Goal: Task Accomplishment & Management: Manage account settings

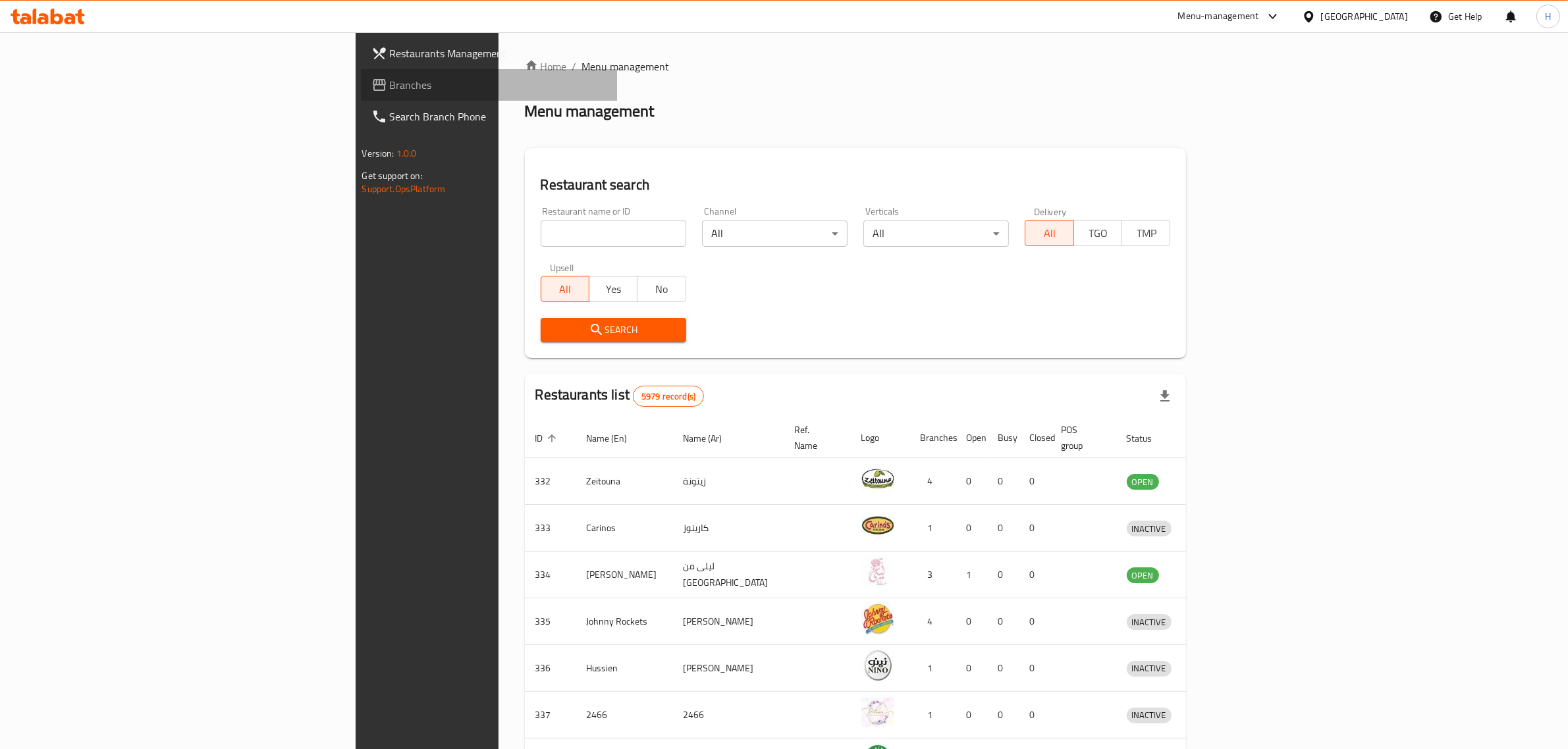
click at [390, 83] on span "Branches" at bounding box center [498, 85] width 217 height 16
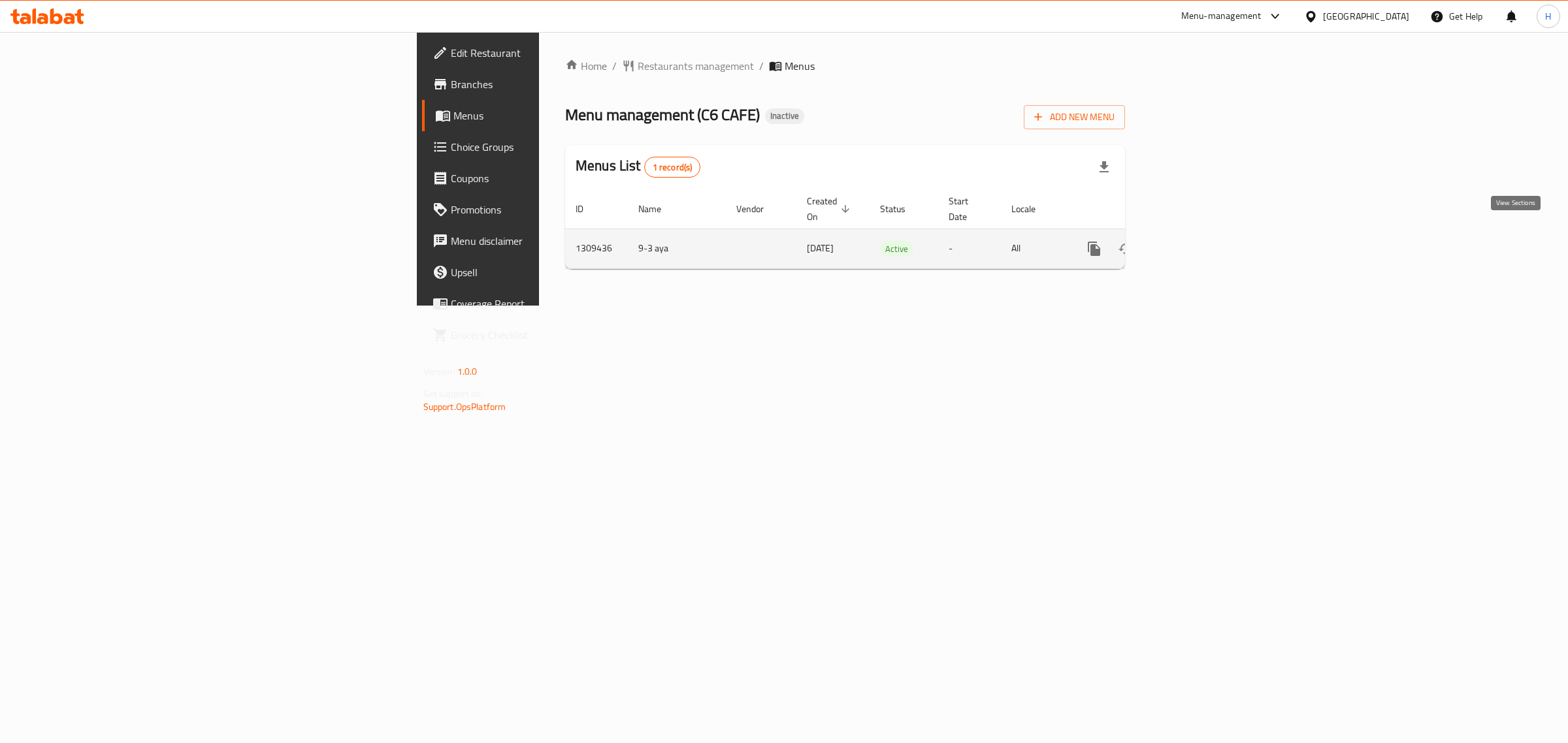
click at [1196, 241] on icon "enhanced table" at bounding box center [1188, 249] width 16 height 16
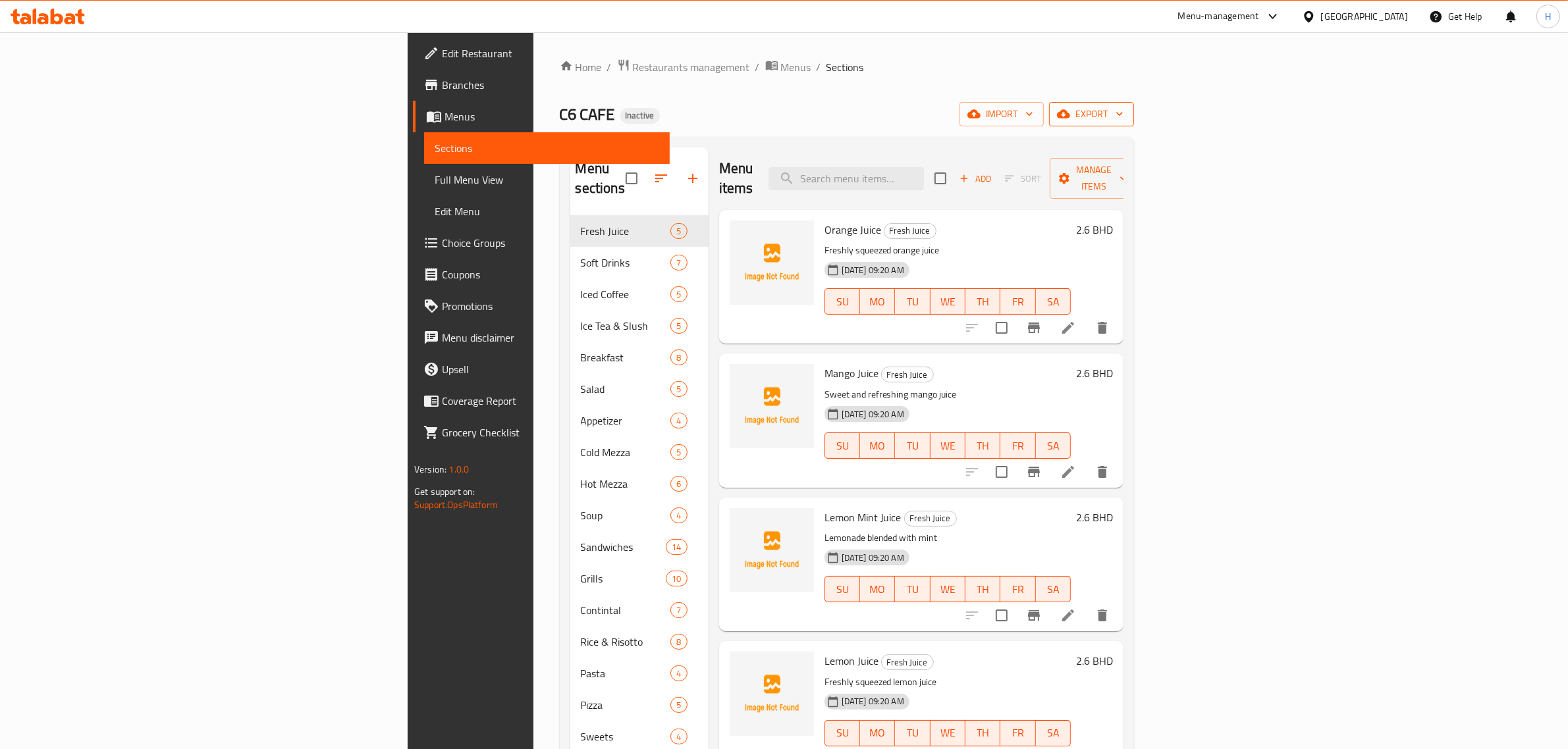
click at [1124, 106] on span "export" at bounding box center [1091, 114] width 64 height 16
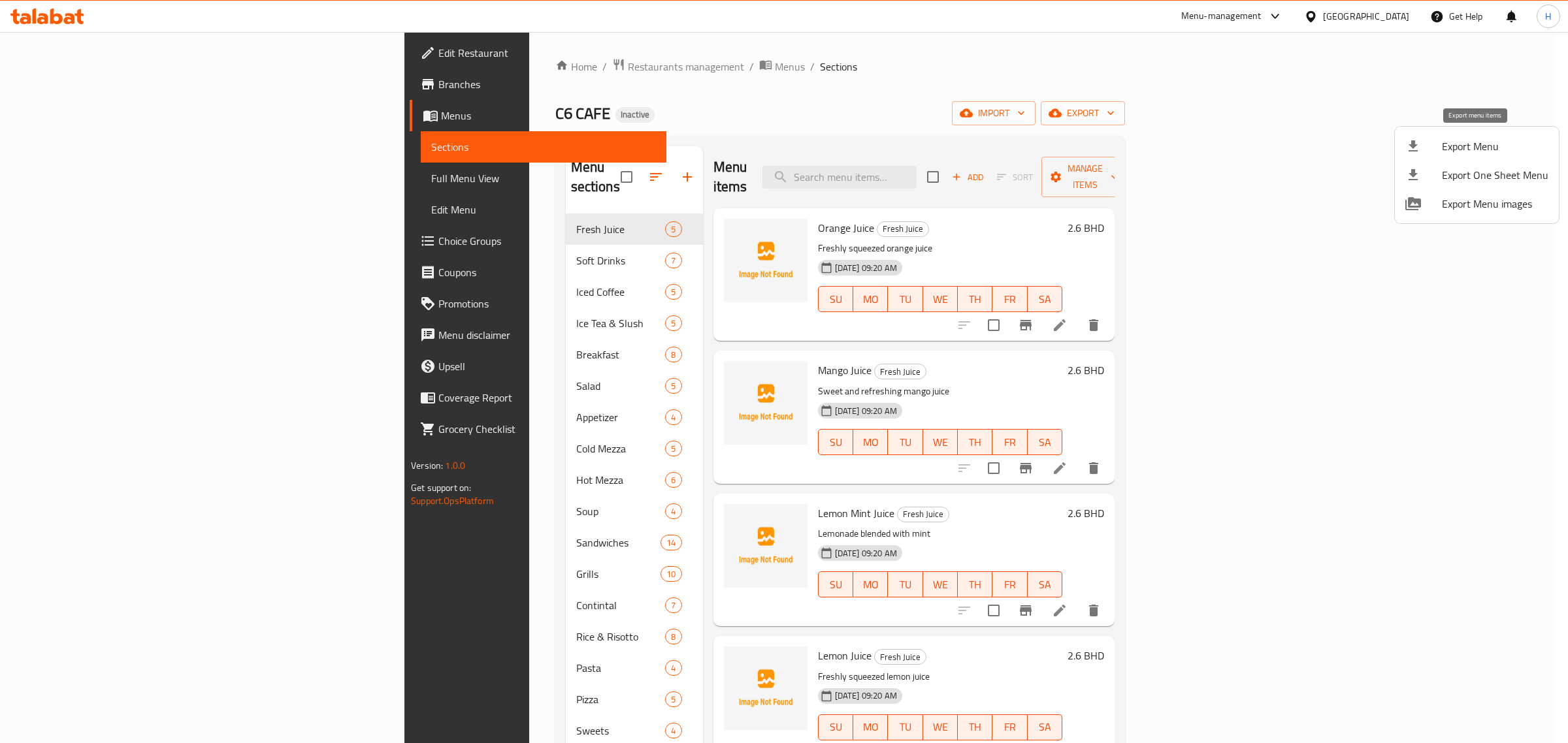
click at [1405, 152] on icon at bounding box center [1413, 146] width 16 height 16
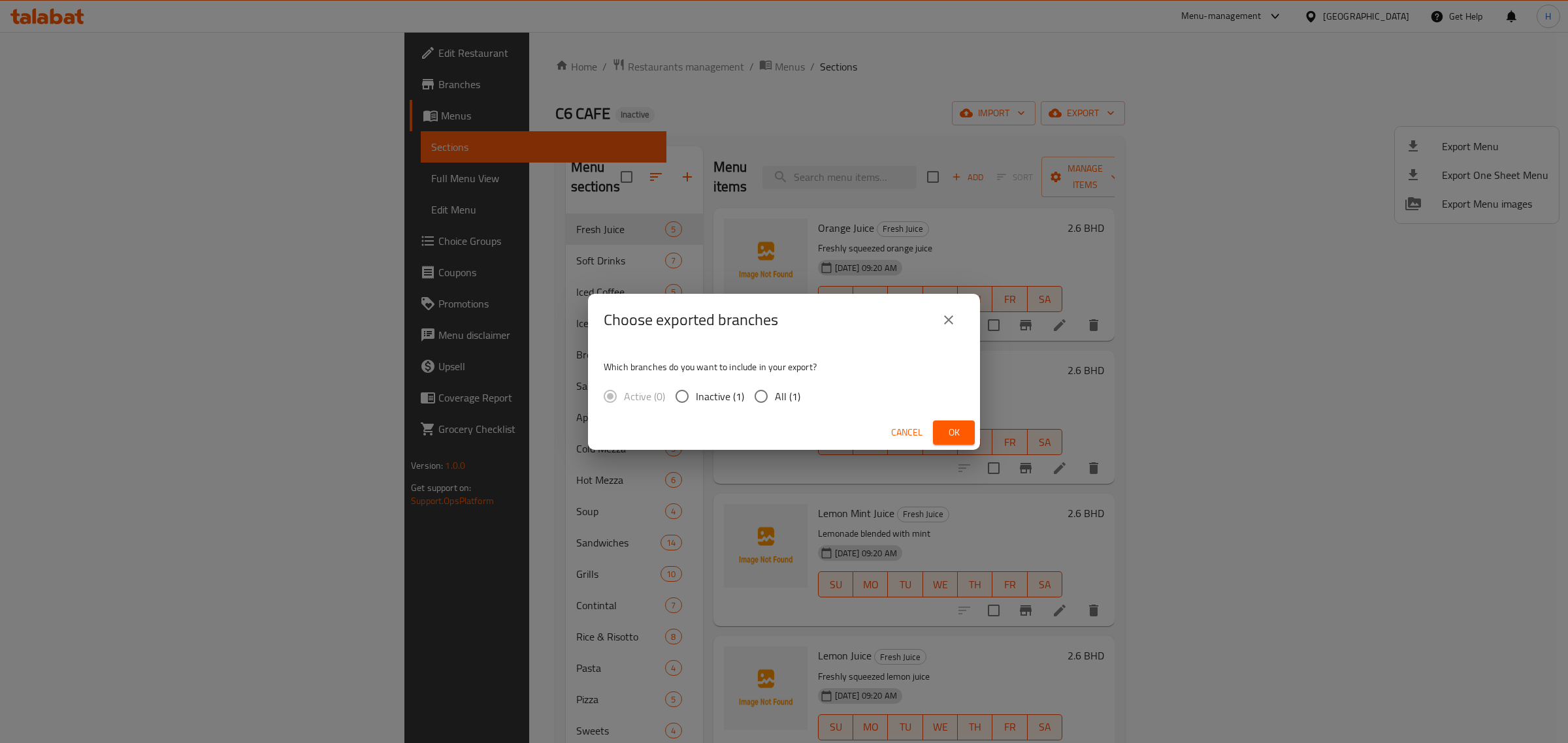
click at [758, 397] on input "All (1)" at bounding box center [761, 396] width 28 height 27
radio input "true"
click at [957, 424] on span "Ok" at bounding box center [954, 432] width 21 height 16
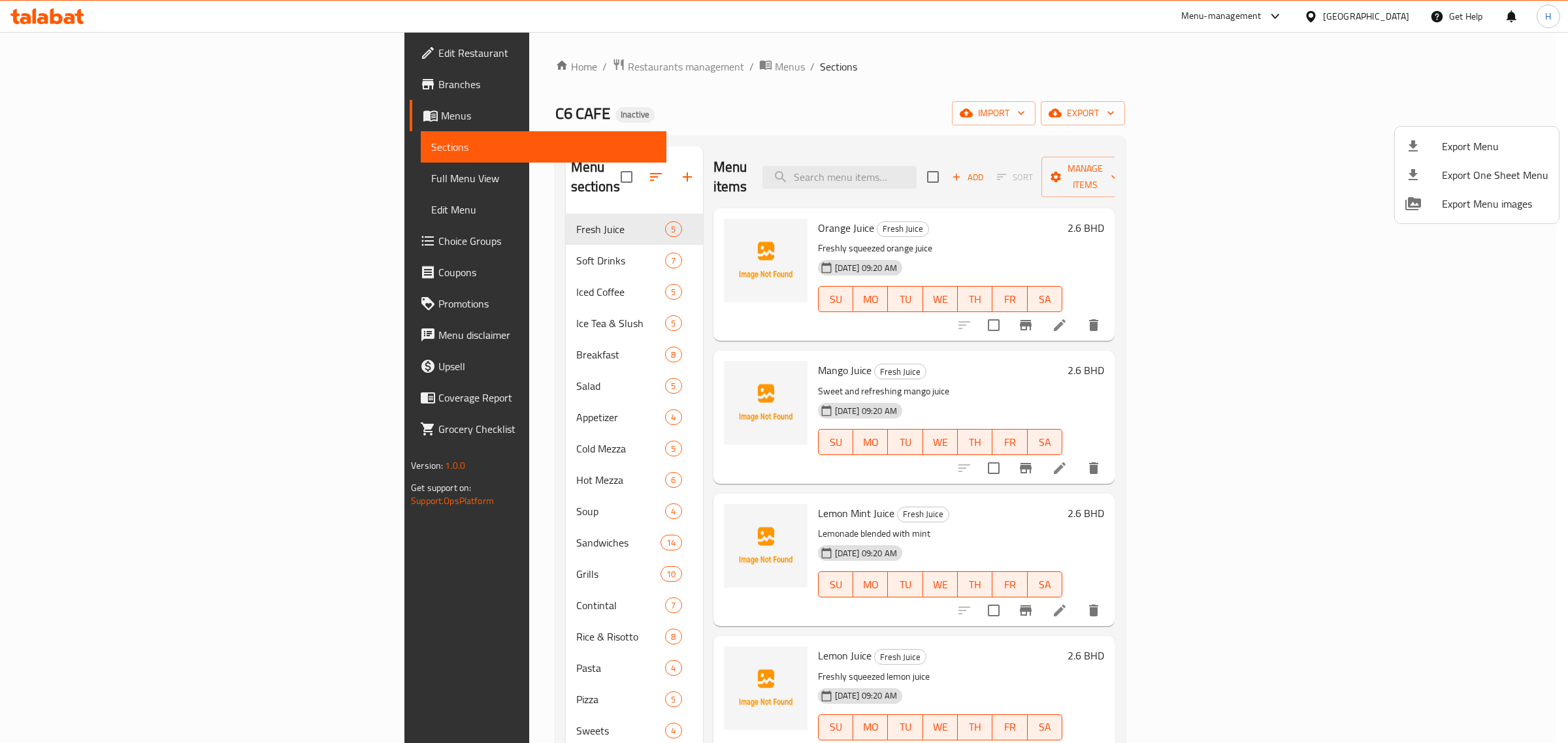
drag, startPoint x: 125, startPoint y: 177, endPoint x: 141, endPoint y: 154, distance: 28.0
click at [125, 177] on div at bounding box center [784, 371] width 1568 height 743
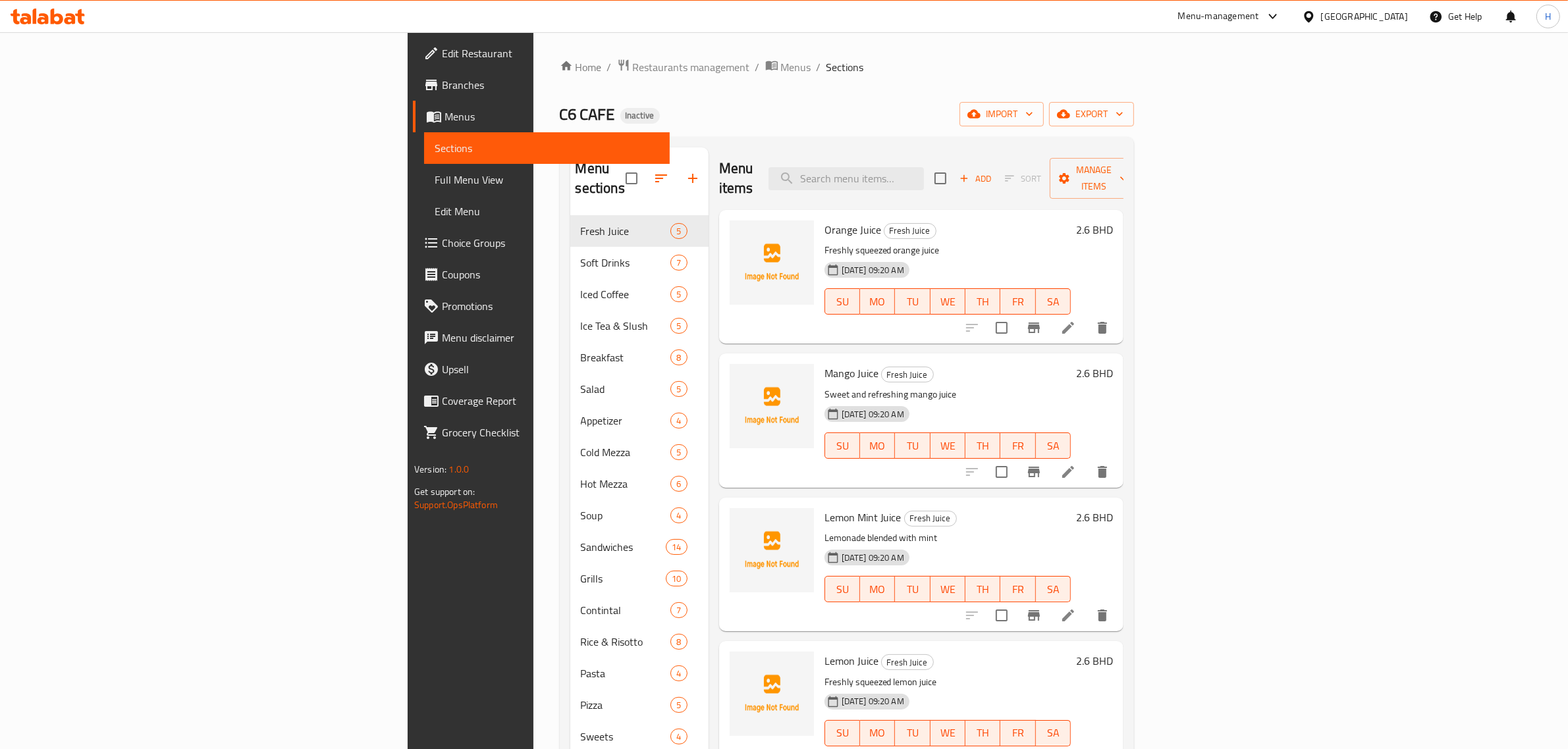
drag, startPoint x: 121, startPoint y: 181, endPoint x: 119, endPoint y: 2, distance: 179.0
click at [434, 181] on span "Full Menu View" at bounding box center [547, 179] width 224 height 16
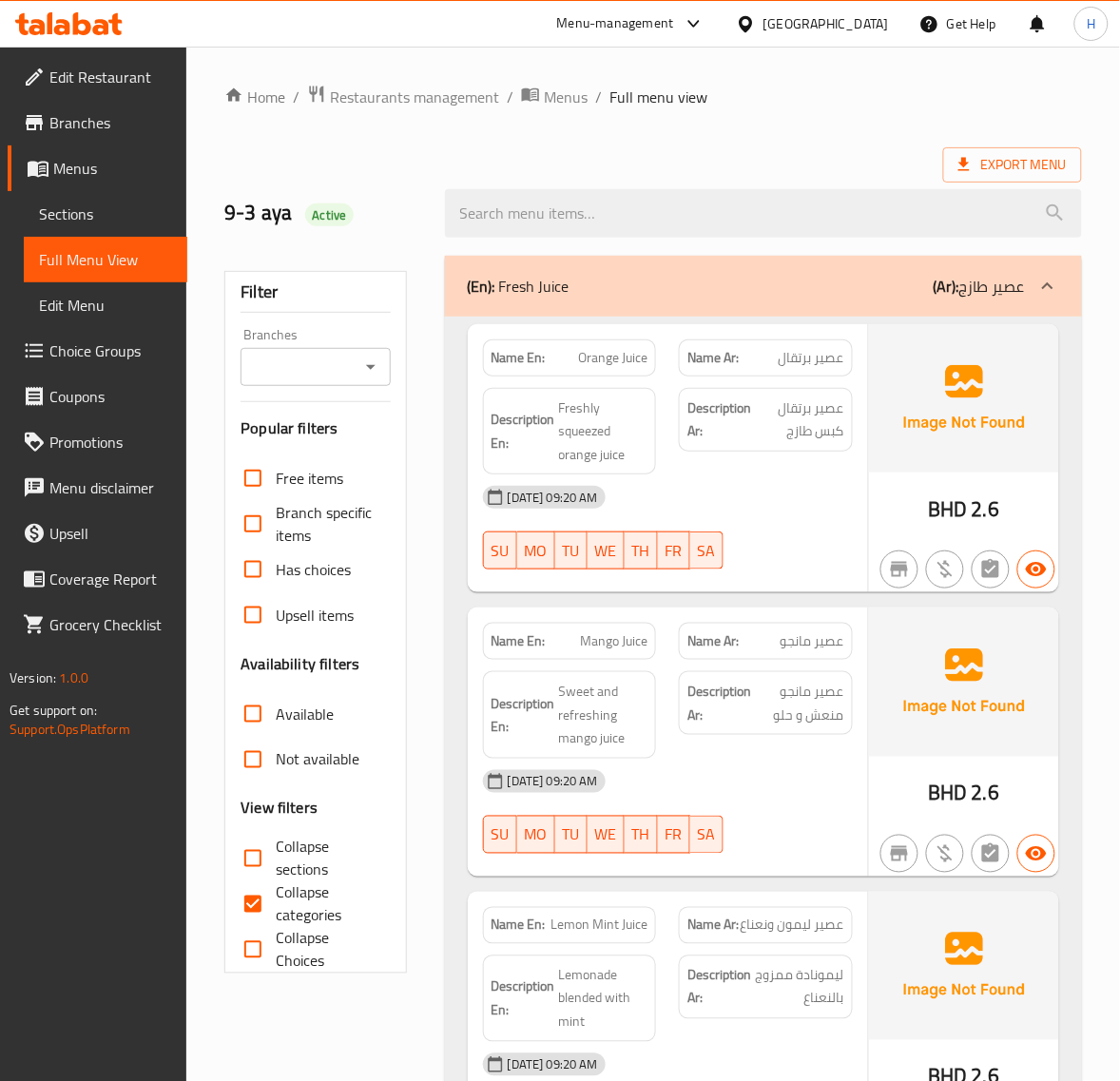
click at [1074, 523] on div "Name En: Orange Juice Name Ar: عصير برتقال Description En: Freshly squeezed ora…" at bounding box center [764, 1063] width 637 height 1493
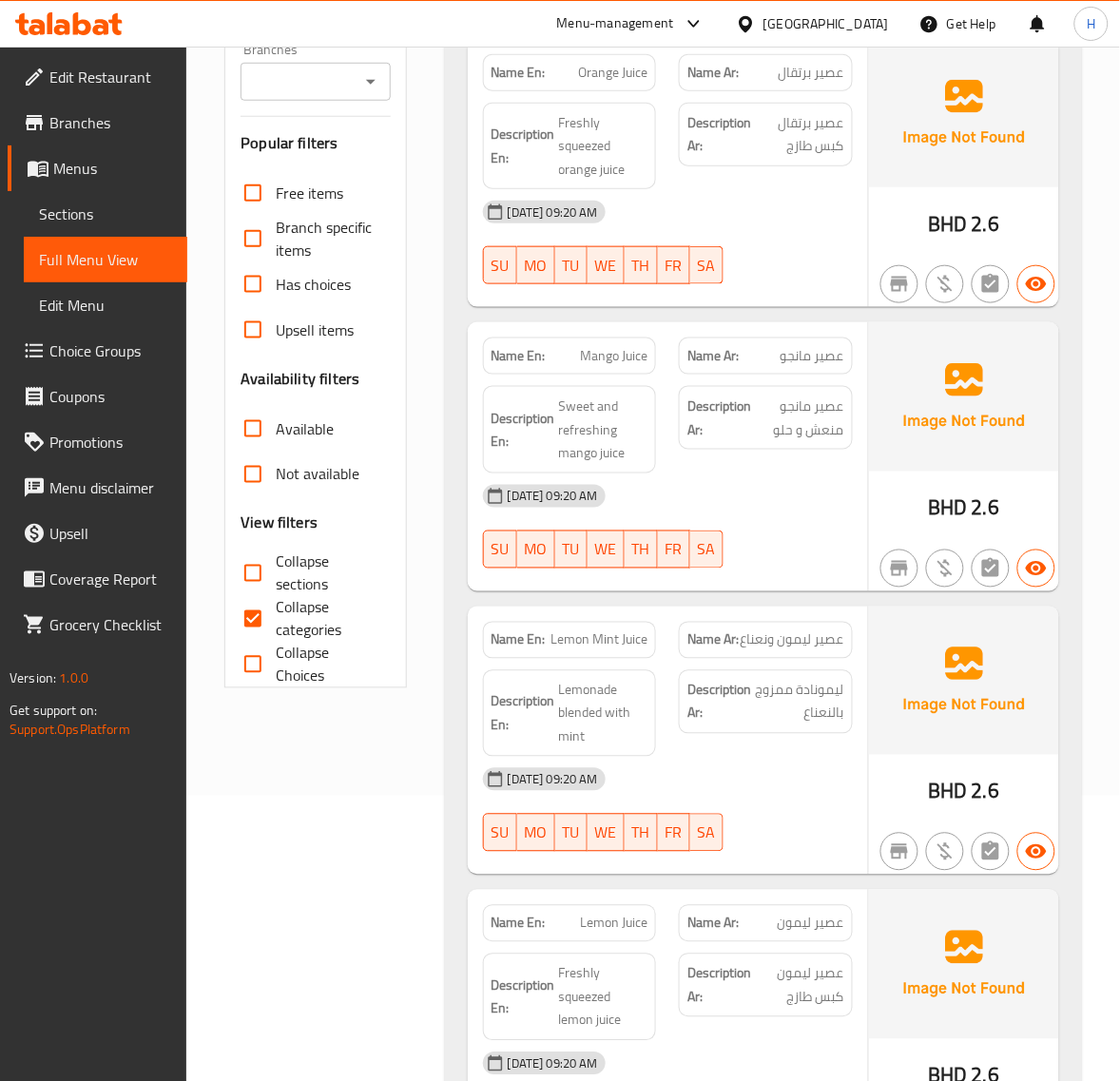
scroll to position [333, 0]
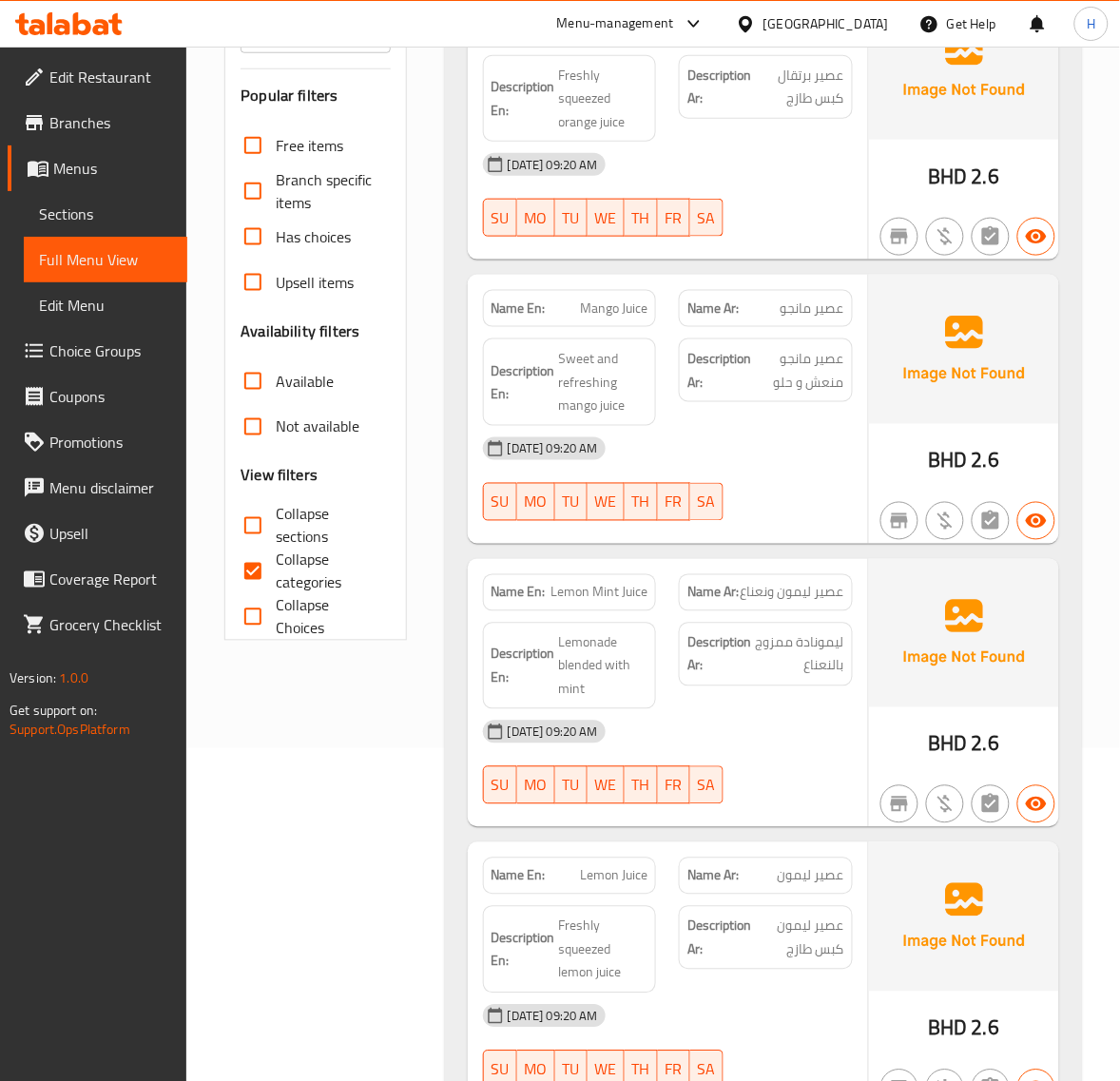
click at [255, 577] on input "Collapse categories" at bounding box center [253, 571] width 46 height 46
checkbox input "false"
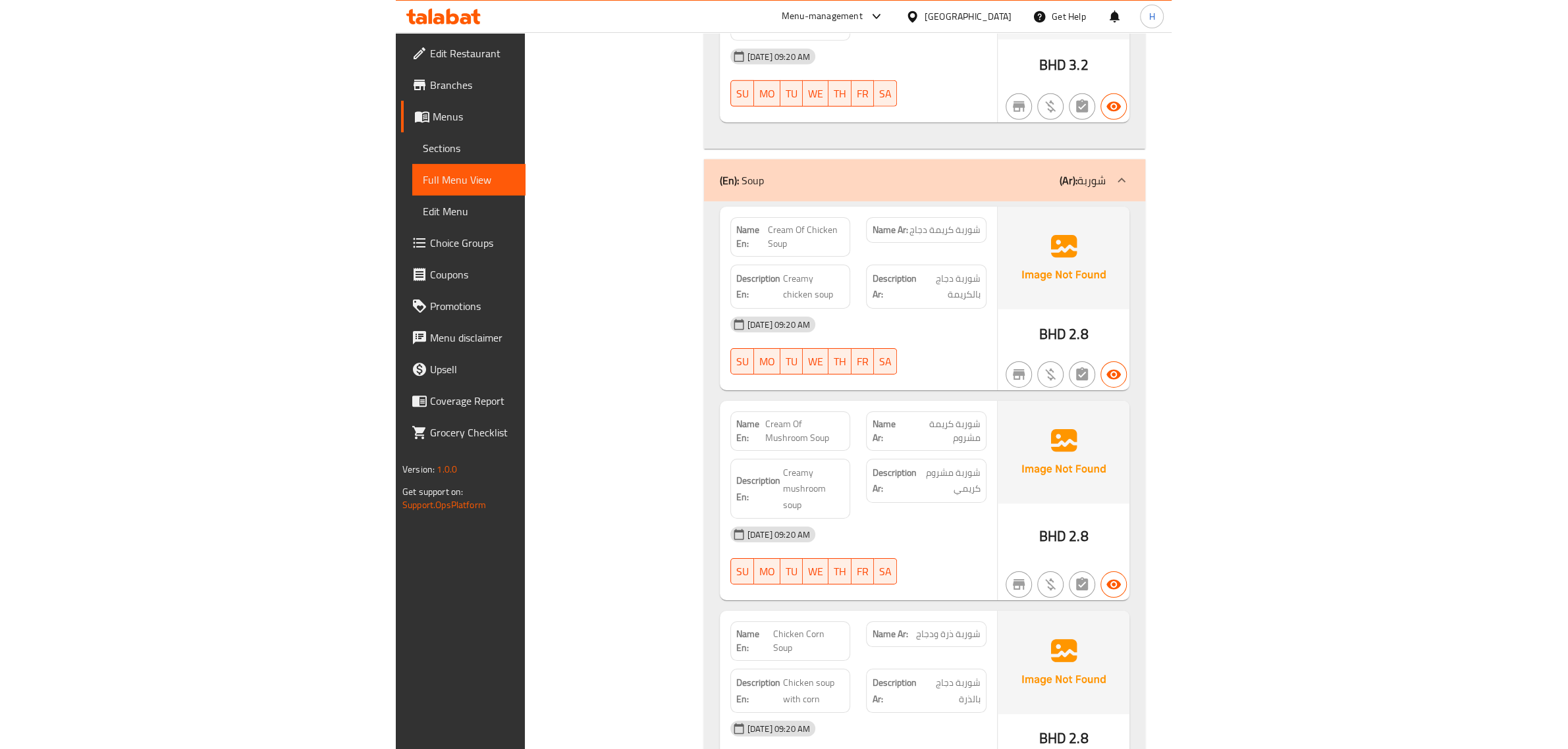
scroll to position [10394, 0]
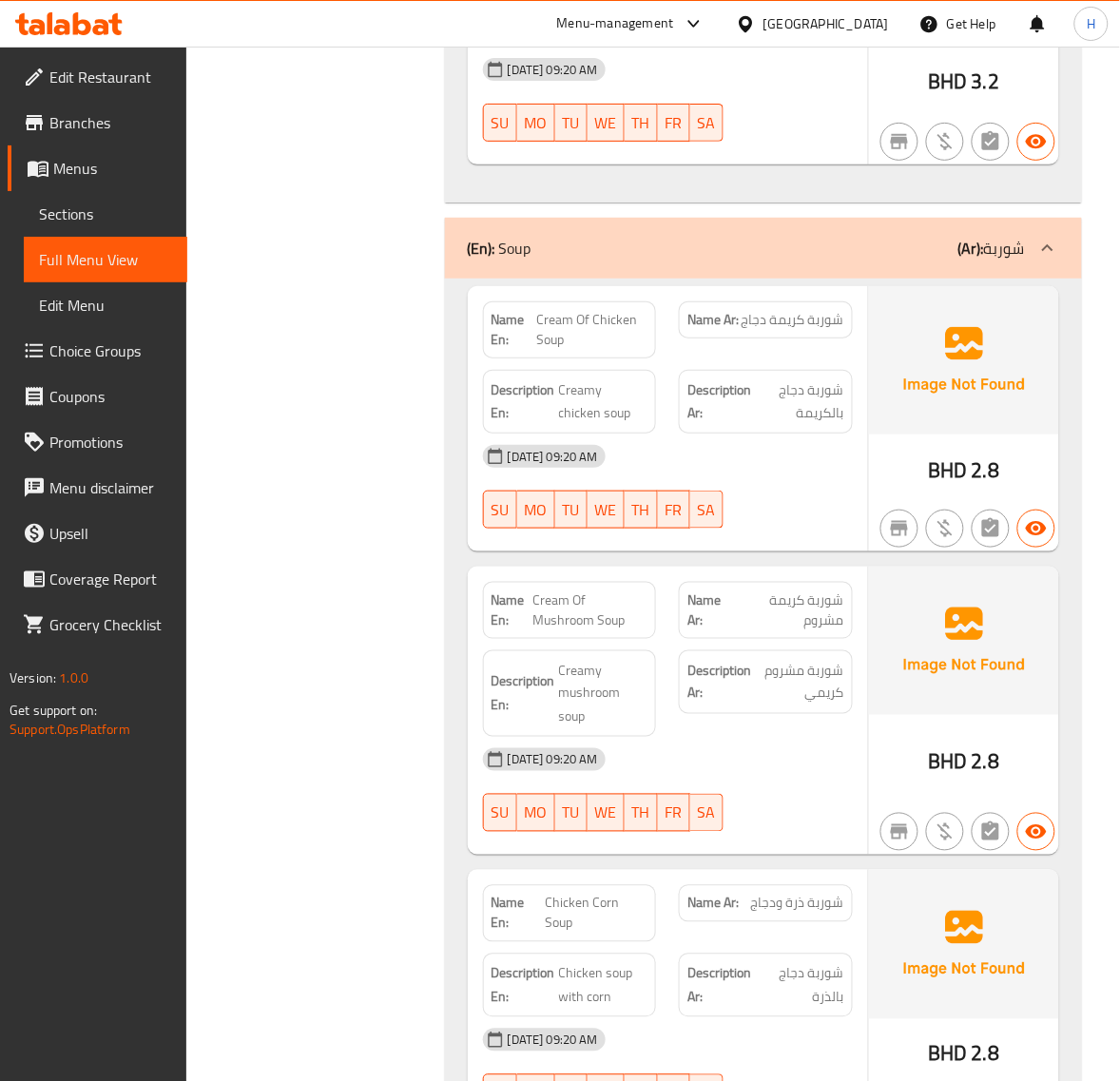
copy span "Cream Of Chicken Soup"
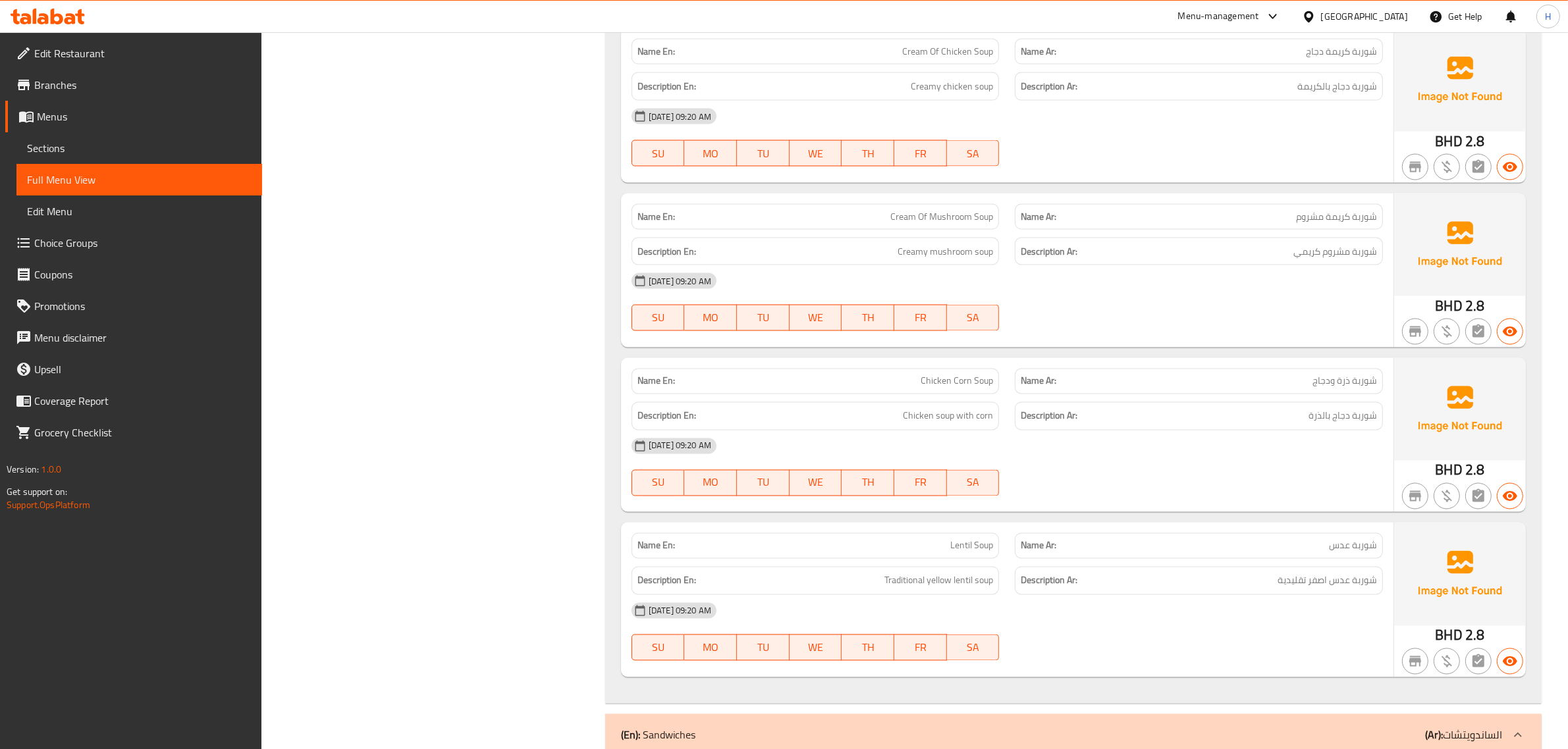
scroll to position [9105, 0]
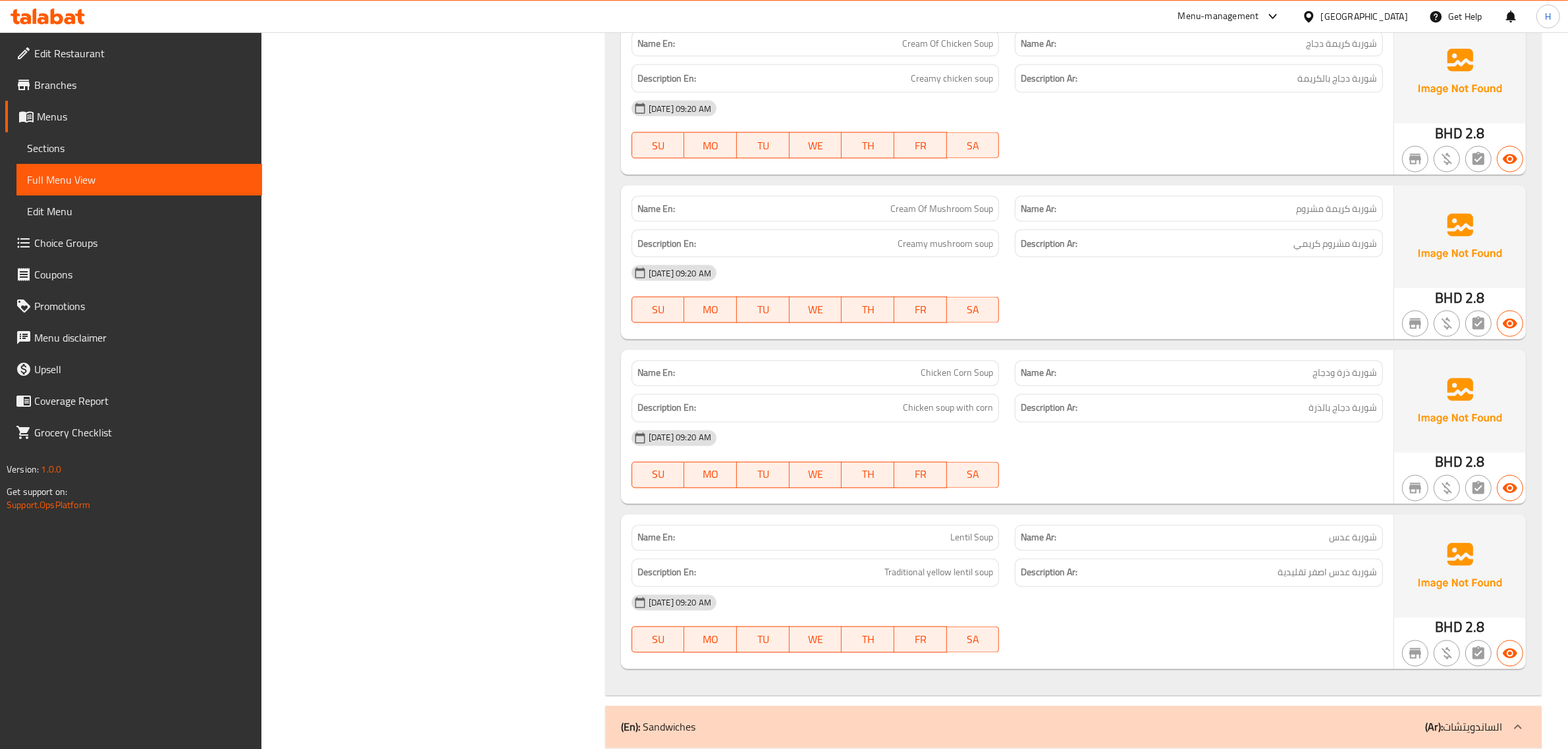
copy span "Cream Of Mushroom Soup"
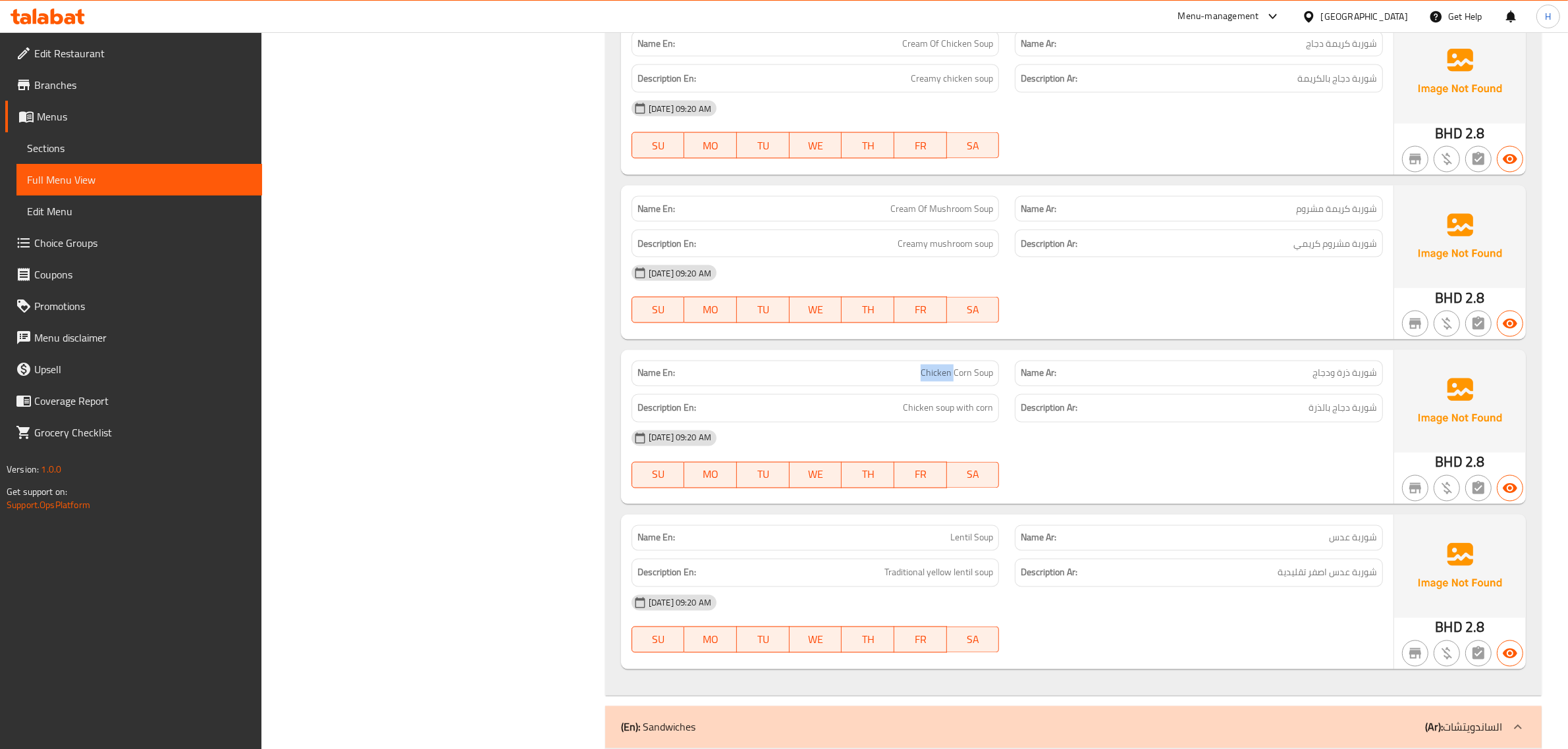
copy span "Chicken Corn Soup"
click at [450, 263] on div "Filter Branches Branches Popular filters Free items Branch specific items Has c…" at bounding box center [438, 488] width 318 height 18848
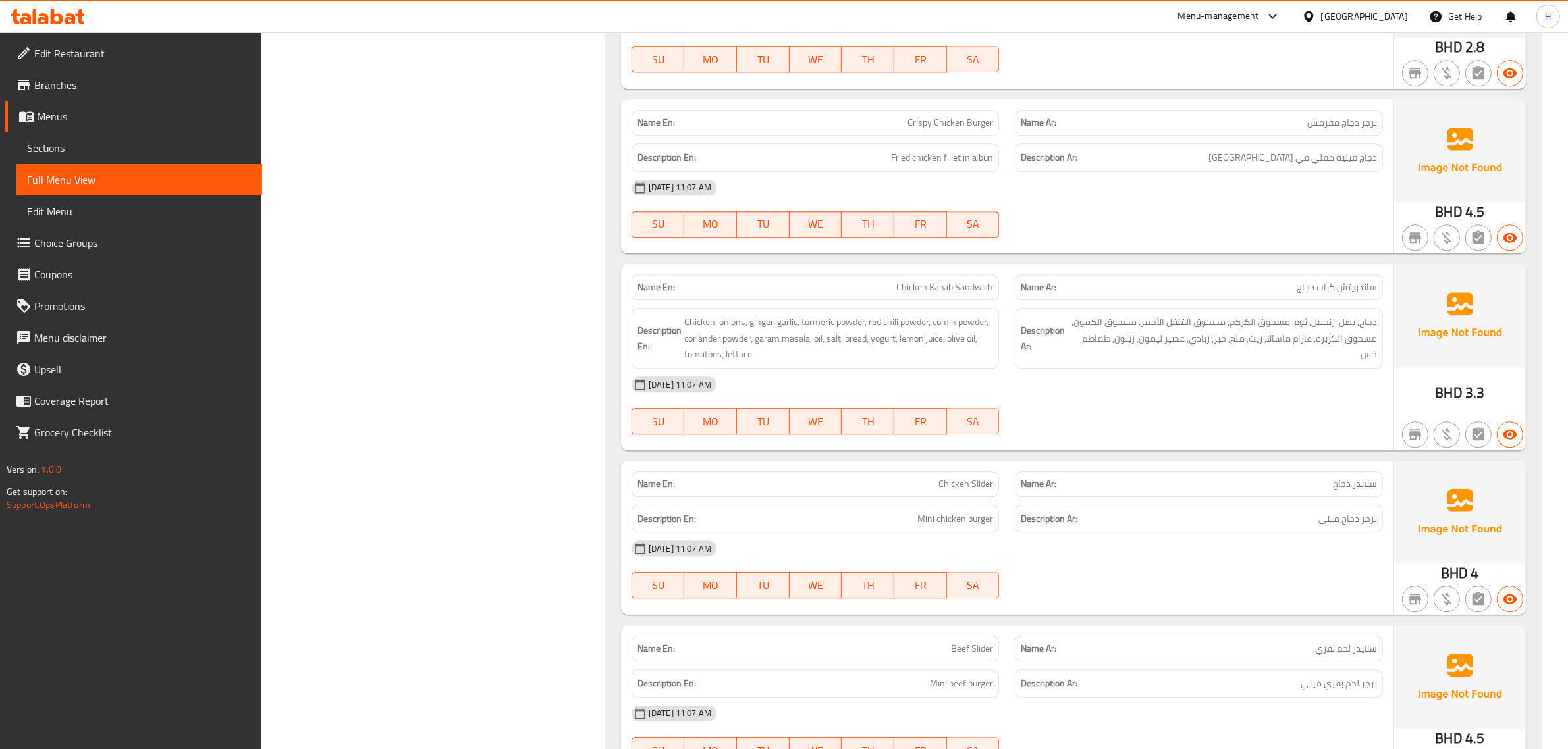
scroll to position [10641, 0]
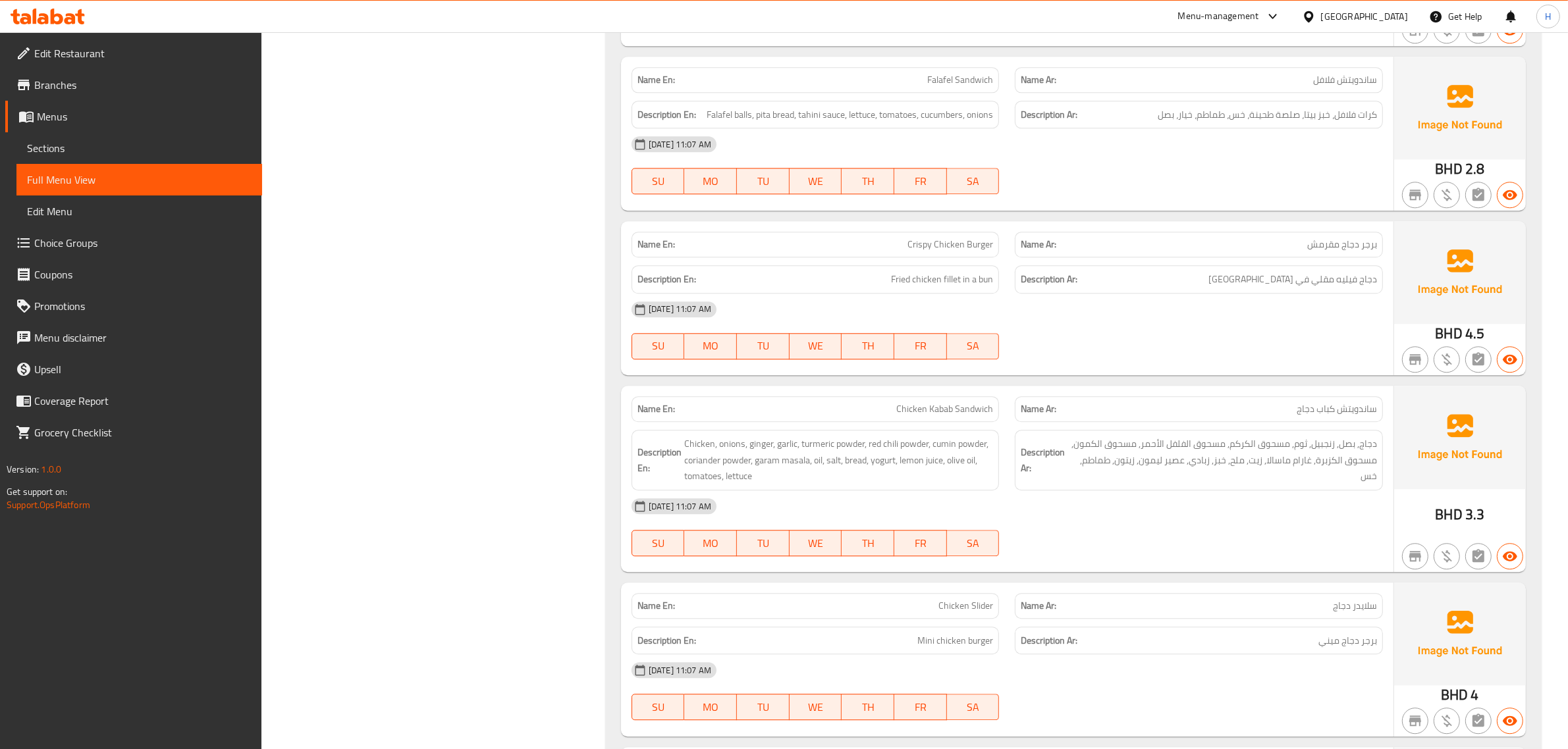
scroll to position [10586, 0]
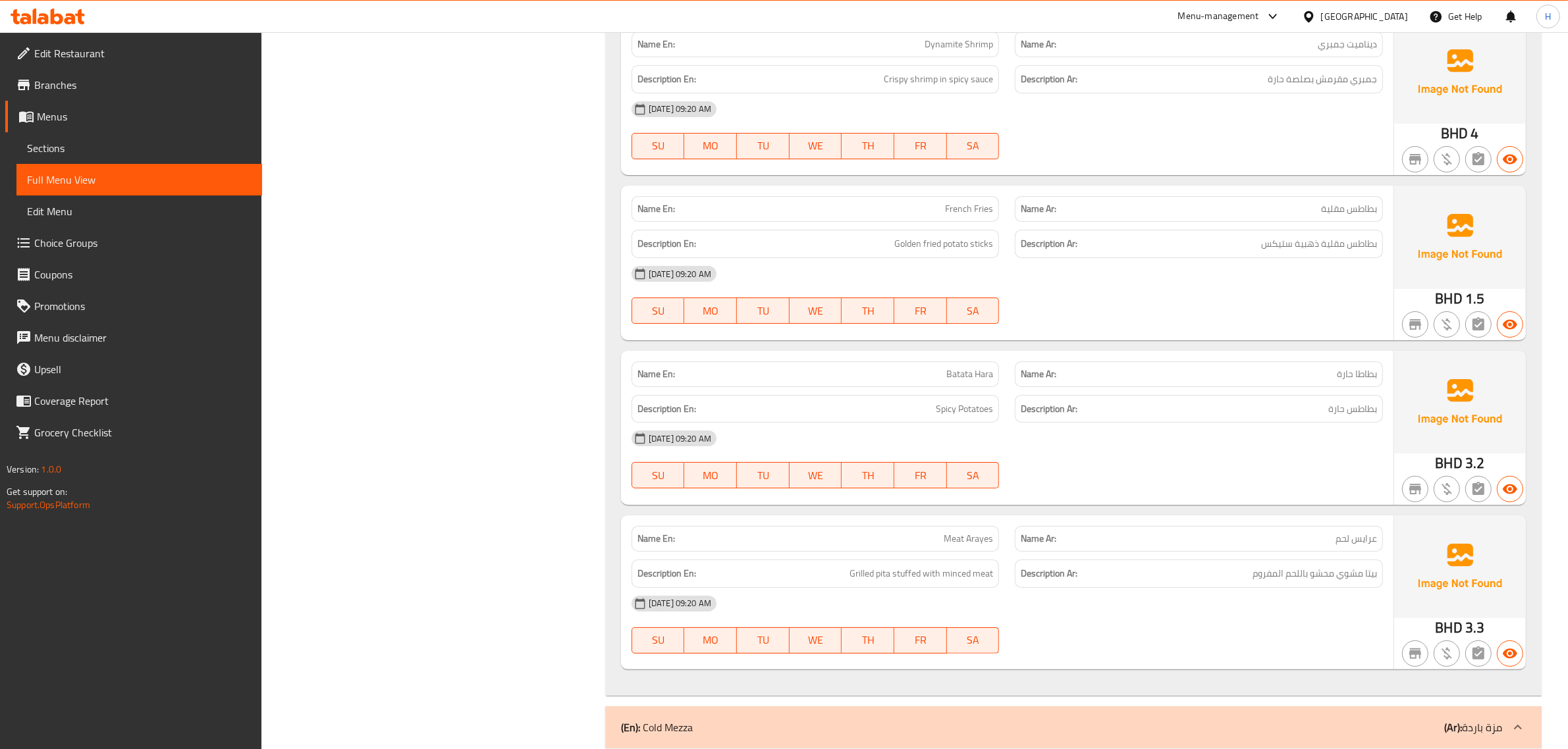
copy span "Batata Hara"
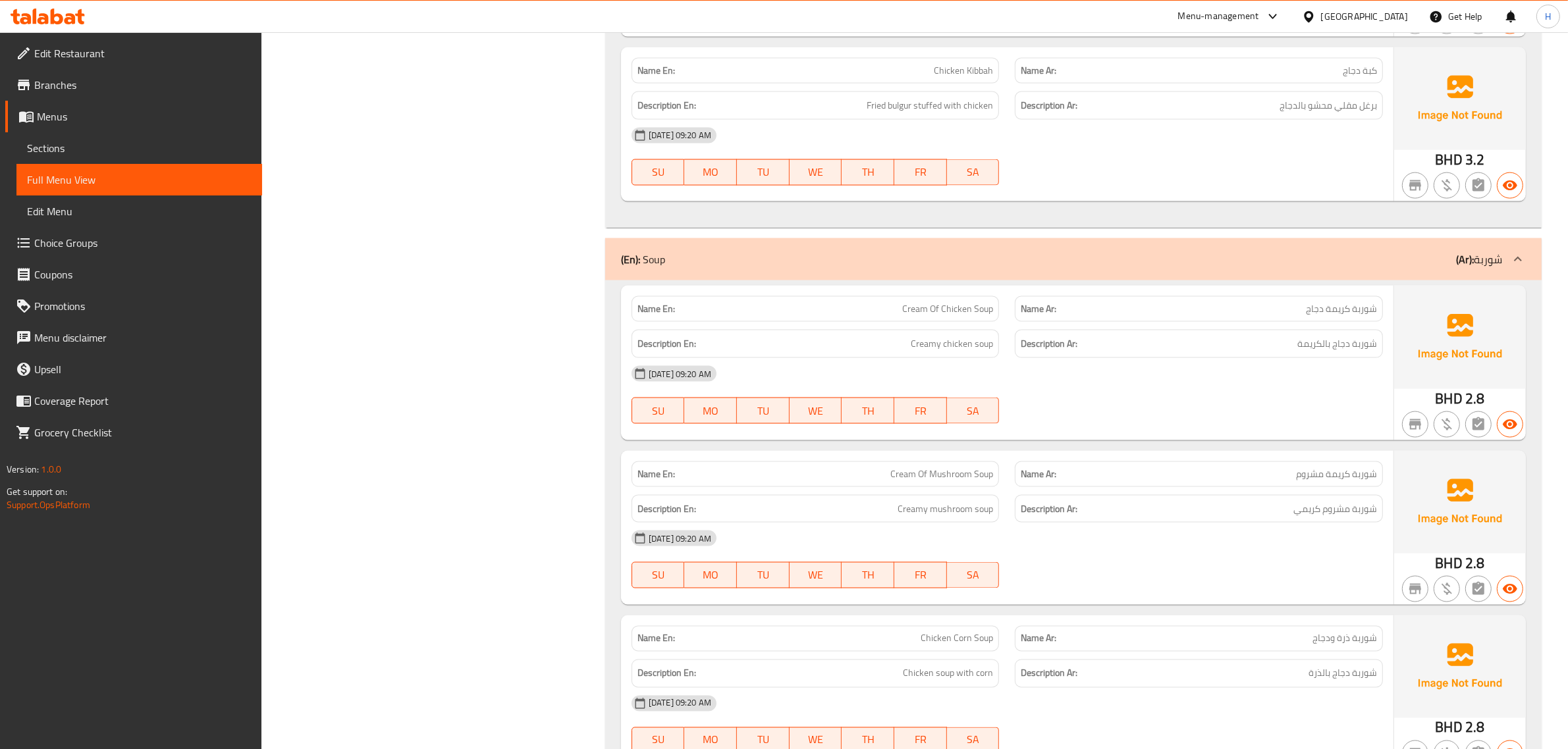
scroll to position [8880, 0]
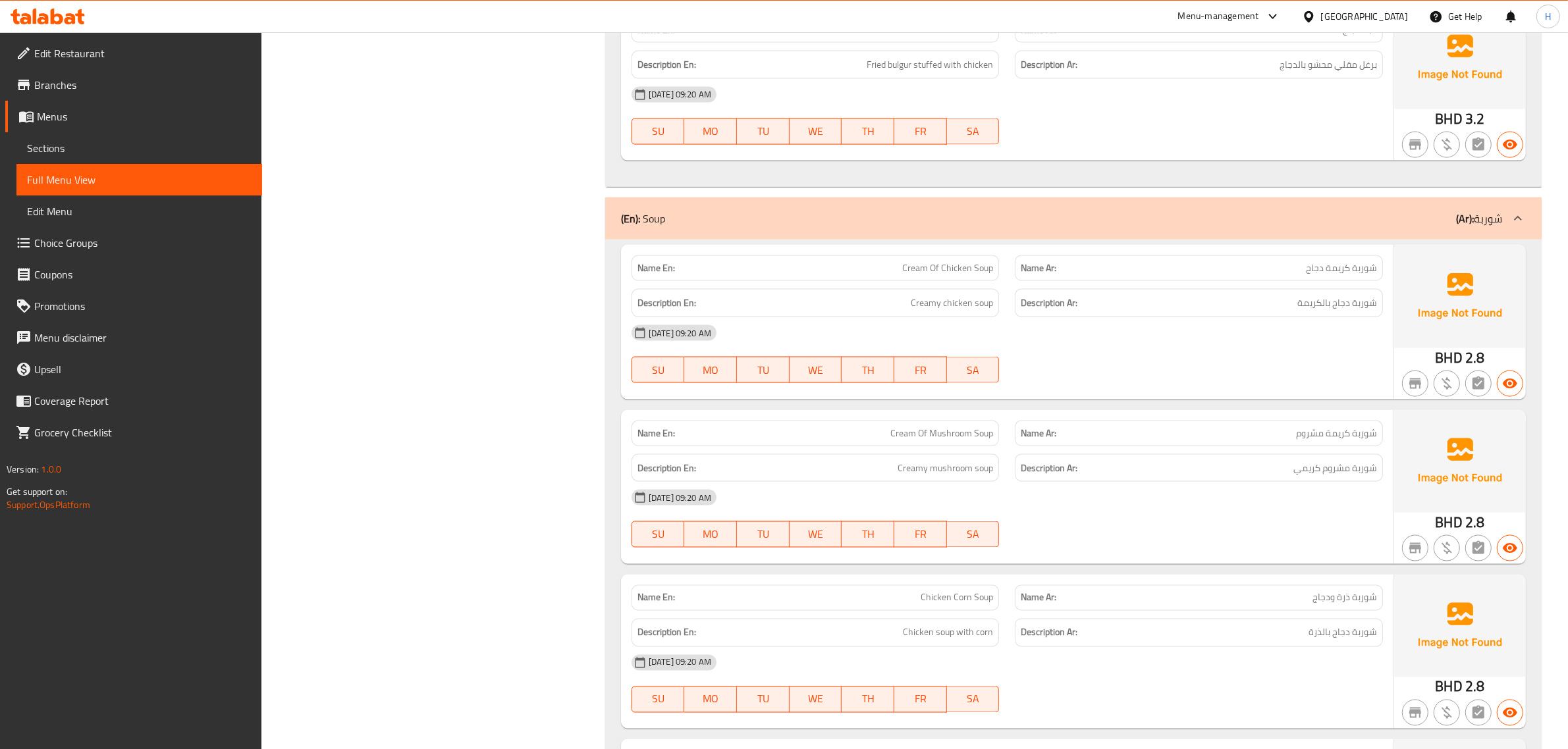
copy span "Cream Of Chicken Soup"
click at [558, 360] on div "Filter Branches Branches Popular filters Free items Branch specific items Has c…" at bounding box center [438, 713] width 318 height 18848
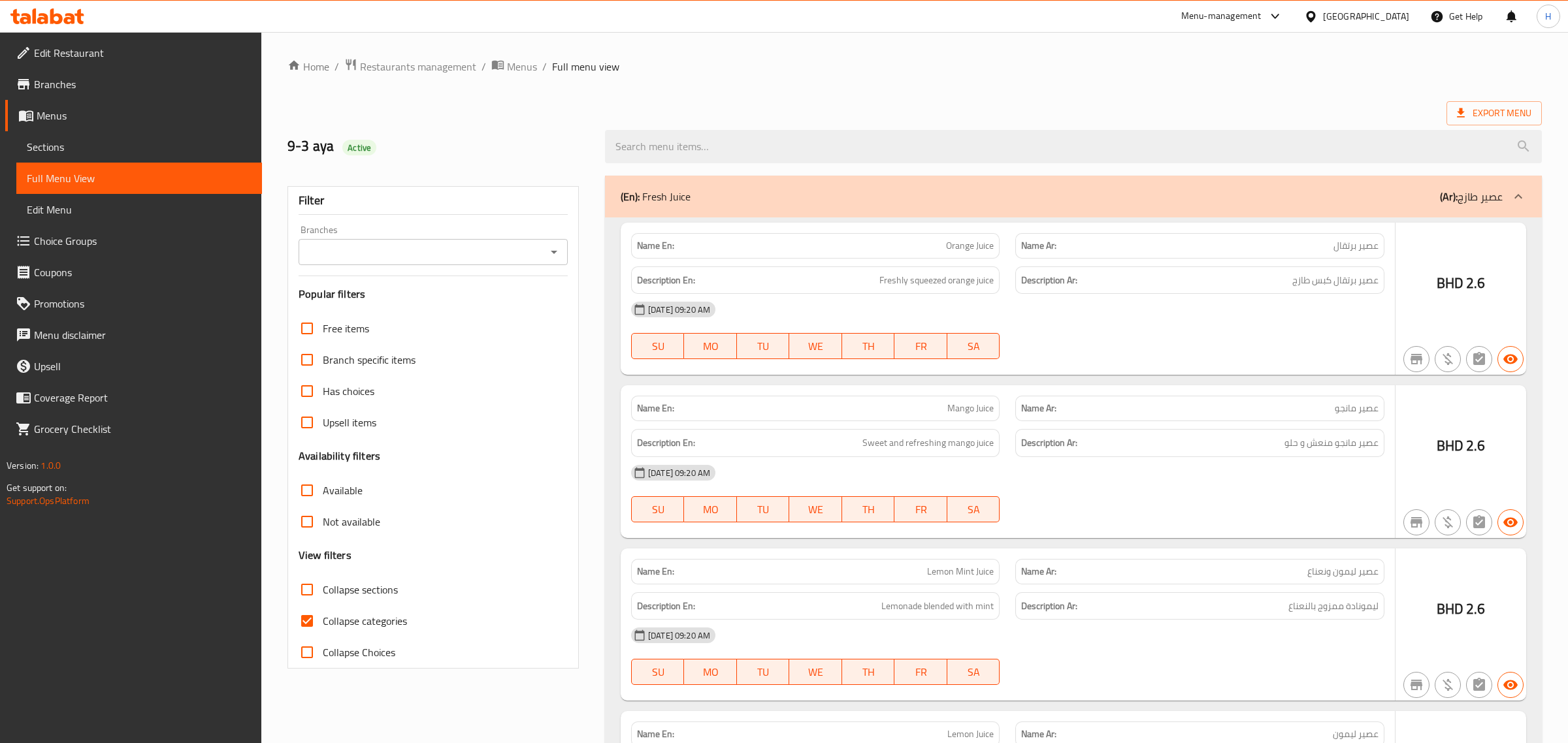
click at [69, 145] on div at bounding box center [784, 371] width 1568 height 743
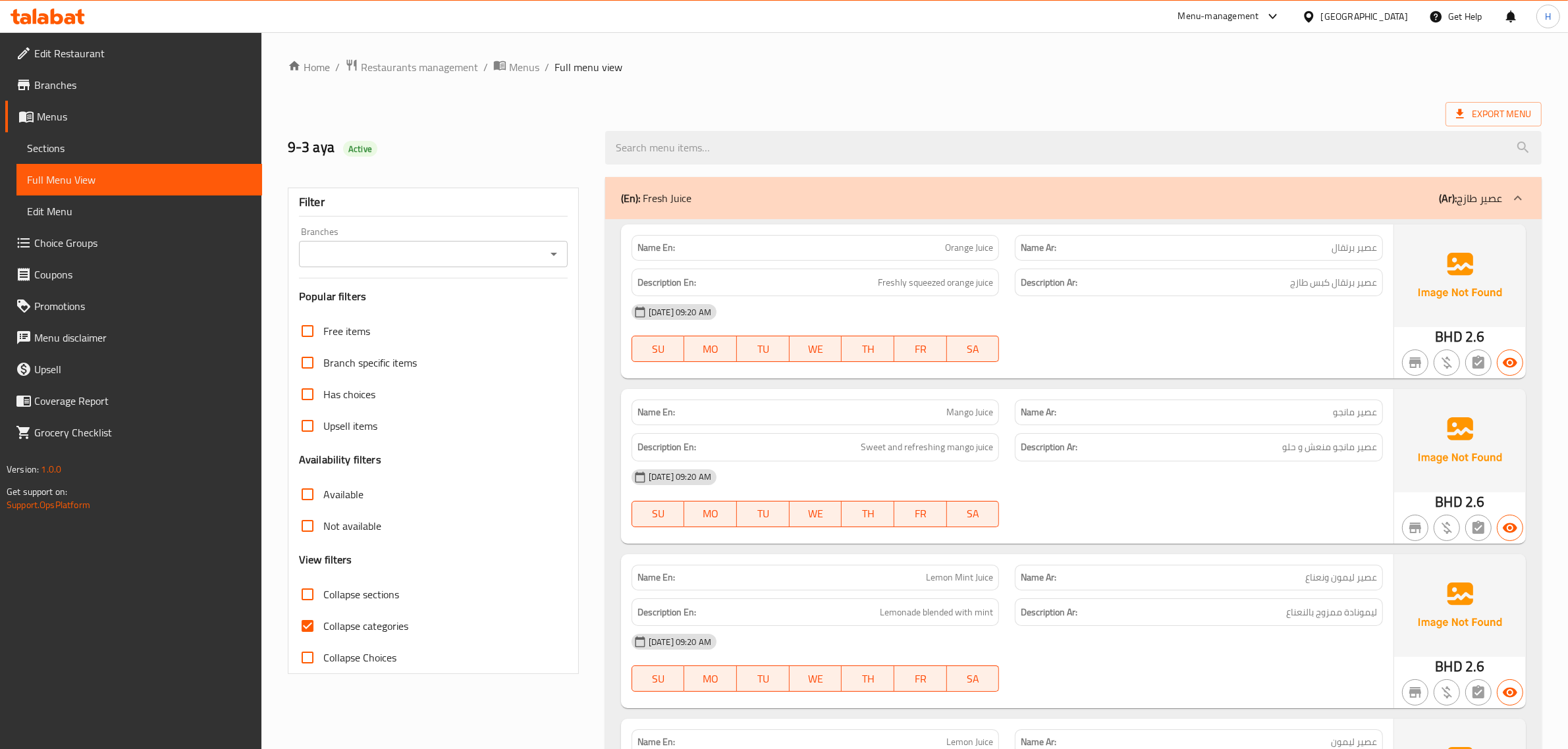
click at [70, 146] on span "Sections" at bounding box center [139, 148] width 224 height 16
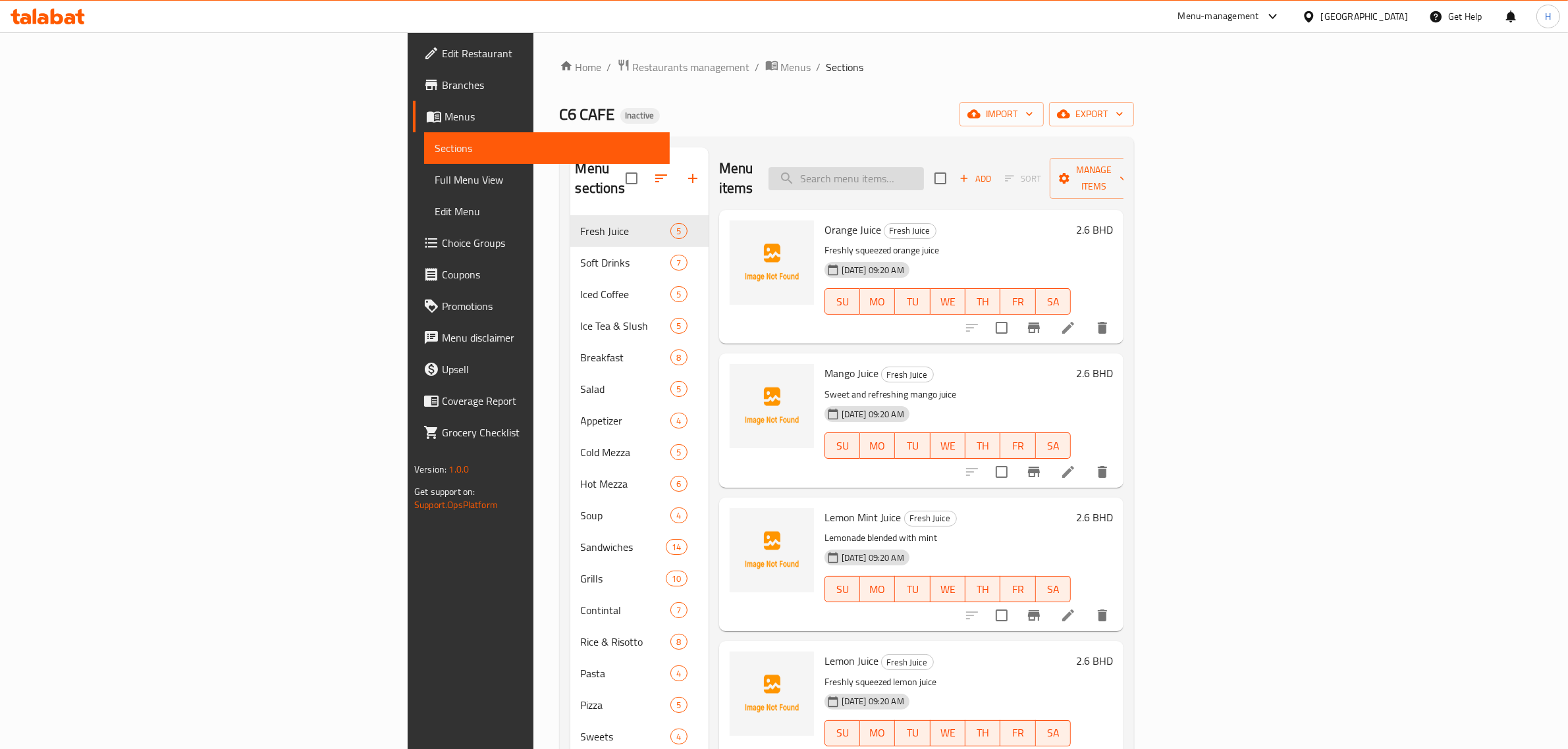
click at [924, 167] on input "search" at bounding box center [846, 178] width 155 height 23
paste input "Cream Of Chicken Soup"
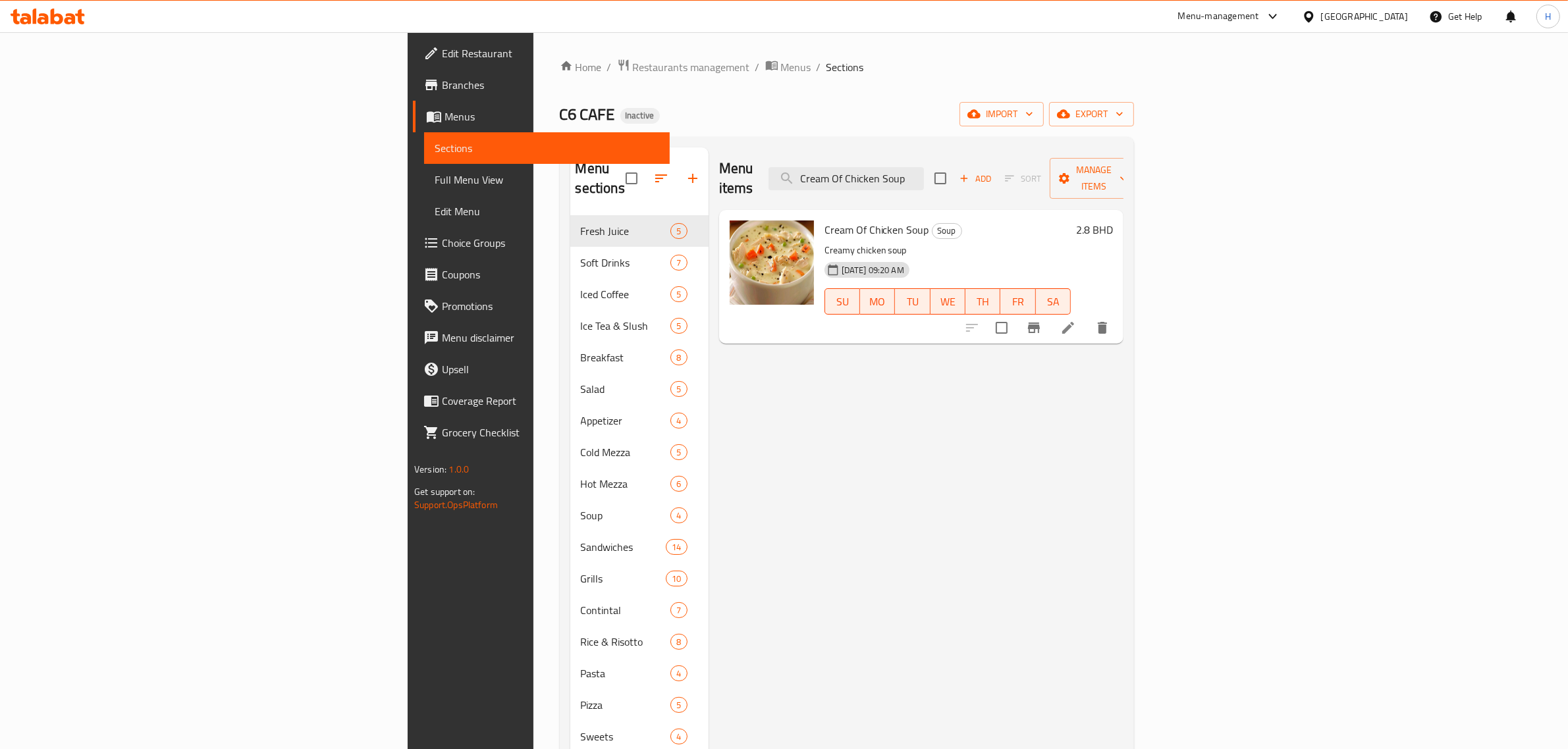
type input "Cream Of Chicken Soup"
click at [1087, 317] on li at bounding box center [1068, 328] width 37 height 24
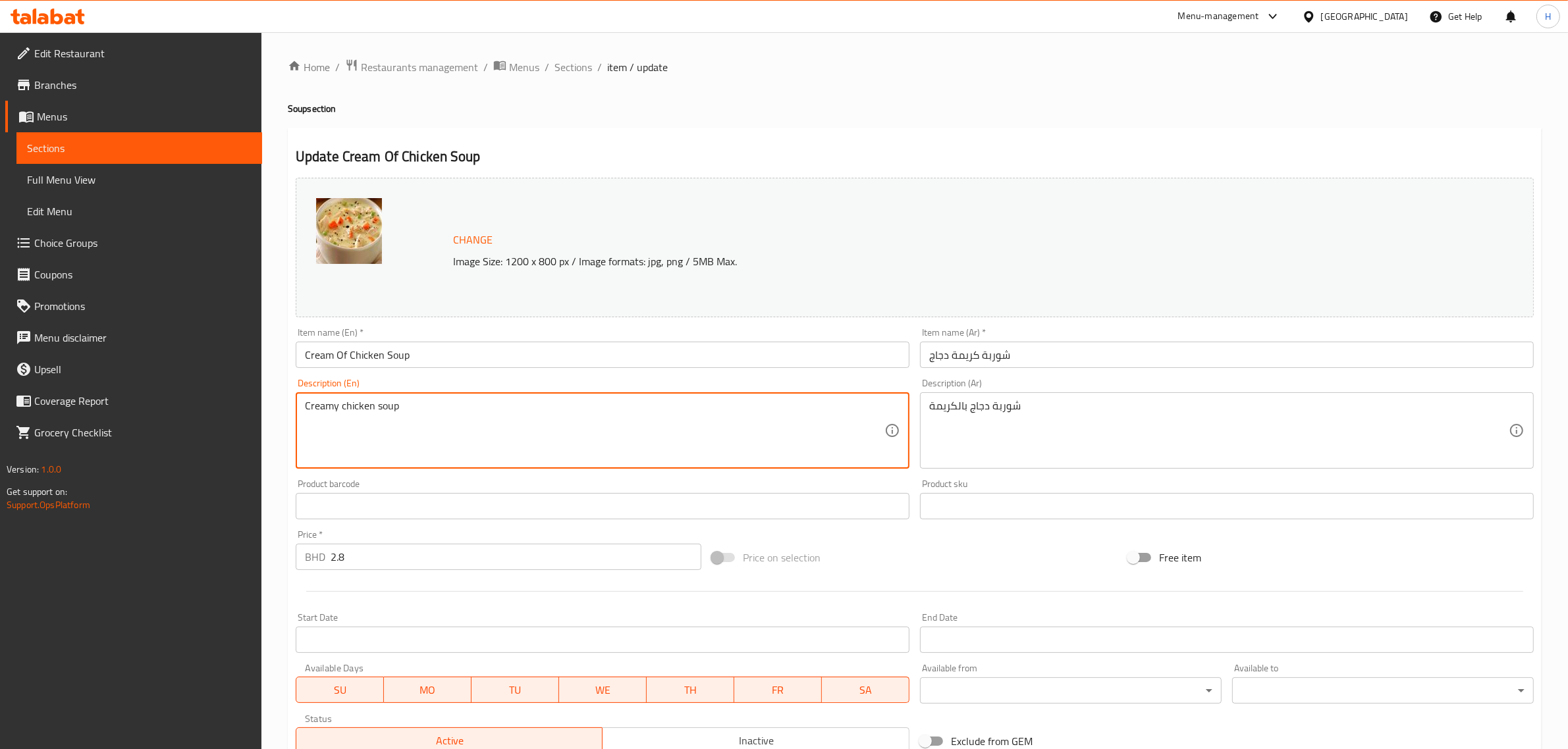
paste textarea "hunks of chicken and a rich broth"
type textarea "Chunks of chicken and a rich broth"
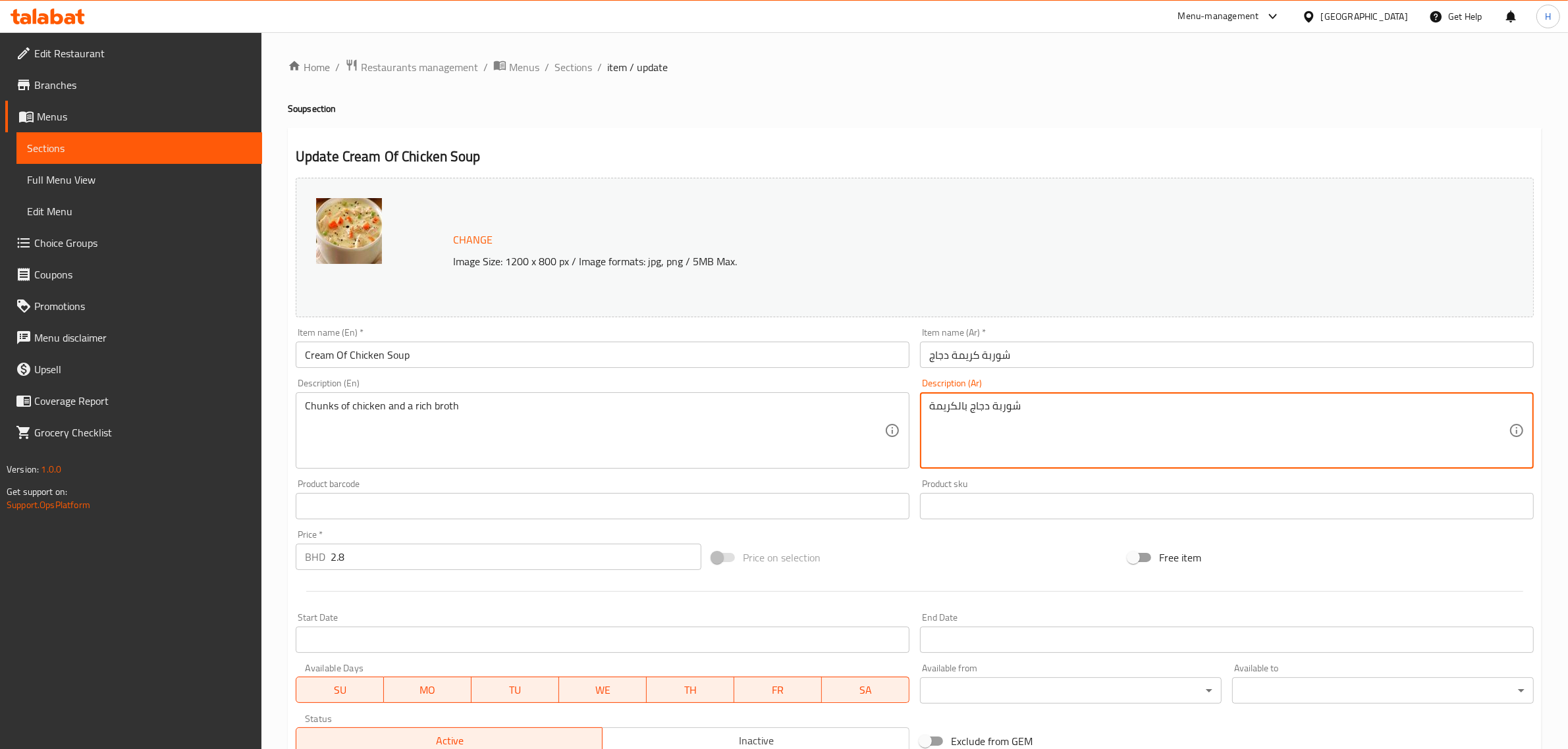
paste textarea "قطع دجاج ومرق غني"
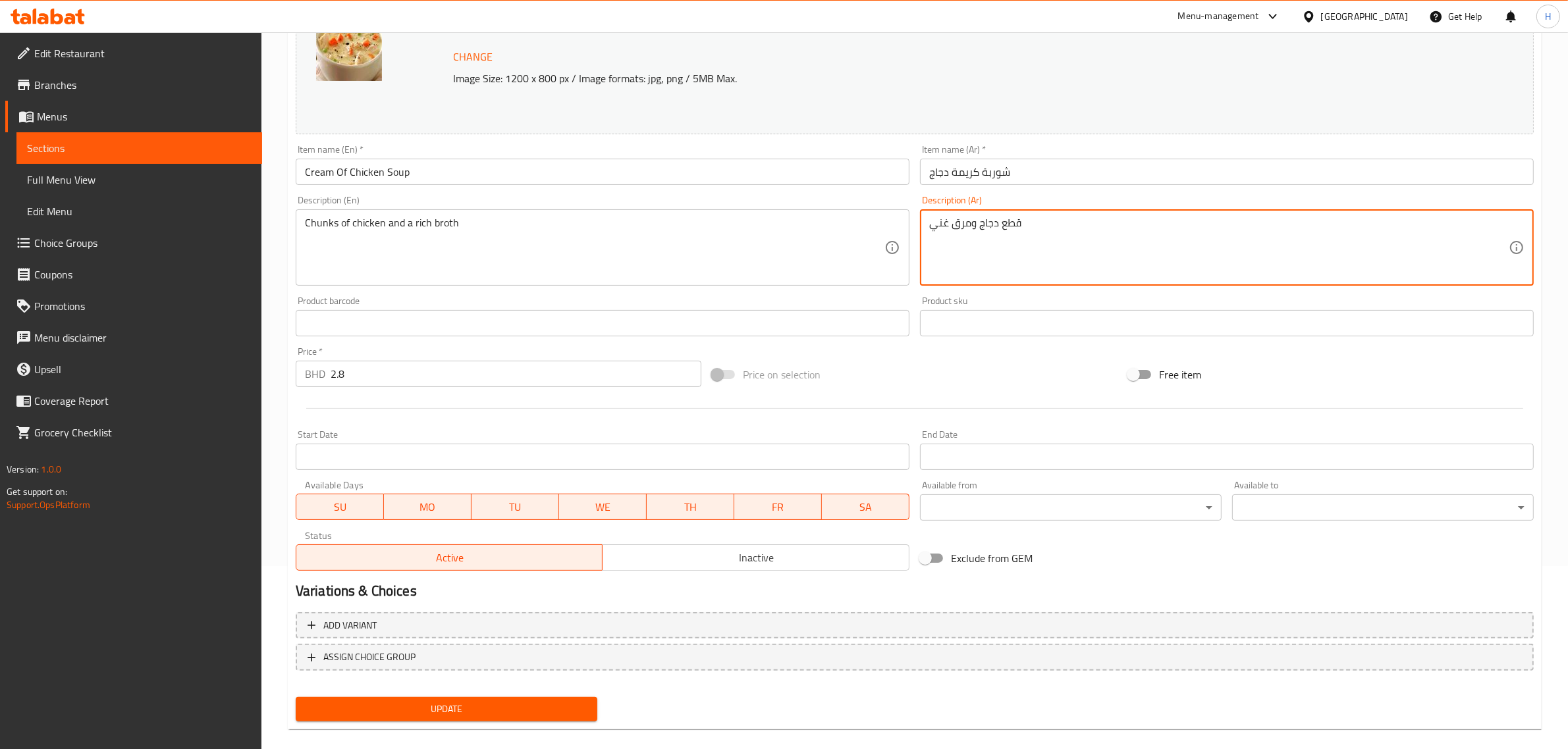
scroll to position [198, 0]
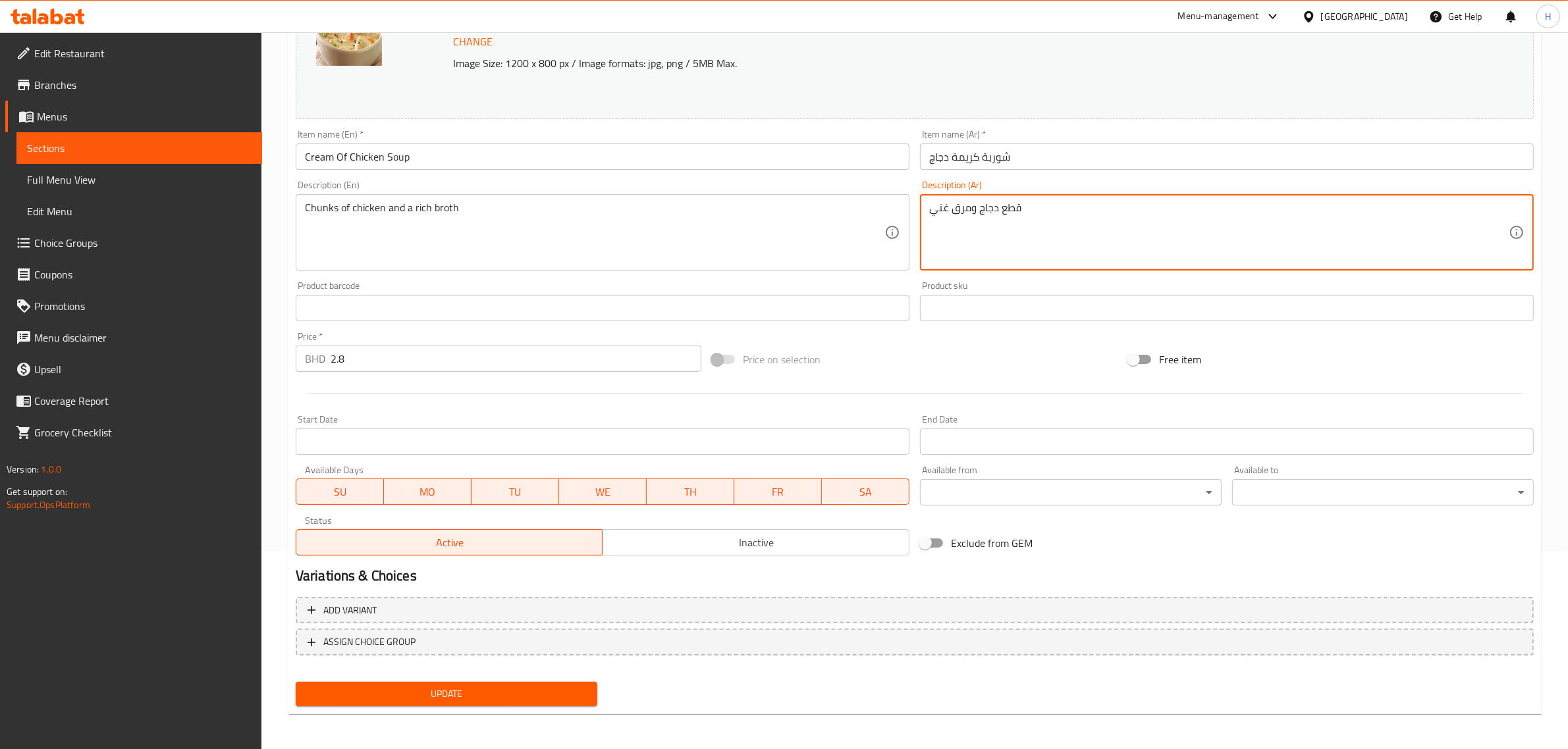
type textarea "قطع دجاج ومرق غني"
click at [494, 699] on span "Update" at bounding box center [446, 694] width 281 height 16
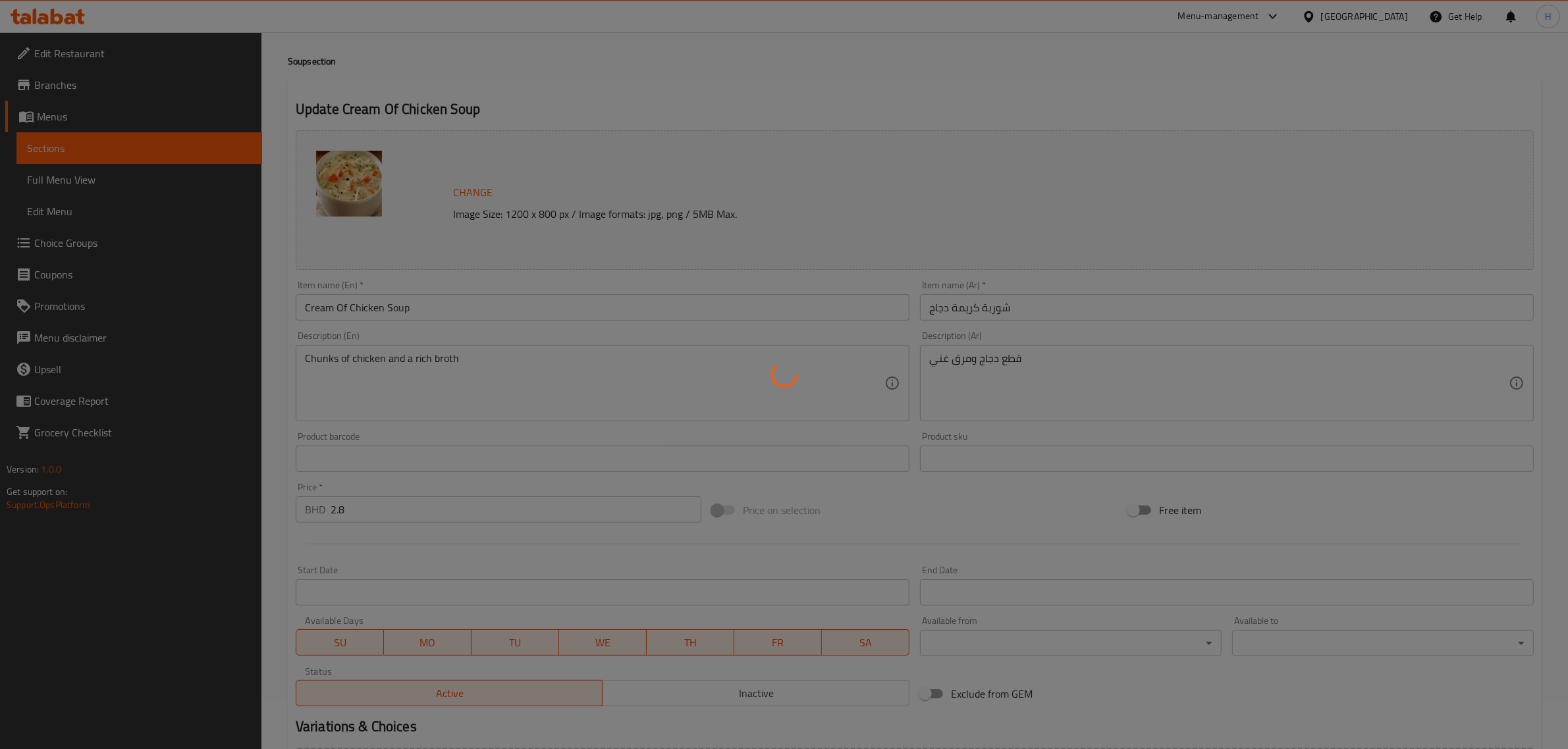
scroll to position [0, 0]
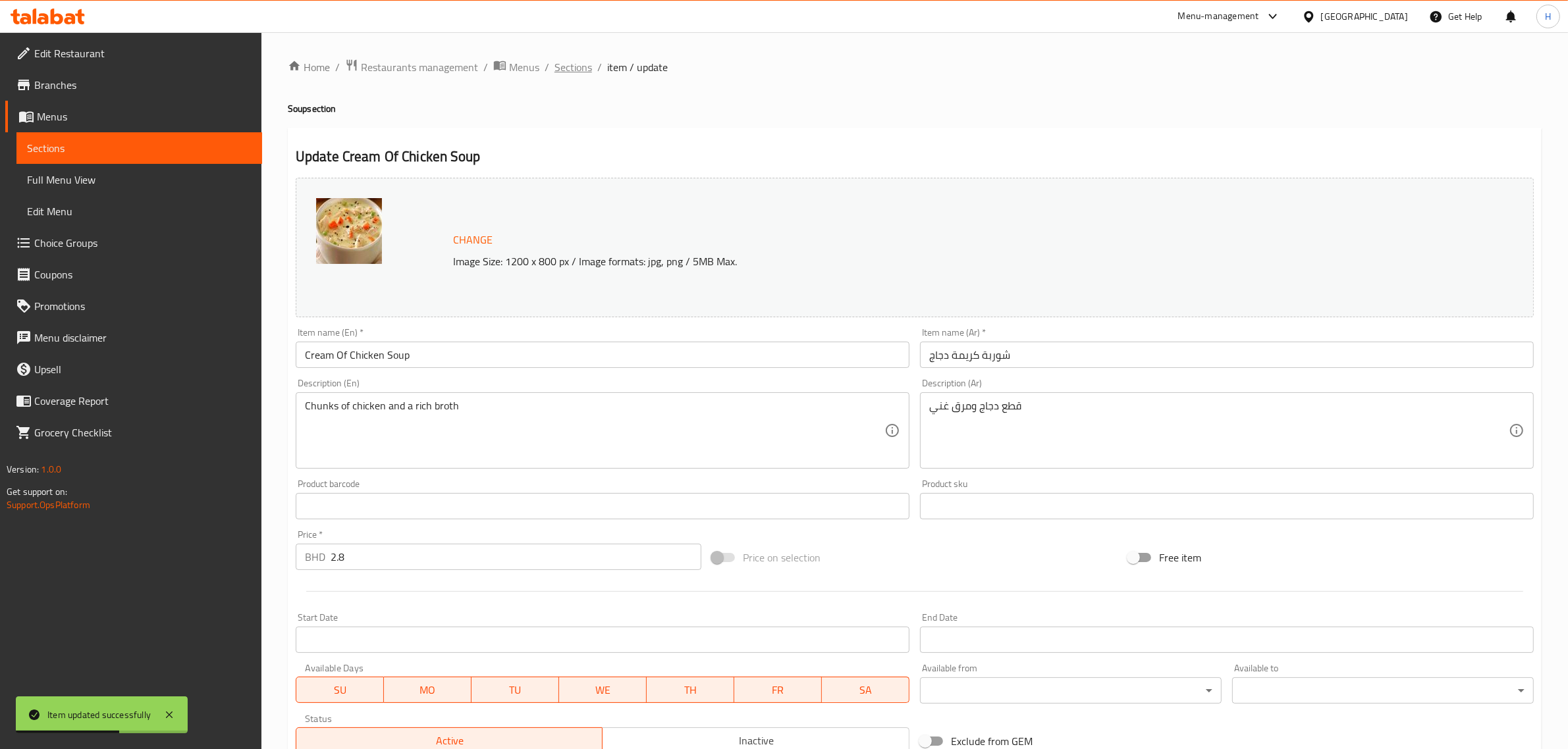
click at [574, 69] on span "Sections" at bounding box center [573, 67] width 38 height 16
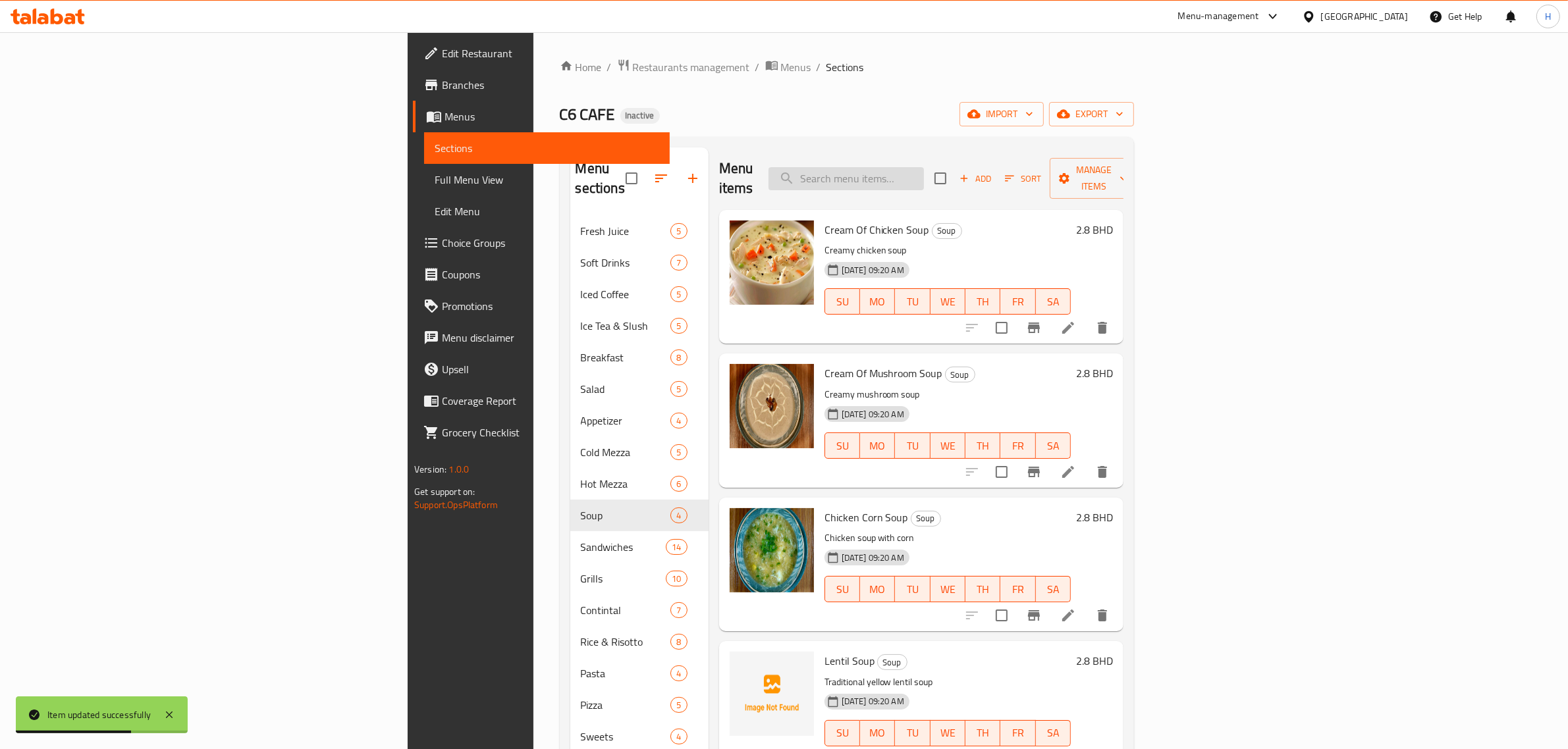
click at [924, 176] on input "search" at bounding box center [846, 178] width 155 height 23
paste input "Cream Of Mushroom Soup"
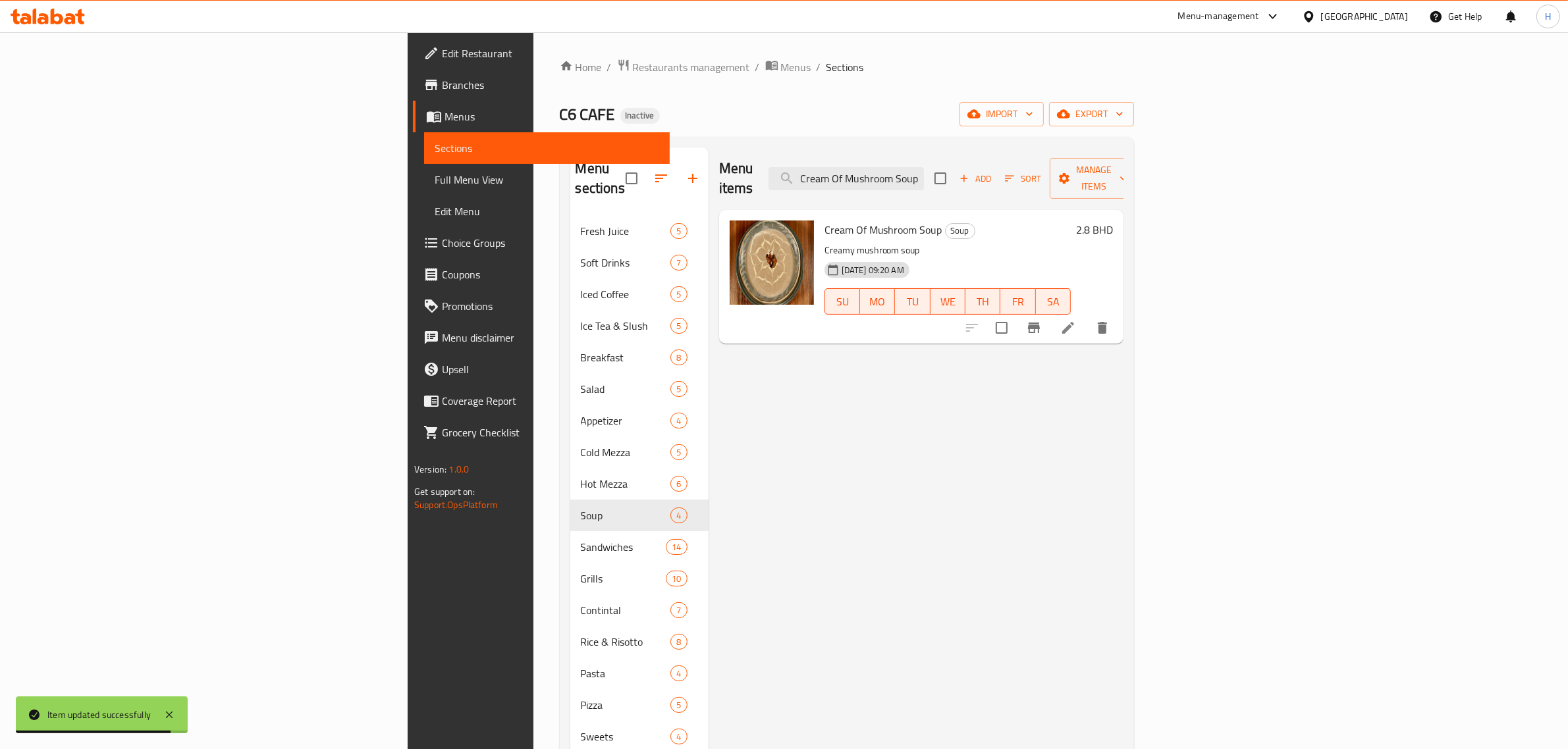
type input "Cream Of Mushroom Soup"
click at [1076, 320] on icon at bounding box center [1068, 328] width 16 height 16
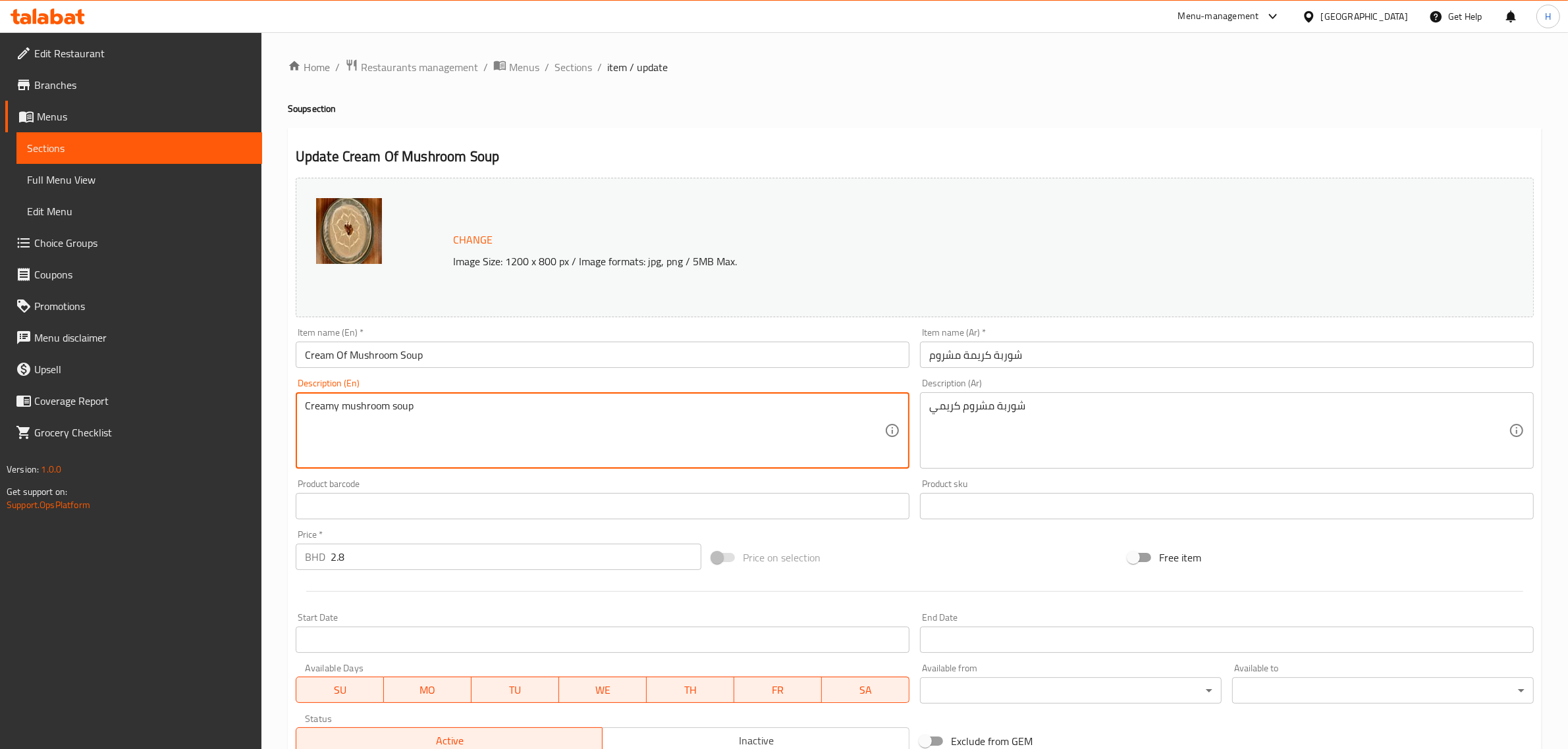
paste textarea "afted with the finest mushrooms, rich broth, and a touch of velvety cream"
type textarea "Crafted with the finest mushrooms, rich broth, and a touch of velvety cream"
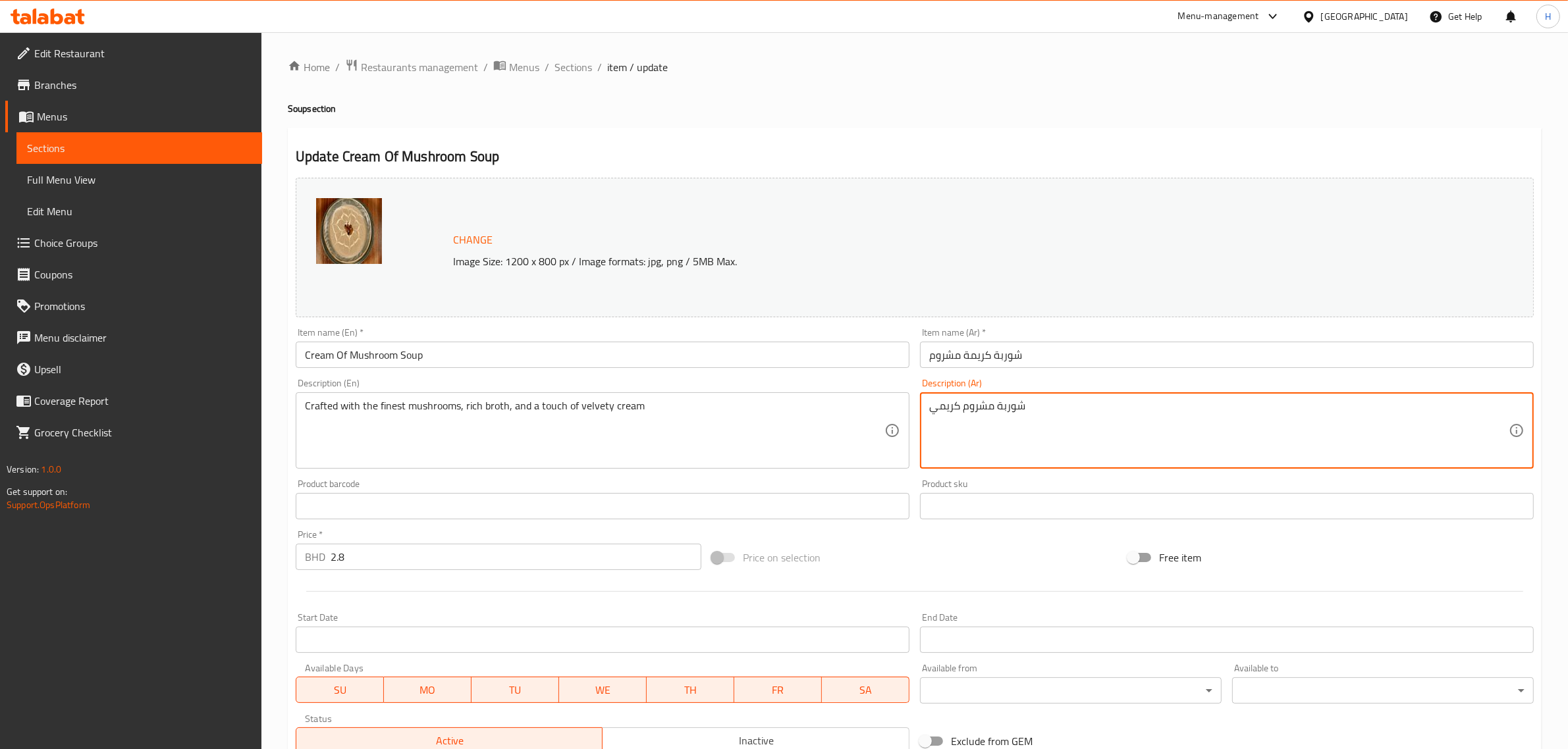
paste textarea "مصنوع من أجود أنواع الفطر والمرق الغني ولمسة من الكريمة المخملية"
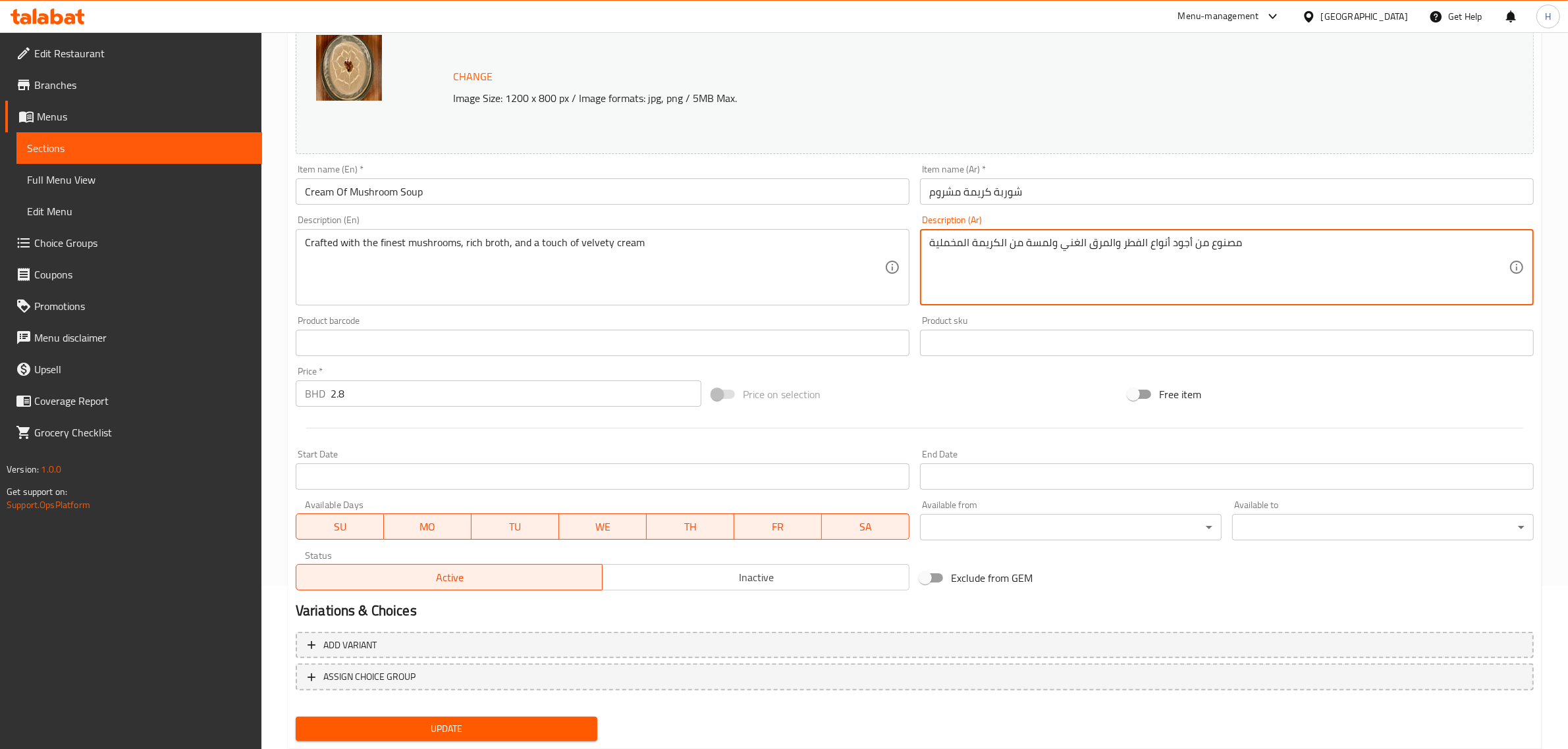
scroll to position [198, 0]
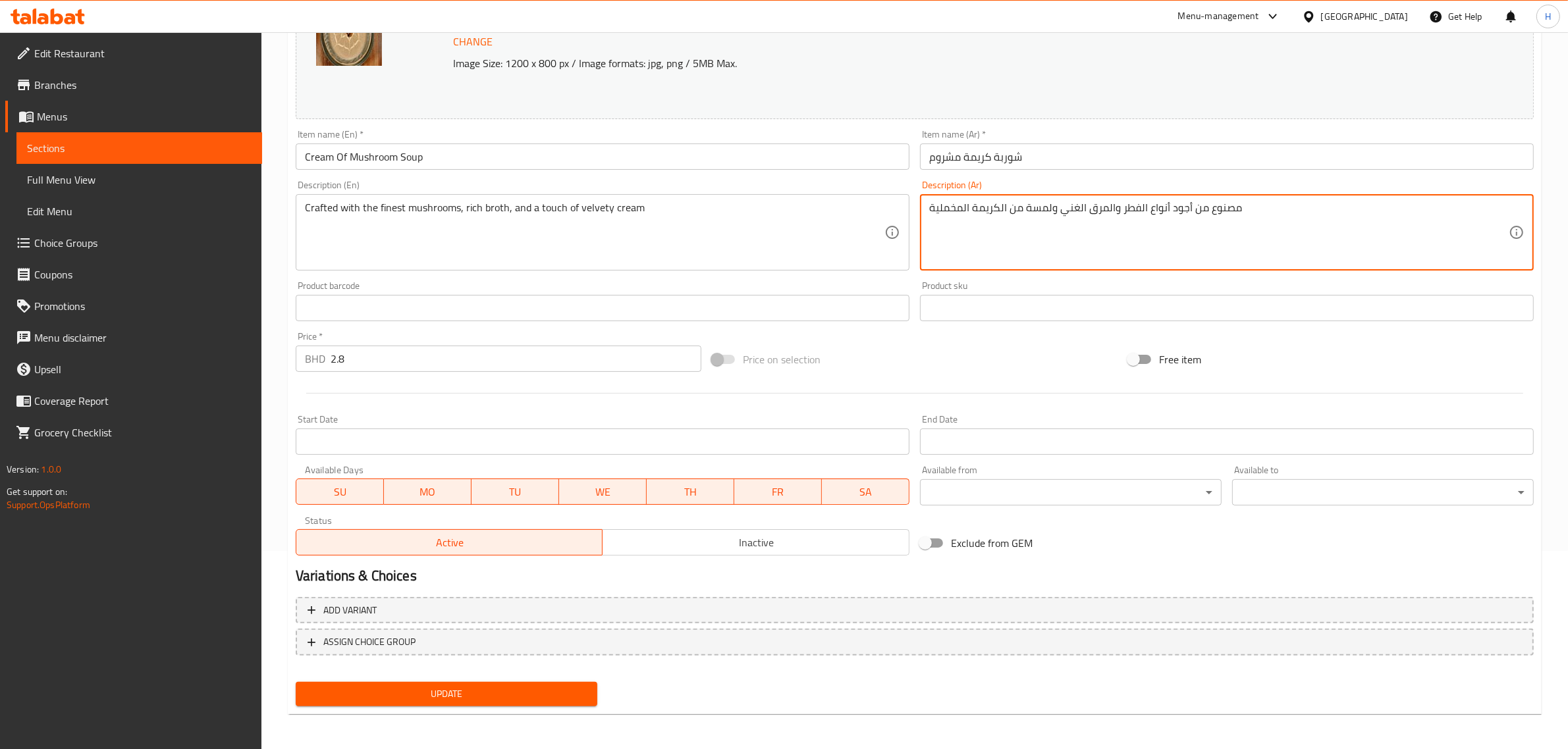
type textarea "مصنوع من أجود أنواع الفطر والمرق الغني ولمسة من الكريمة المخملية"
click at [501, 686] on span "Update" at bounding box center [446, 694] width 281 height 16
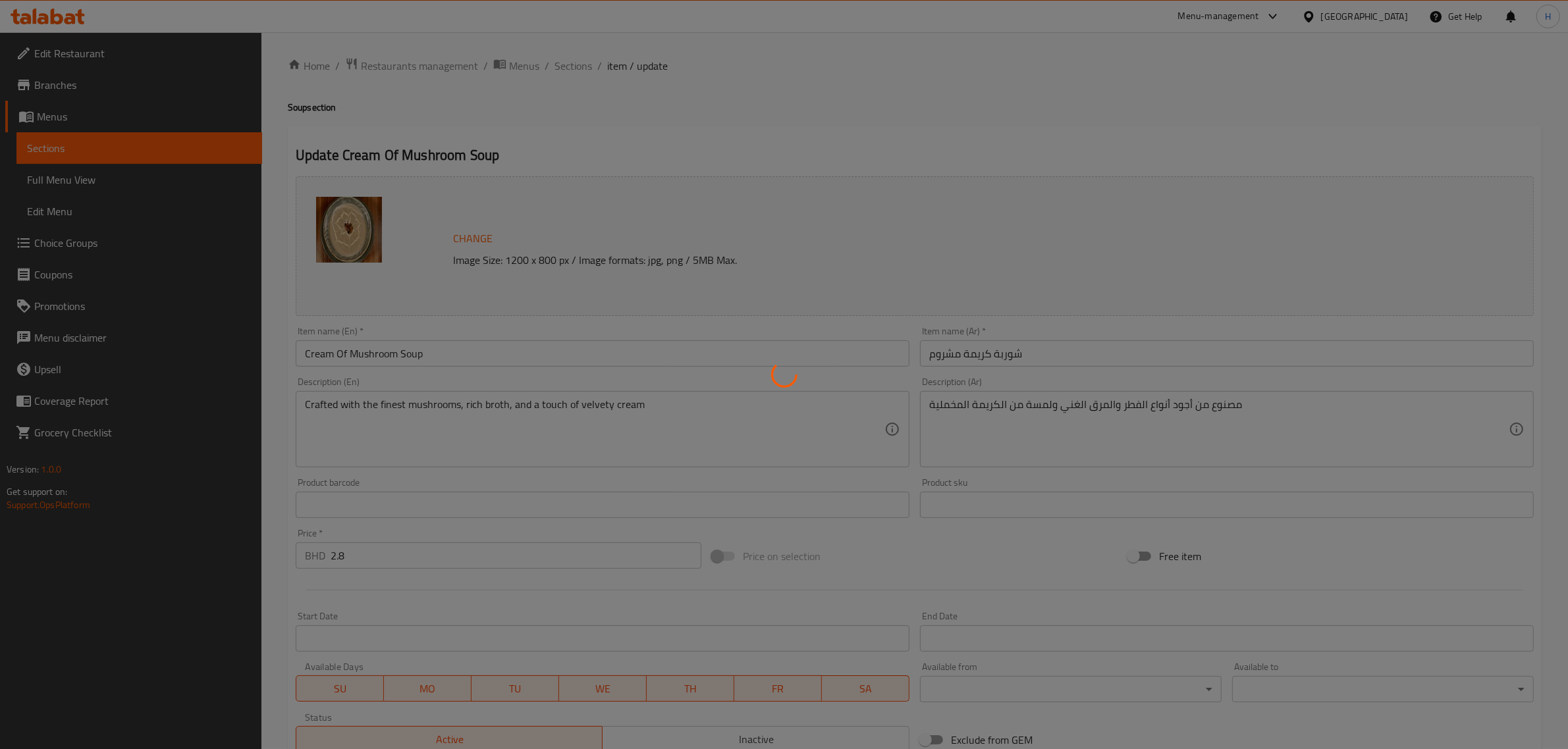
scroll to position [0, 0]
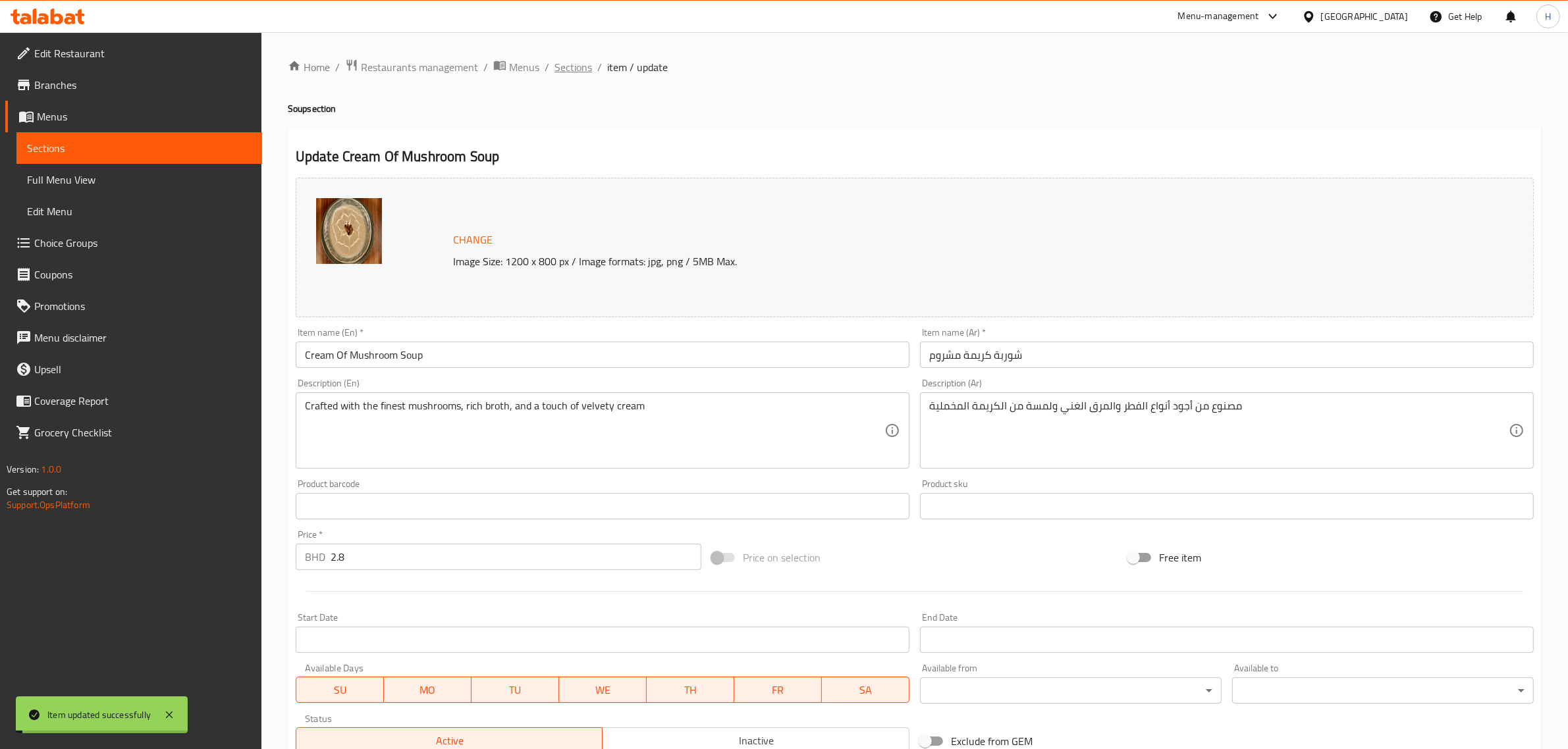
click at [574, 67] on span "Sections" at bounding box center [573, 67] width 38 height 16
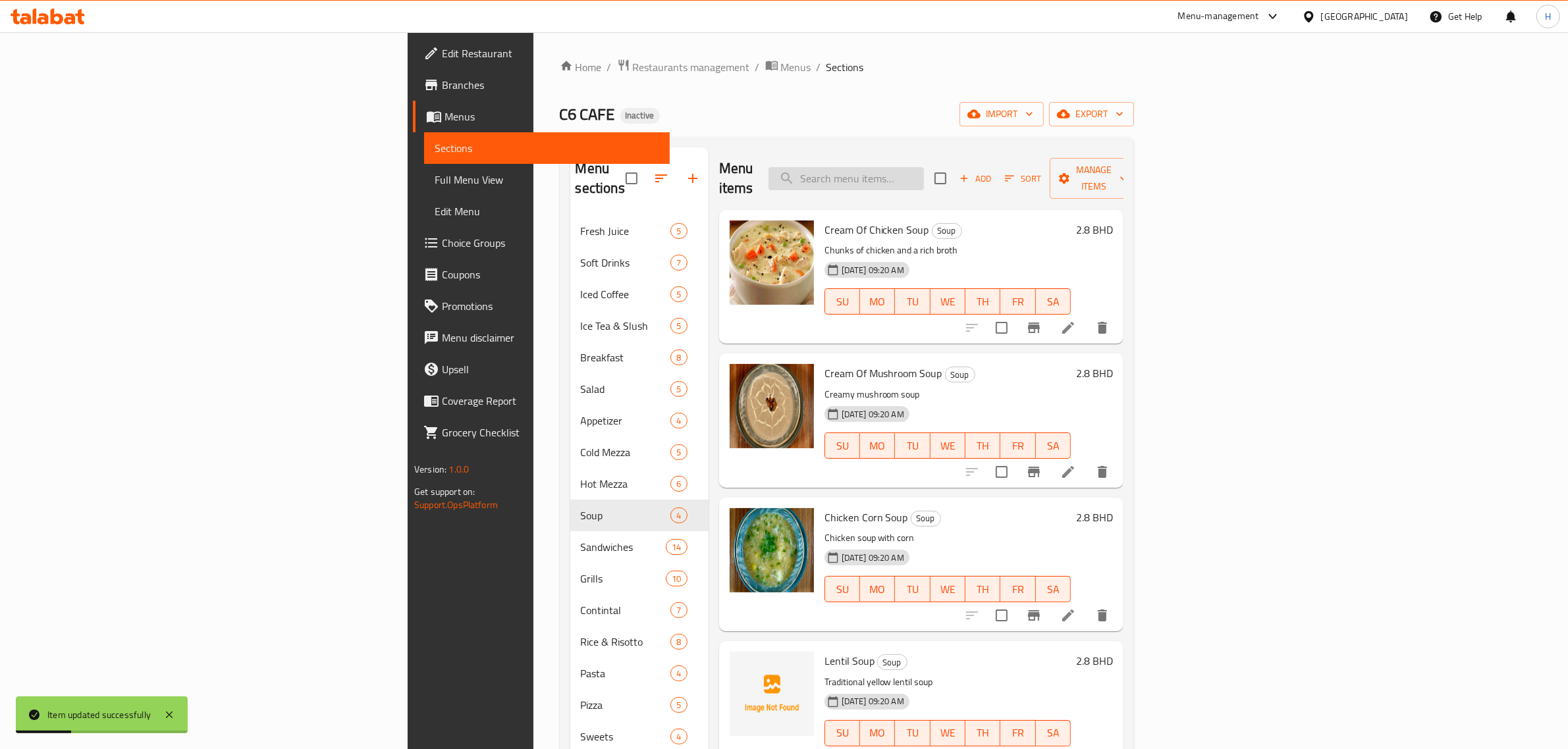
click at [924, 167] on input "search" at bounding box center [846, 178] width 155 height 23
paste input "Chicken Corn Soup"
type input "Chicken Corn Soup"
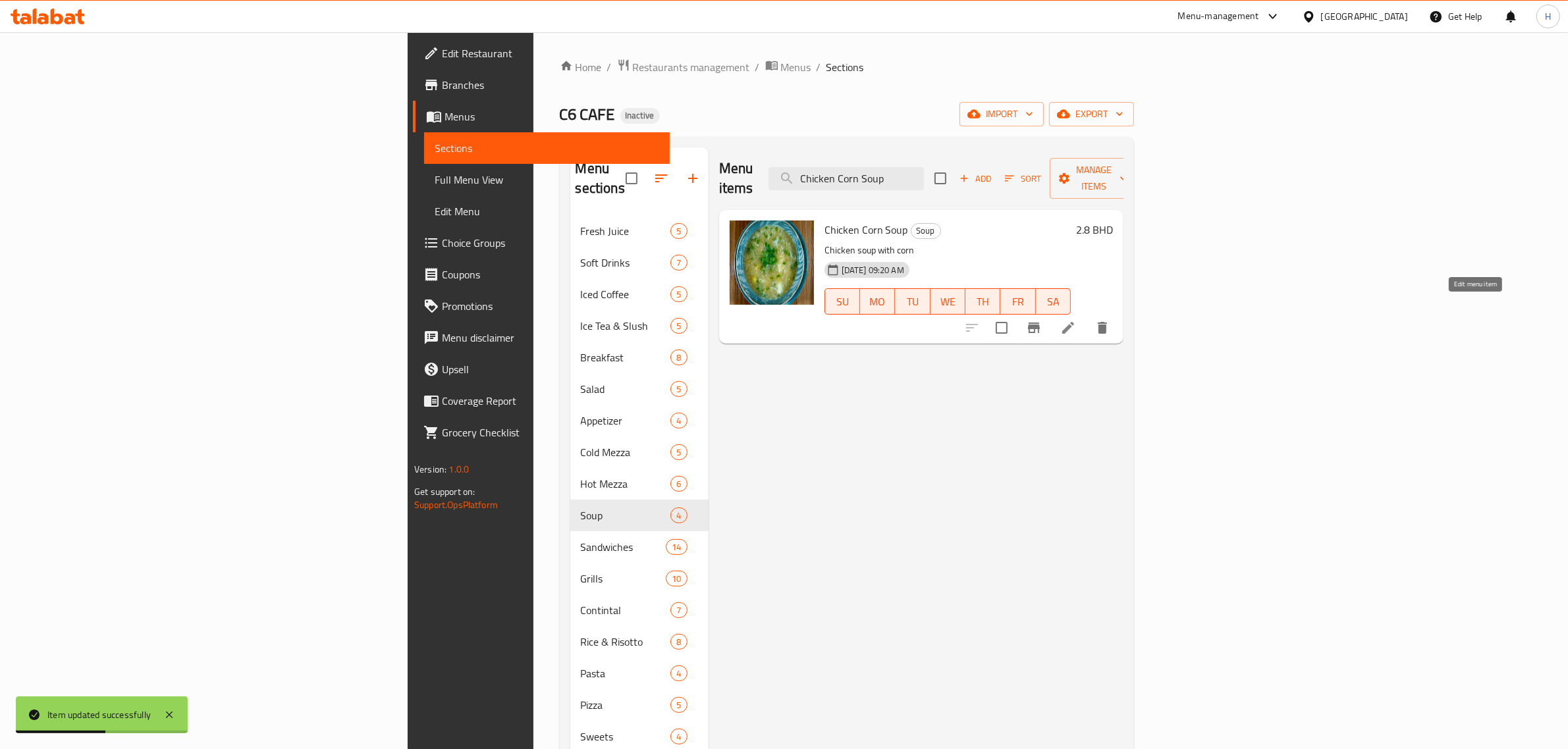
click at [1076, 320] on icon at bounding box center [1068, 328] width 16 height 16
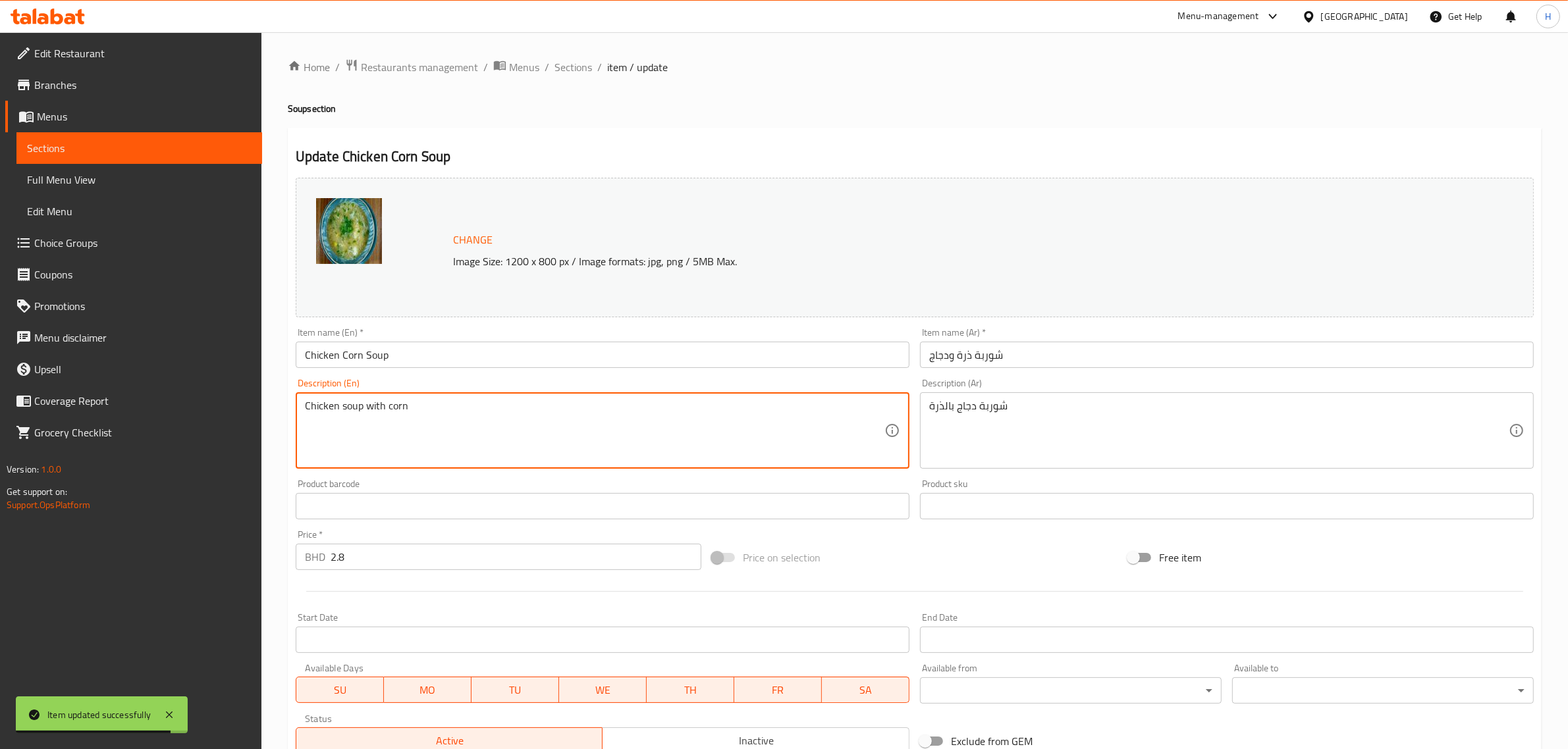
paste textarea "Tender and succulent chicken pieces, blended with sweet and tender corn, and in…"
type textarea "Tender and succulent chicken pieces, blended with sweet and tender corn, and in…"
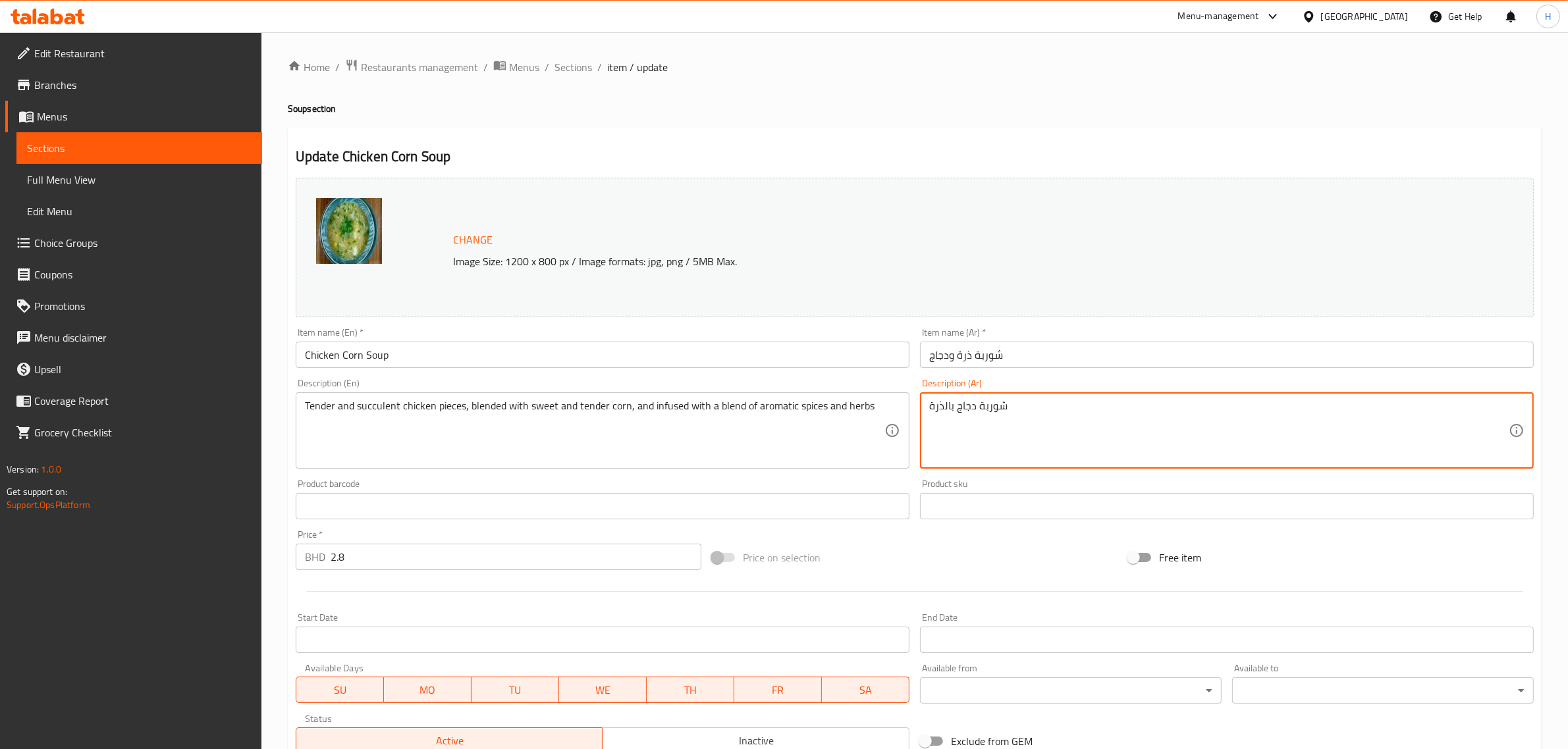
paste textarea "قطع الدجاج الطرية واللذيذة، ممزوجة بحبوب الذرة الحلوة والرقيقة، ومنقوعة في مزيج…"
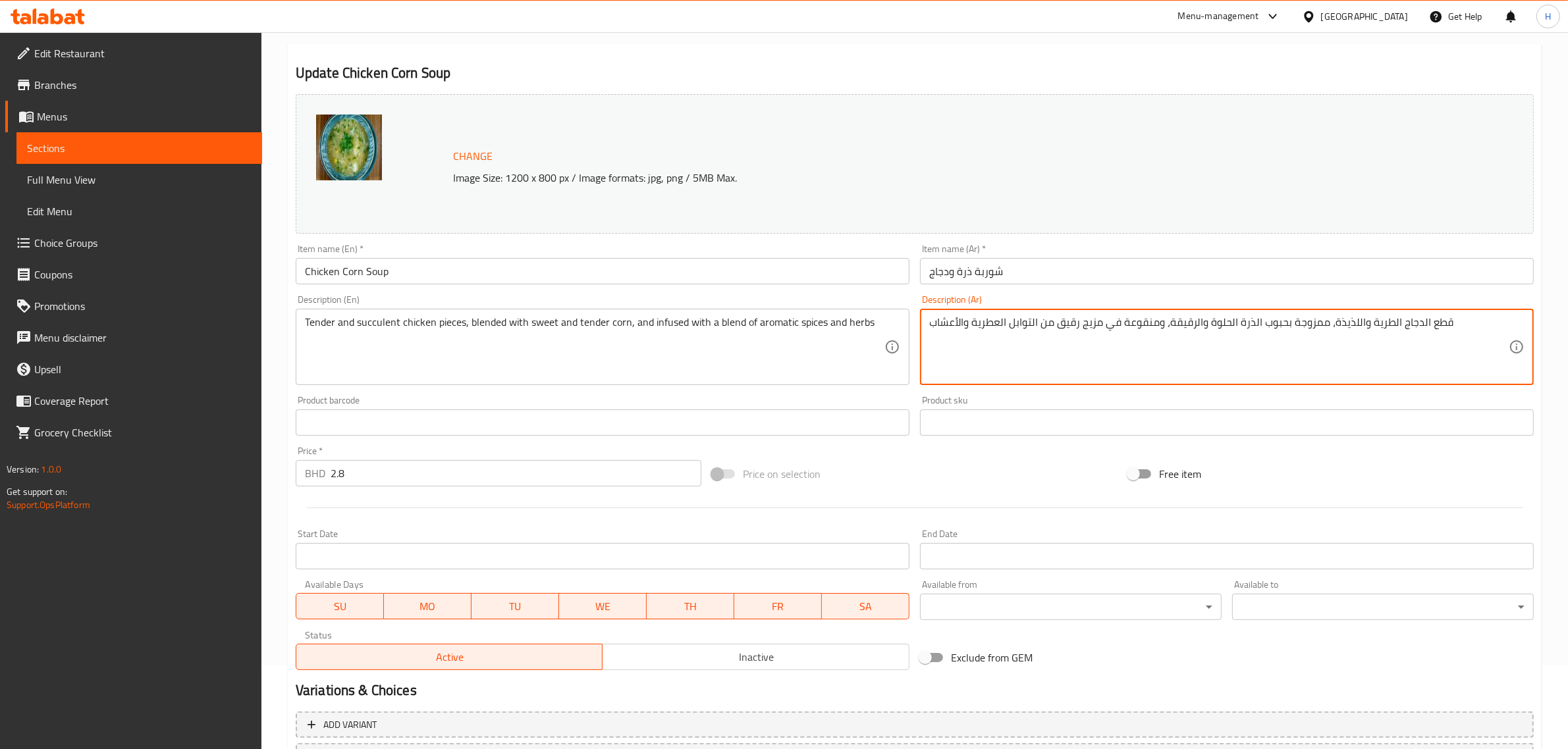
scroll to position [198, 0]
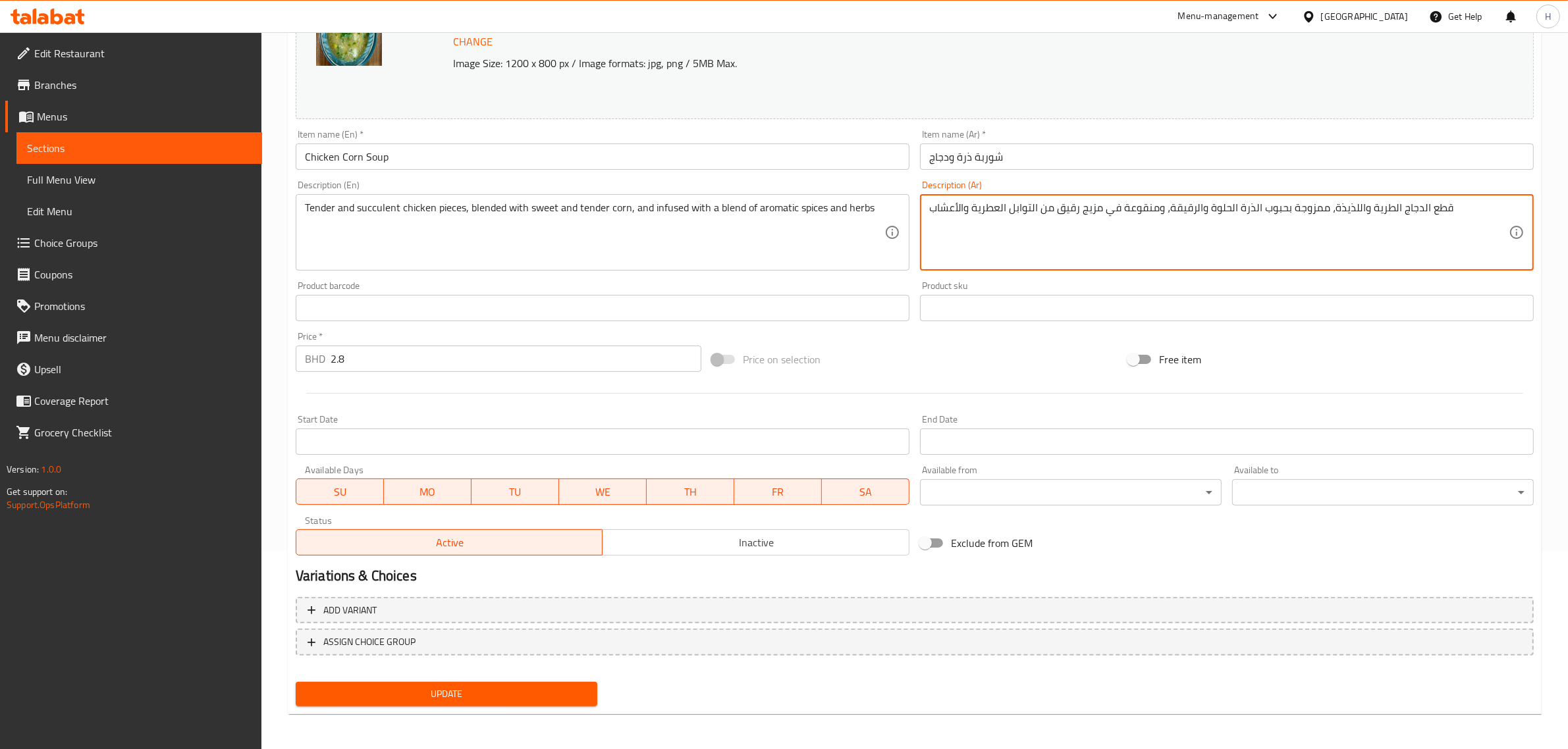
type textarea "قطع الدجاج الطرية واللذيذة، ممزوجة بحبوب الذرة الحلوة والرقيقة، ومنقوعة في مزيج…"
click at [590, 689] on button "Update" at bounding box center [446, 694] width 302 height 24
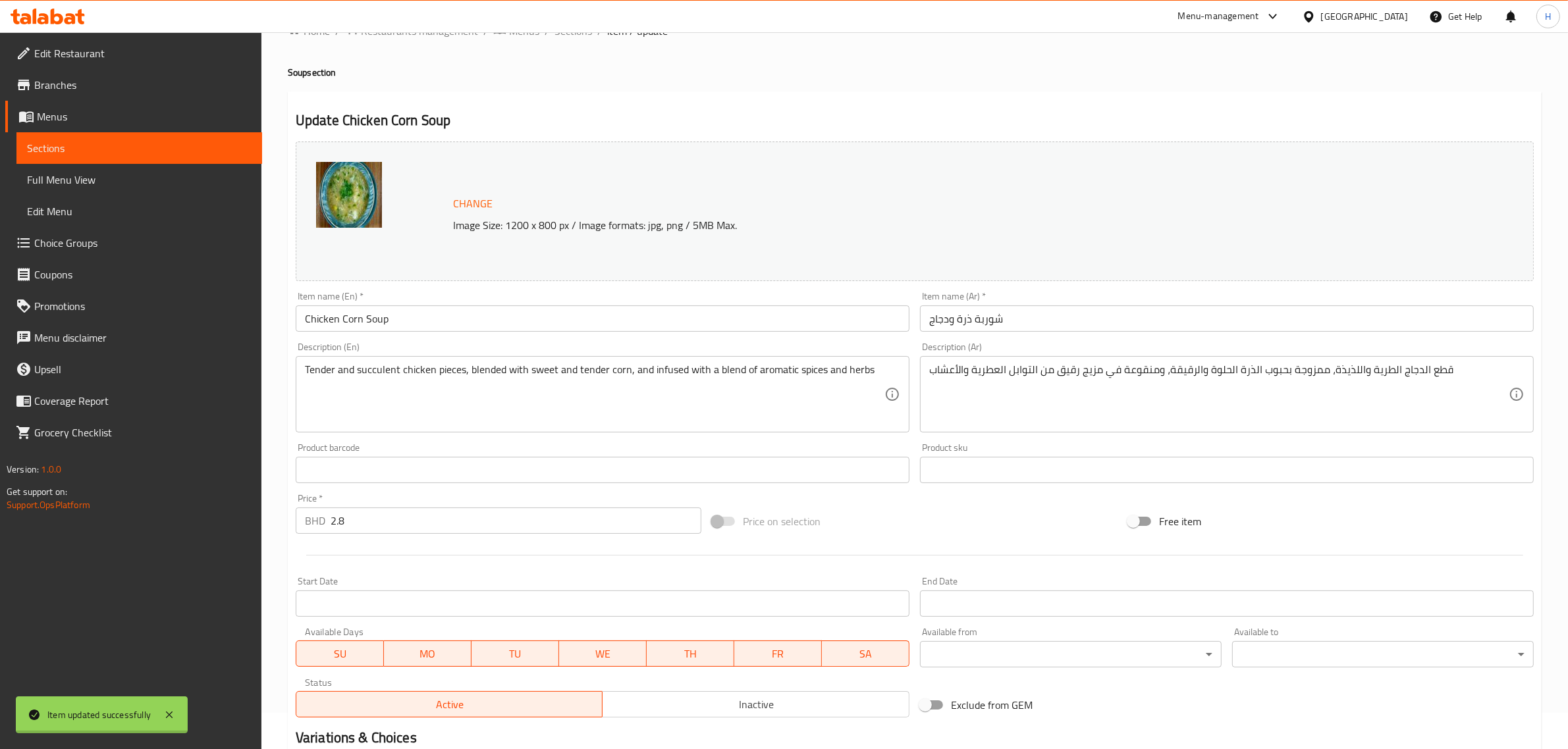
scroll to position [0, 0]
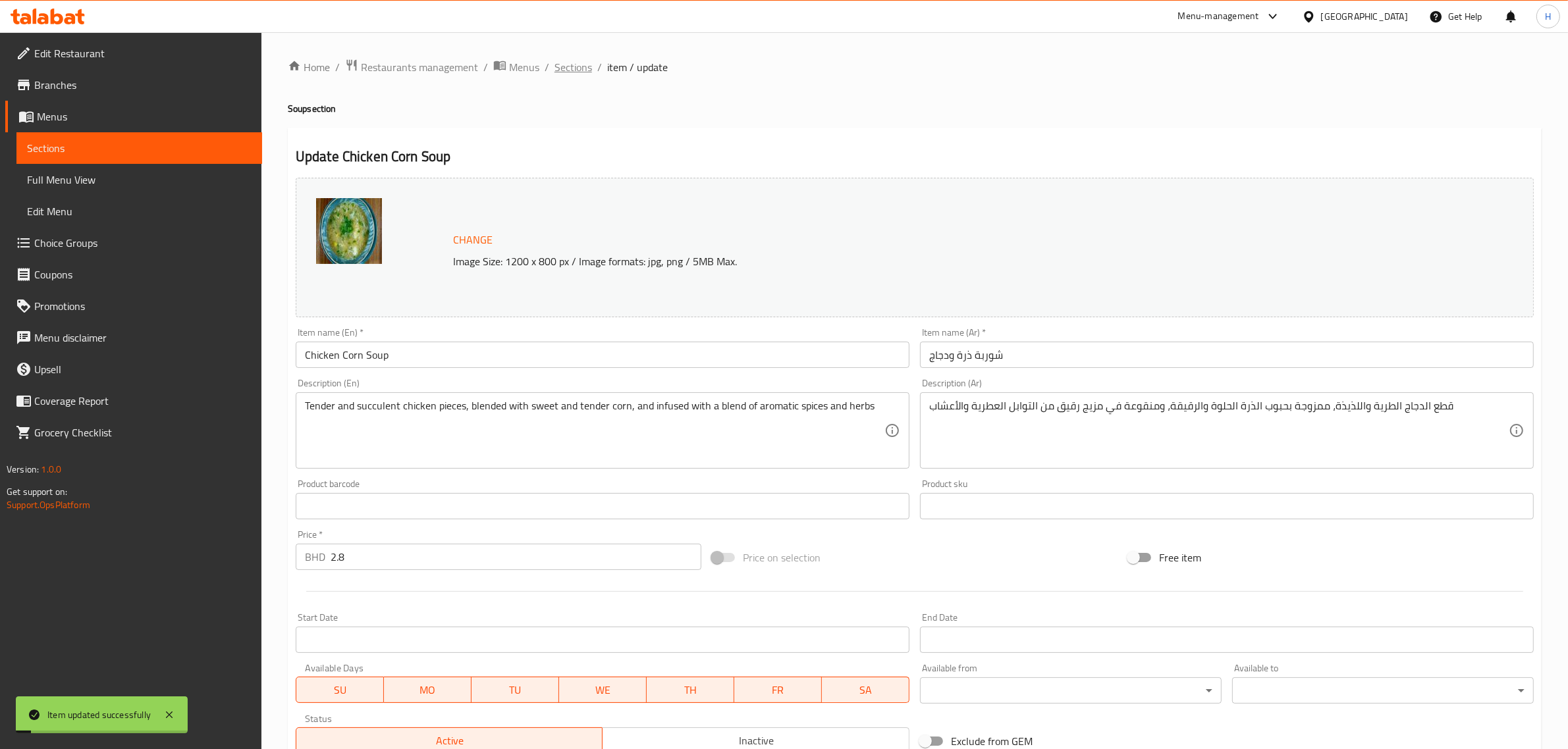
click at [568, 65] on span "Sections" at bounding box center [573, 67] width 38 height 16
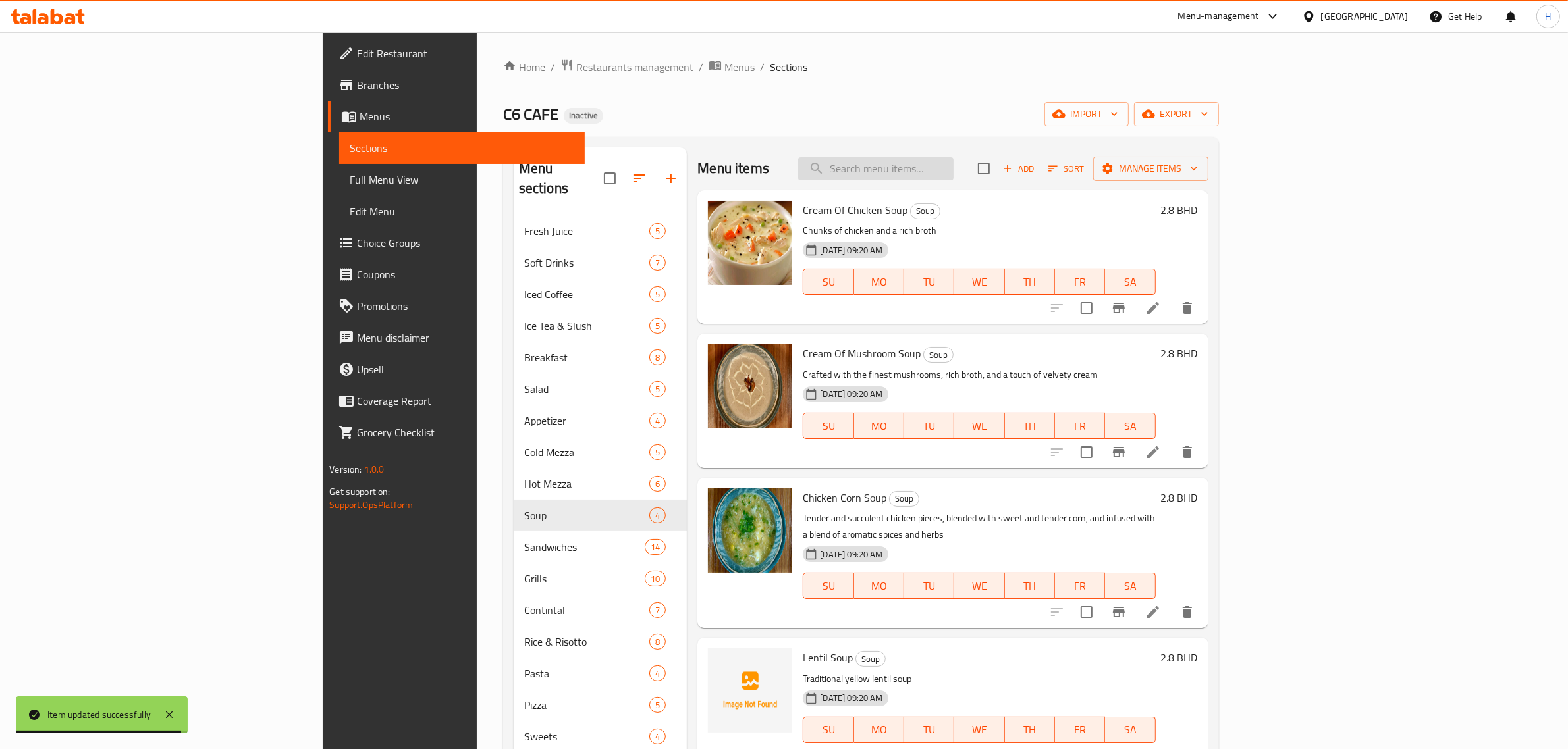
click at [953, 160] on input "search" at bounding box center [875, 168] width 155 height 23
paste input "Batata Hara"
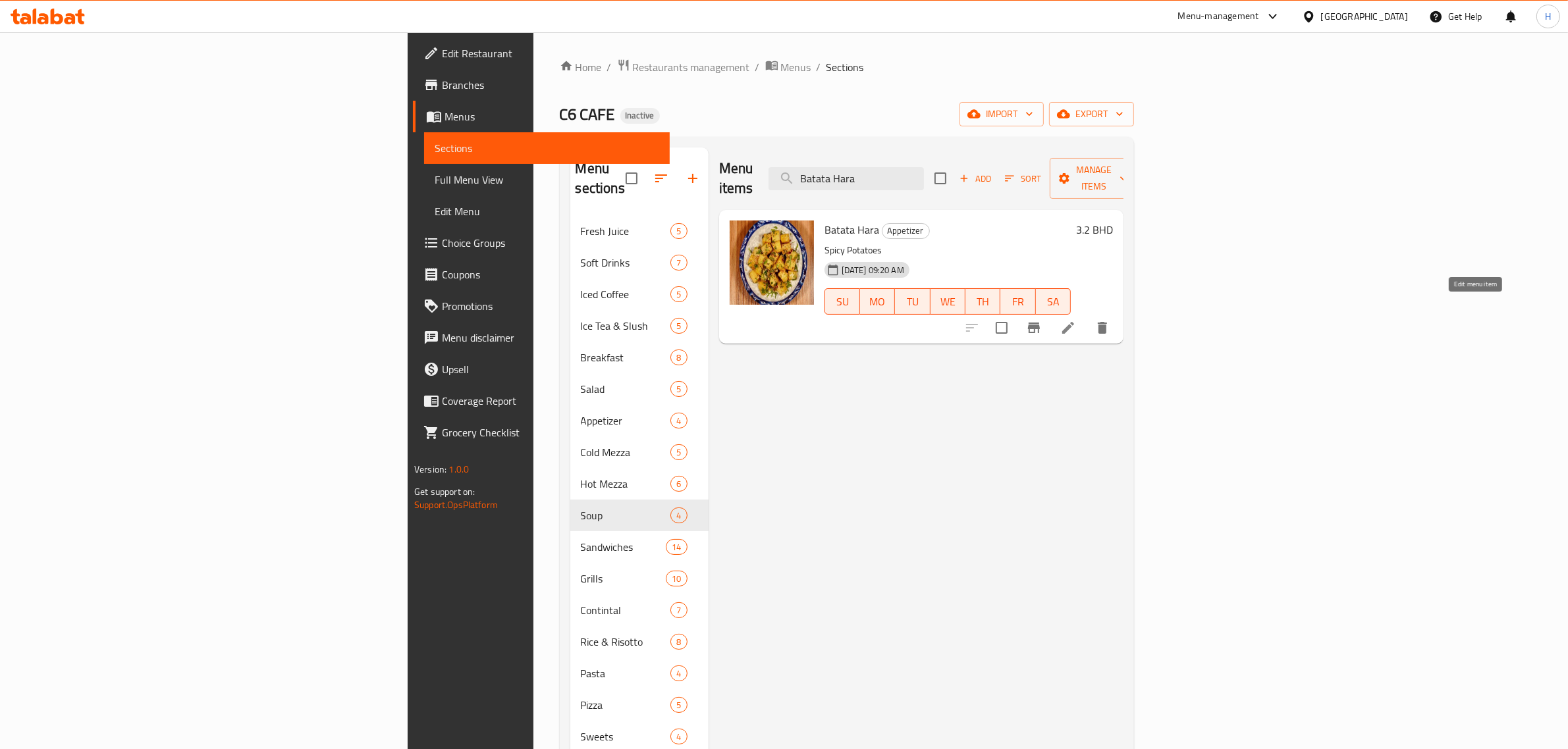
type input "Batata Hara"
click at [1074, 322] on icon at bounding box center [1068, 328] width 12 height 12
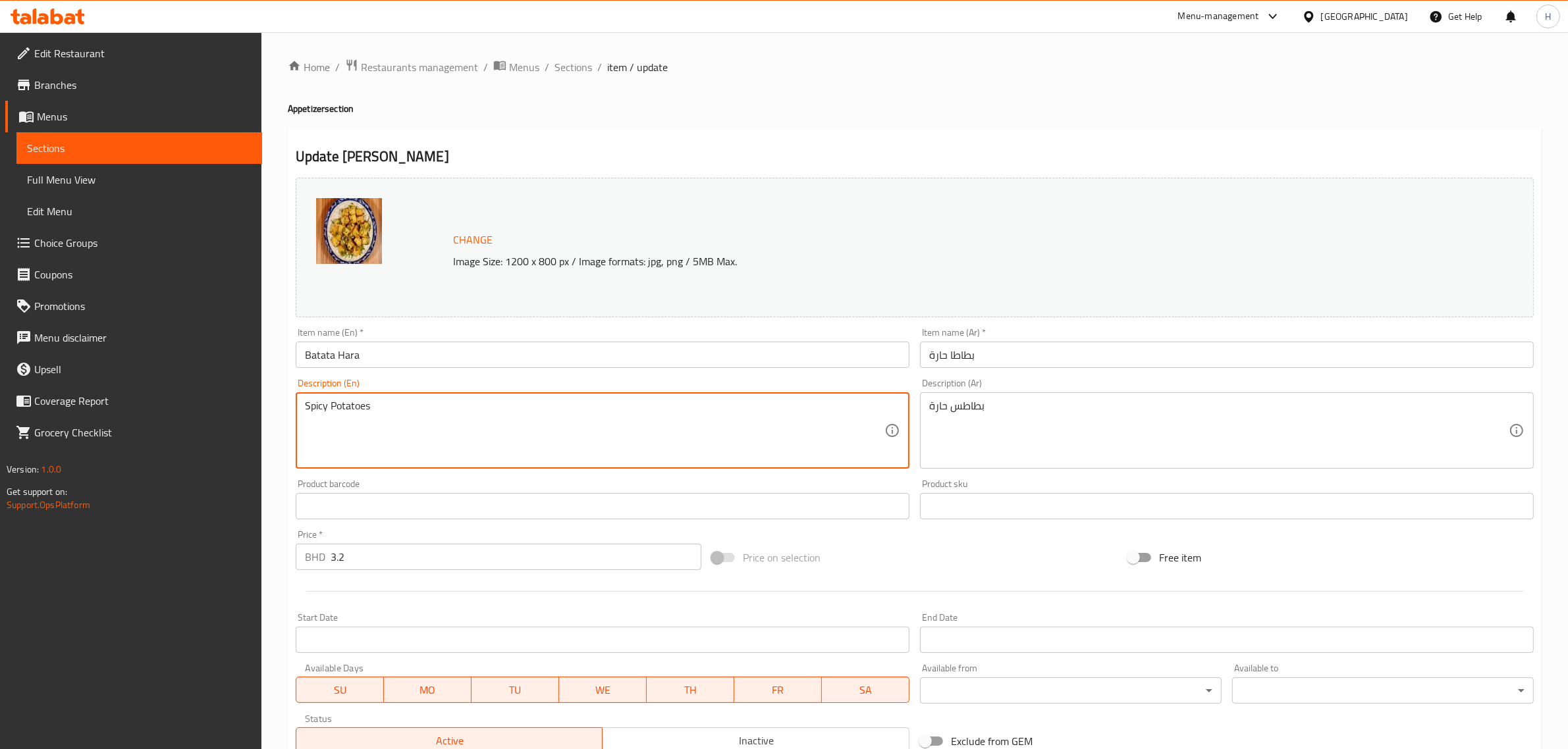
click at [467, 418] on textarea "Spicy Potatoes" at bounding box center [595, 430] width 580 height 63
click at [1068, 432] on textarea "بطاطس حارة" at bounding box center [1219, 430] width 580 height 63
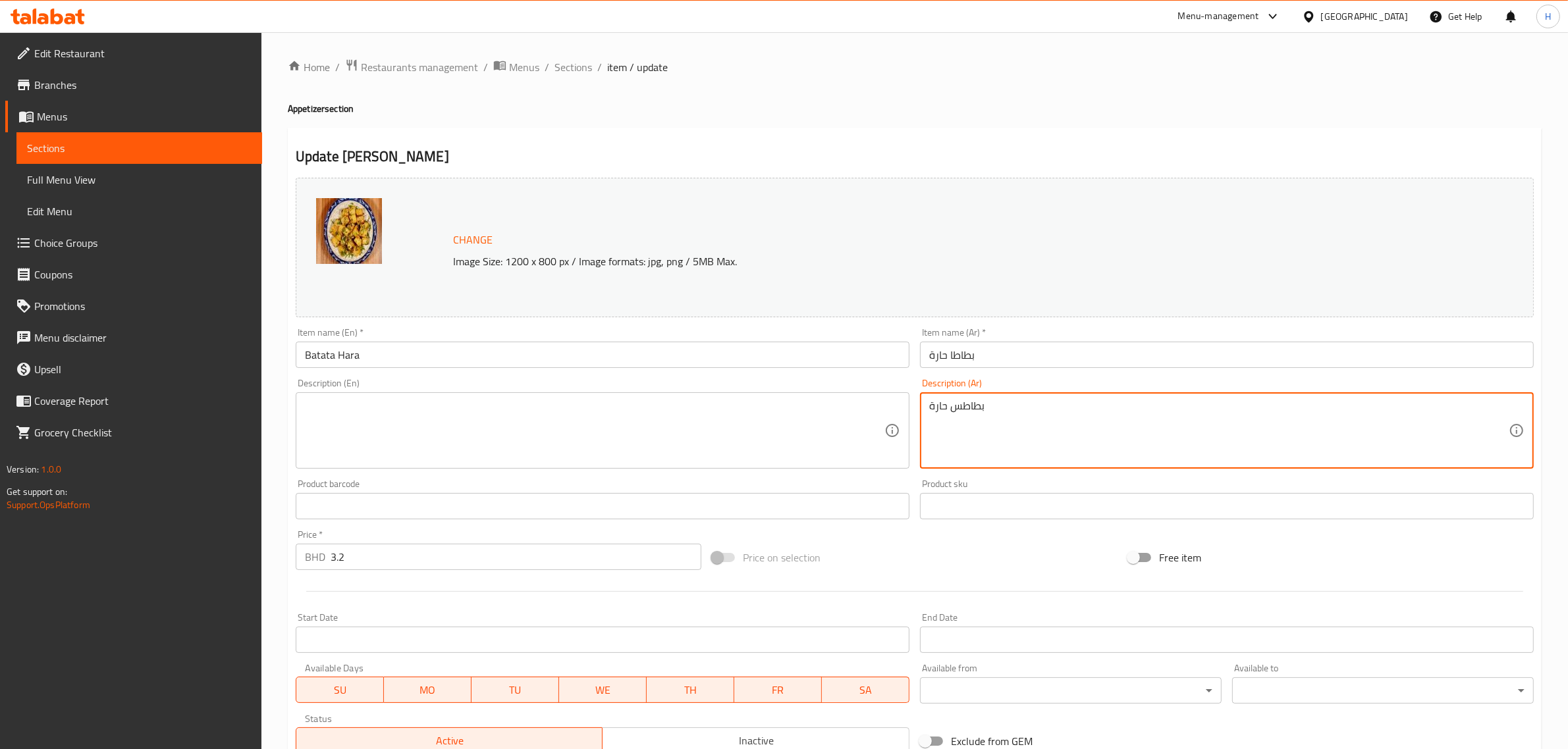
click at [1068, 432] on textarea "بطاطس حارة" at bounding box center [1219, 430] width 580 height 63
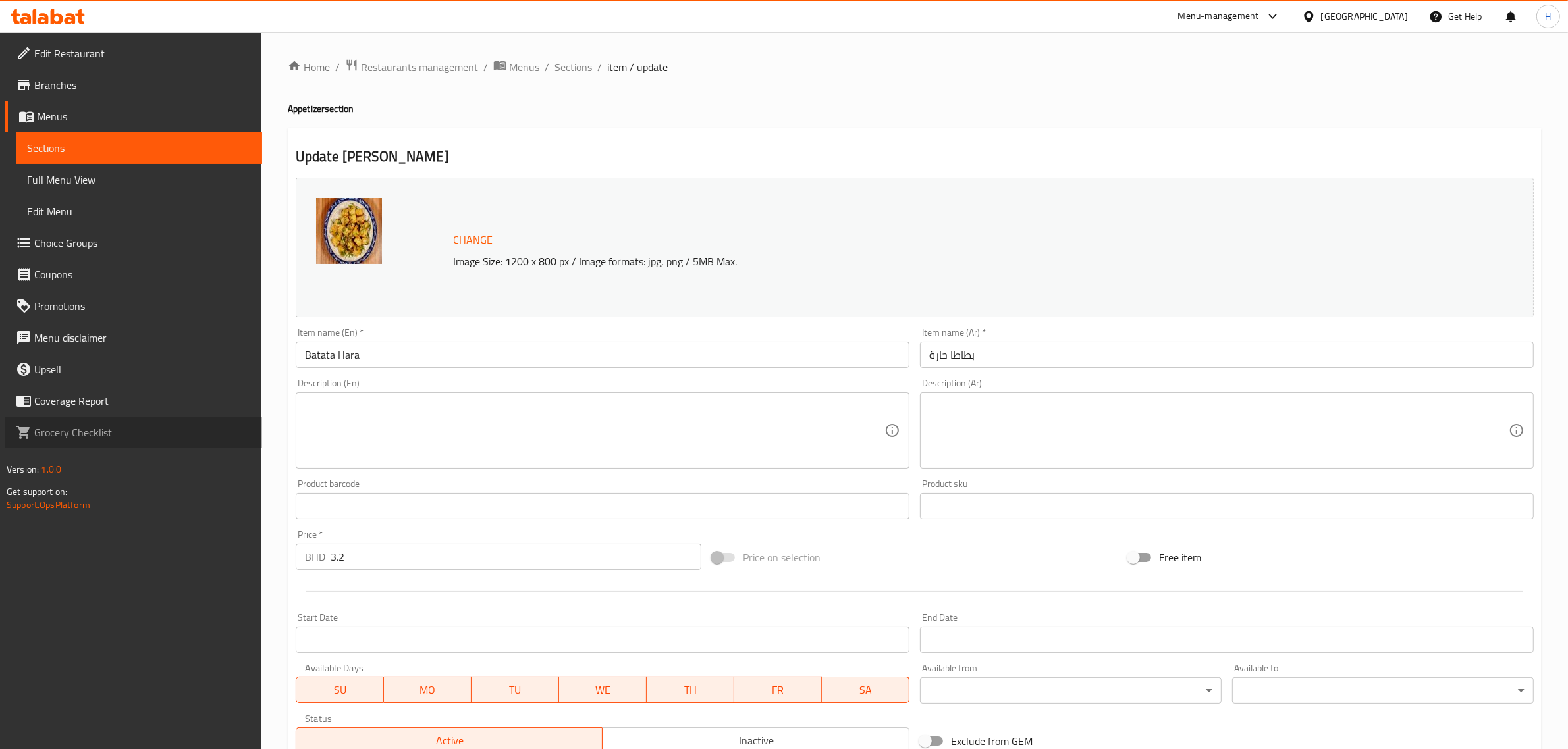
click at [260, 438] on link "Grocery Checklist" at bounding box center [133, 432] width 257 height 32
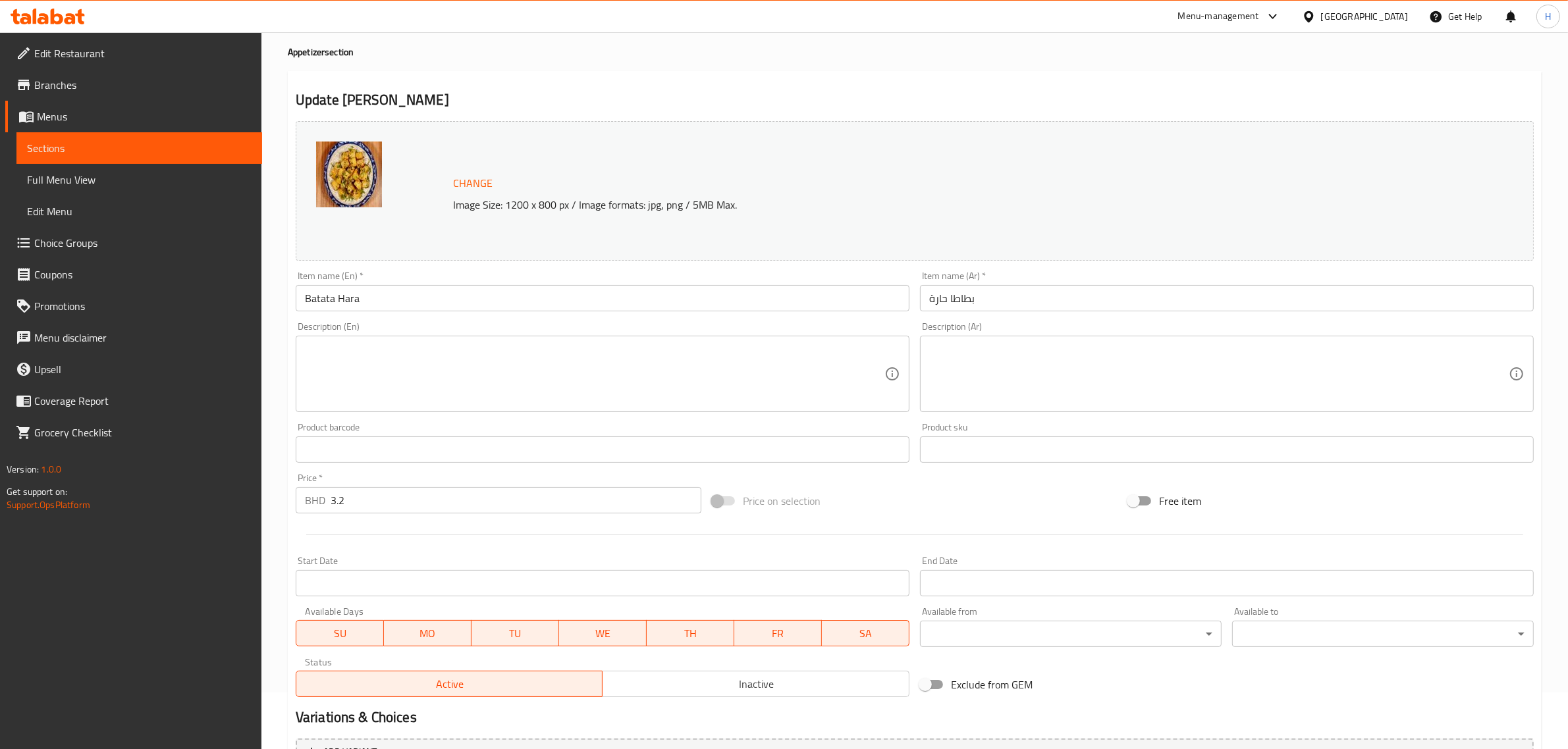
scroll to position [191, 0]
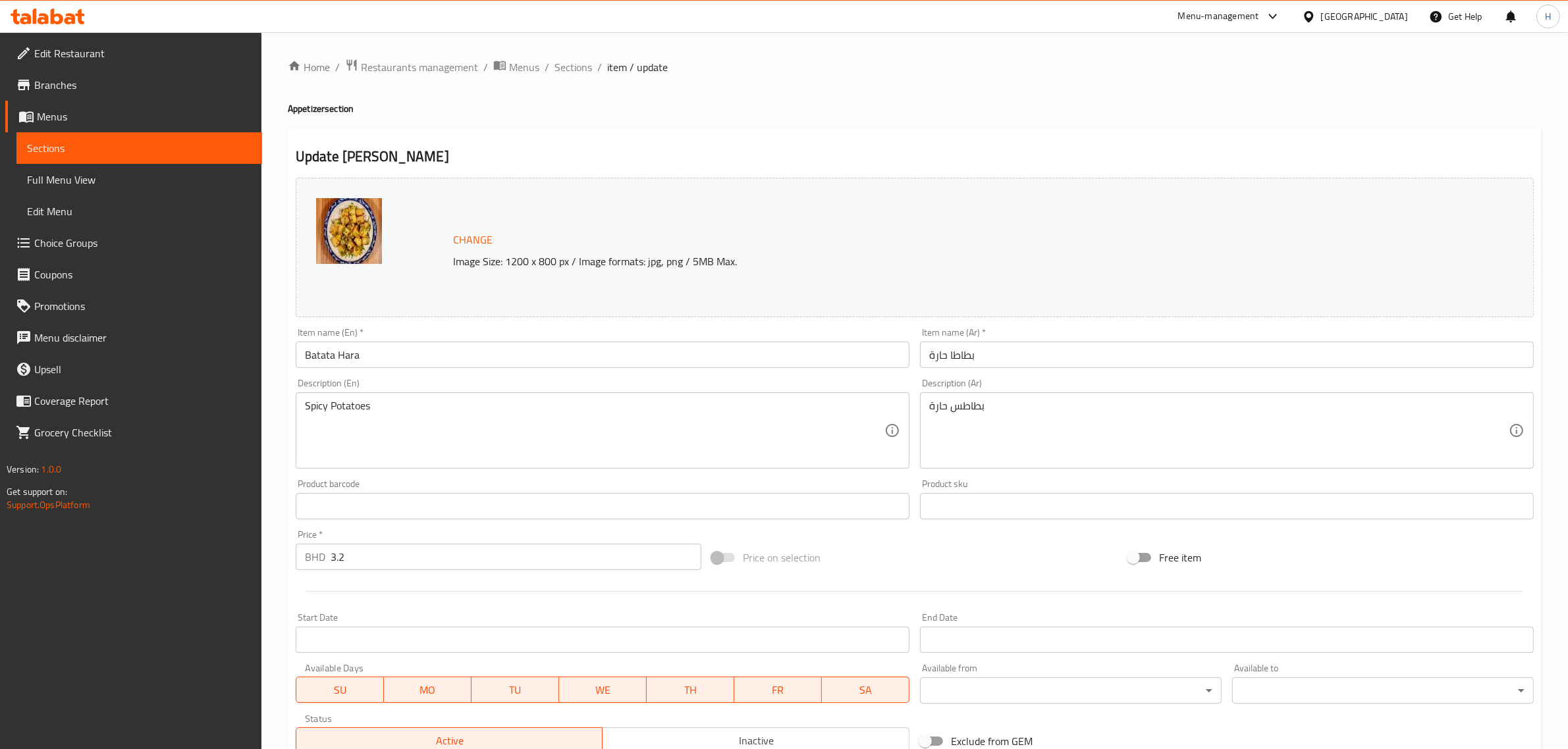
click at [463, 416] on textarea "Spicy Potatoes" at bounding box center [595, 430] width 580 height 63
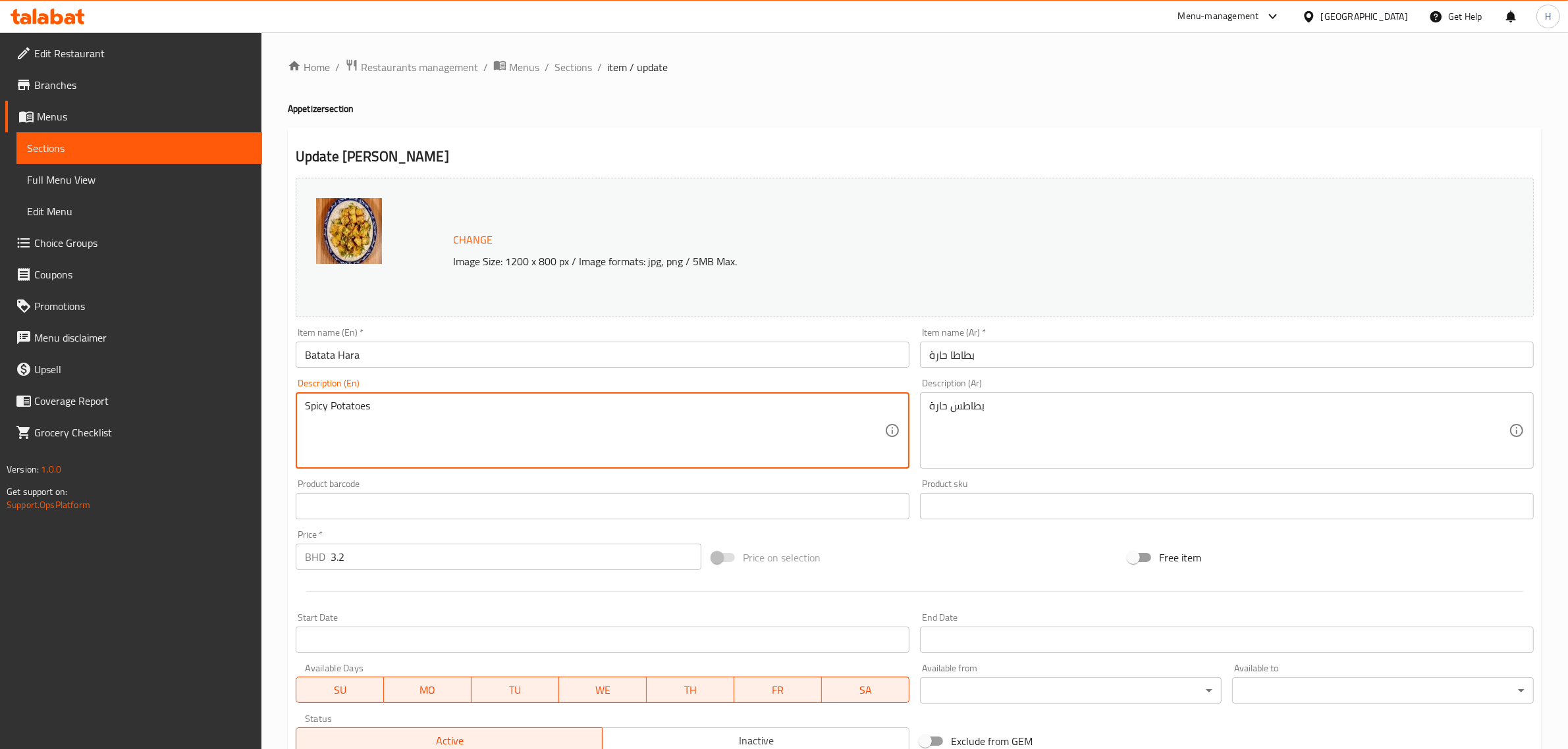
click at [463, 416] on textarea "Spicy Potatoes" at bounding box center [595, 430] width 580 height 63
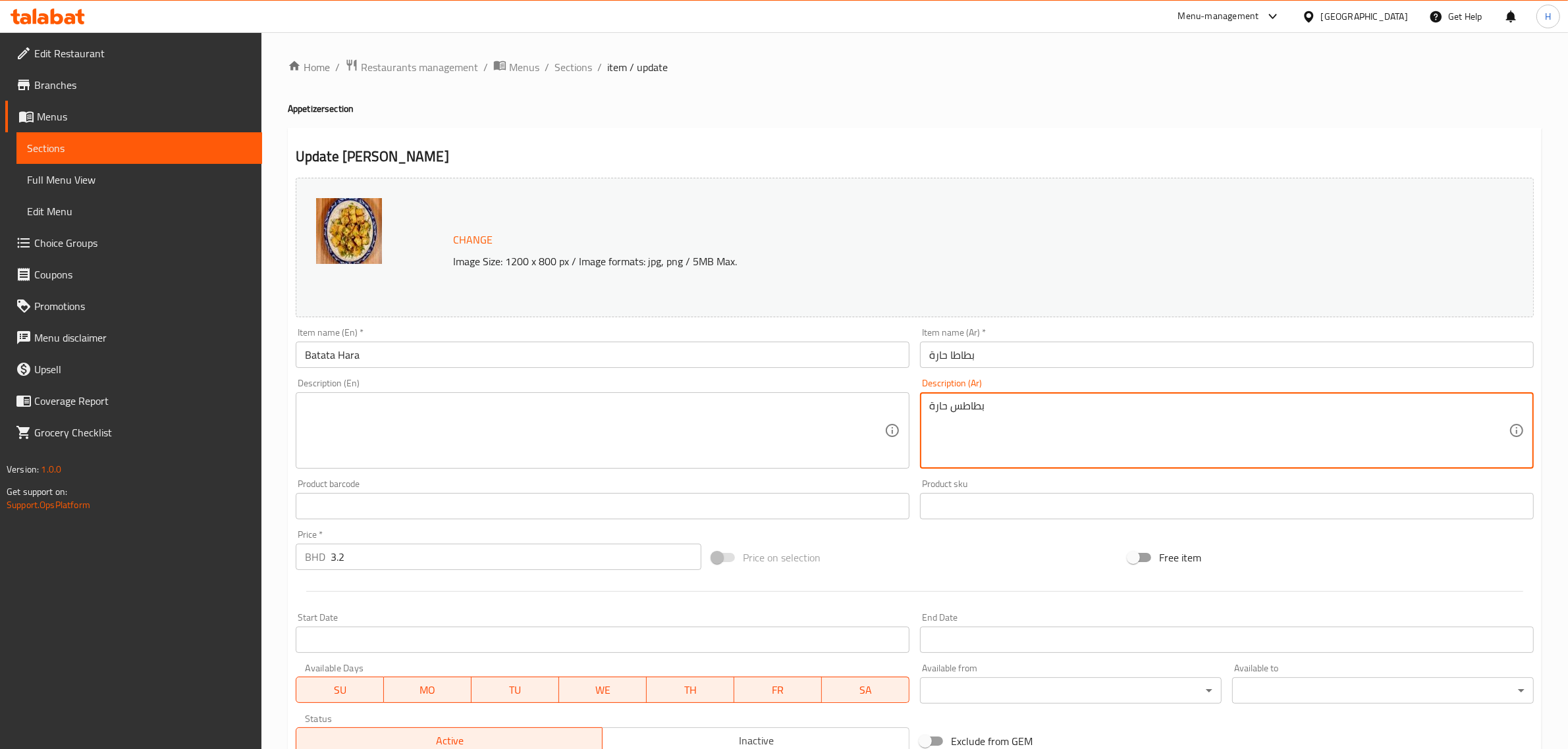
click at [1097, 444] on textarea "بطاطس حارة" at bounding box center [1219, 430] width 580 height 63
click at [280, 370] on div "Home / Restaurants management / Menus / Sections / item / update Appetizer sect…" at bounding box center [914, 490] width 1307 height 917
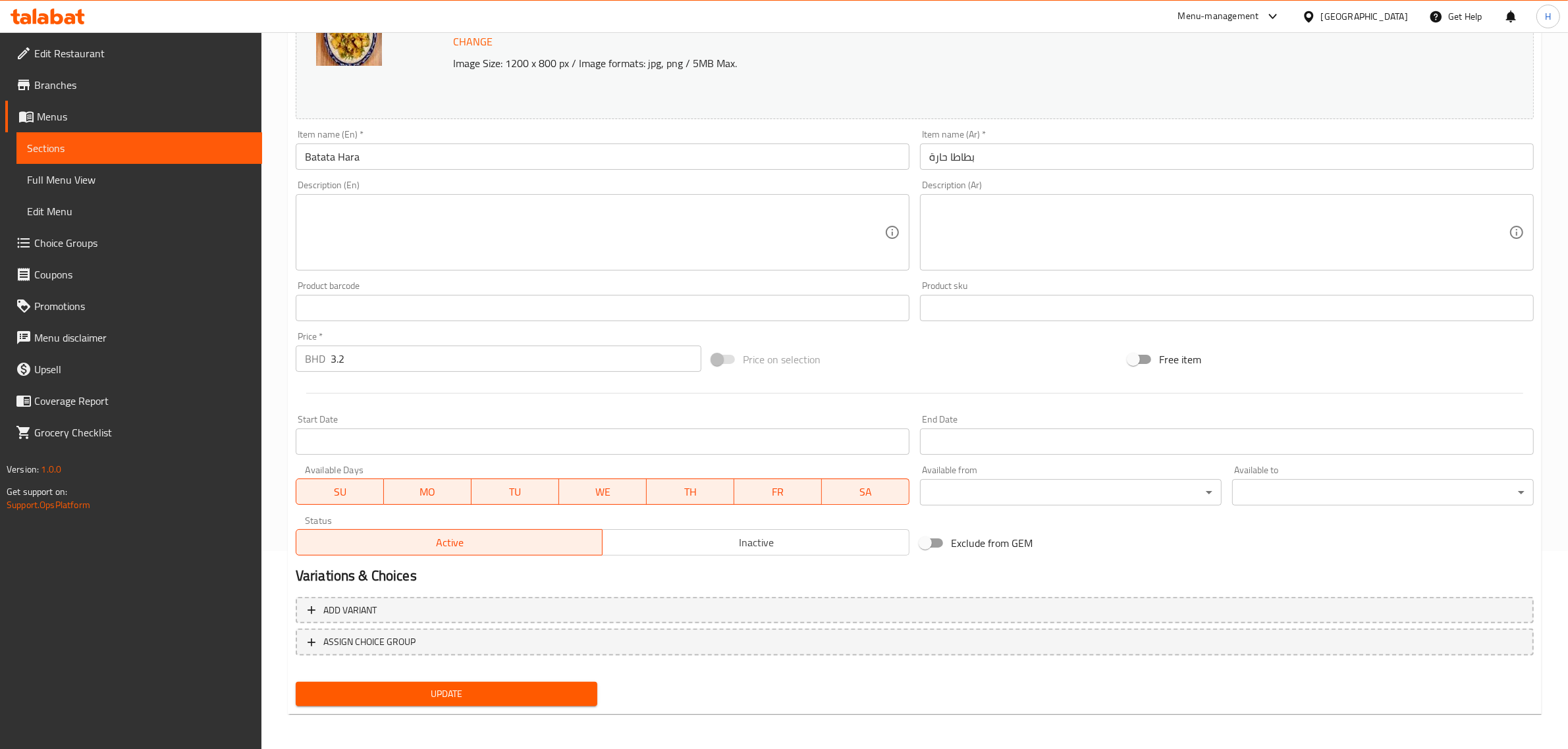
click at [453, 690] on span "Update" at bounding box center [446, 694] width 281 height 16
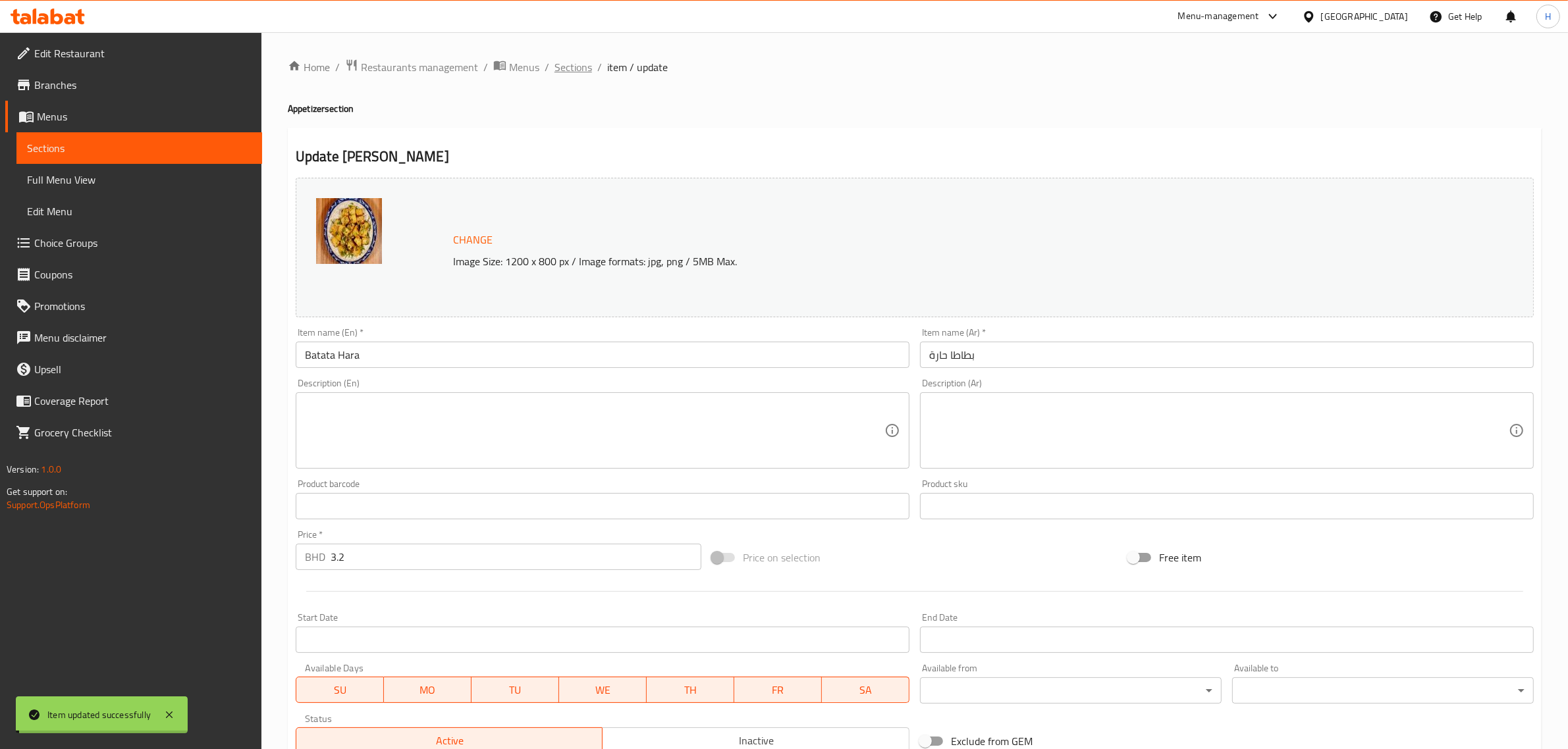
click at [578, 69] on span "Sections" at bounding box center [573, 67] width 38 height 16
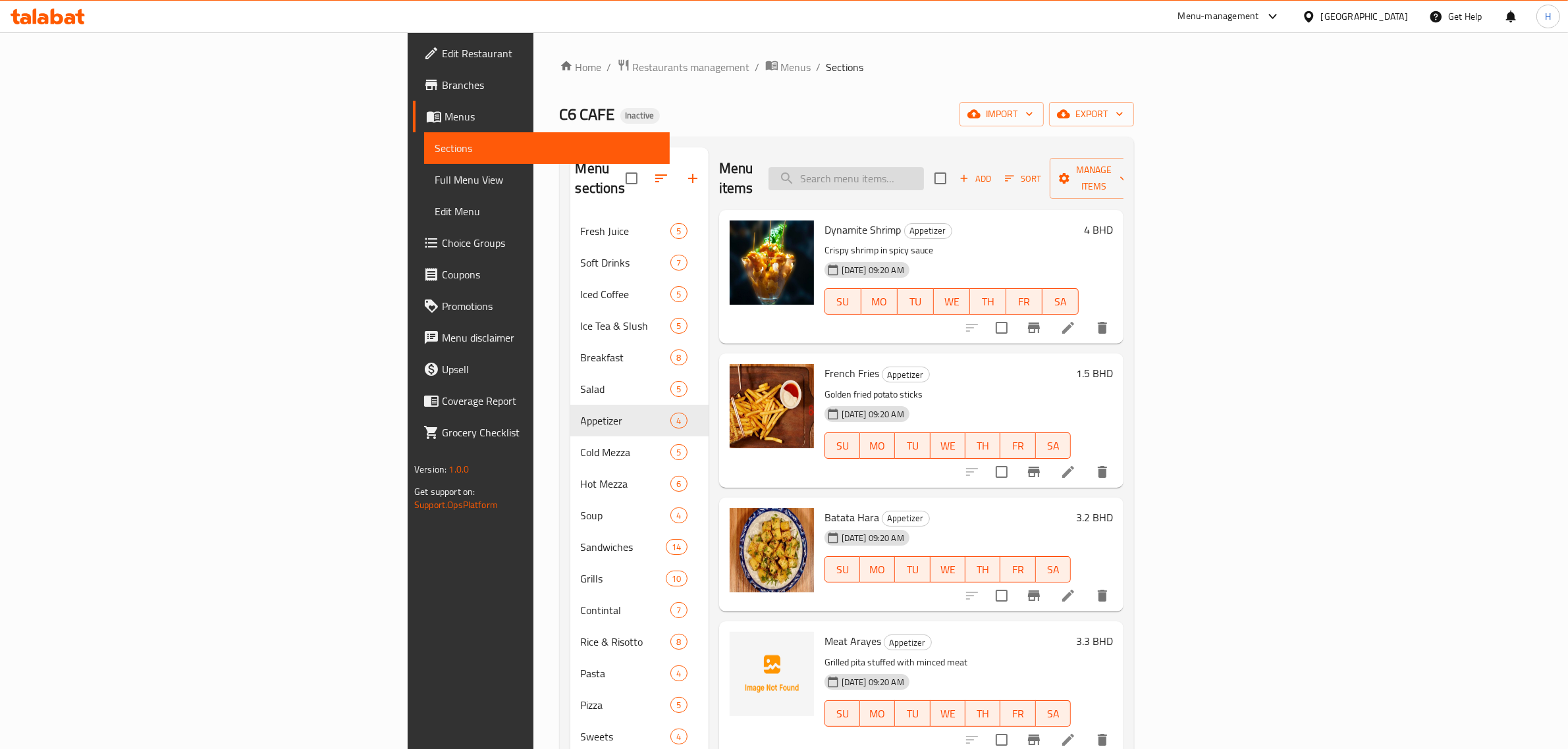
click at [924, 168] on input "search" at bounding box center [846, 178] width 155 height 23
paste input "Mangolian Beef"
type input "Mangolian Beef"
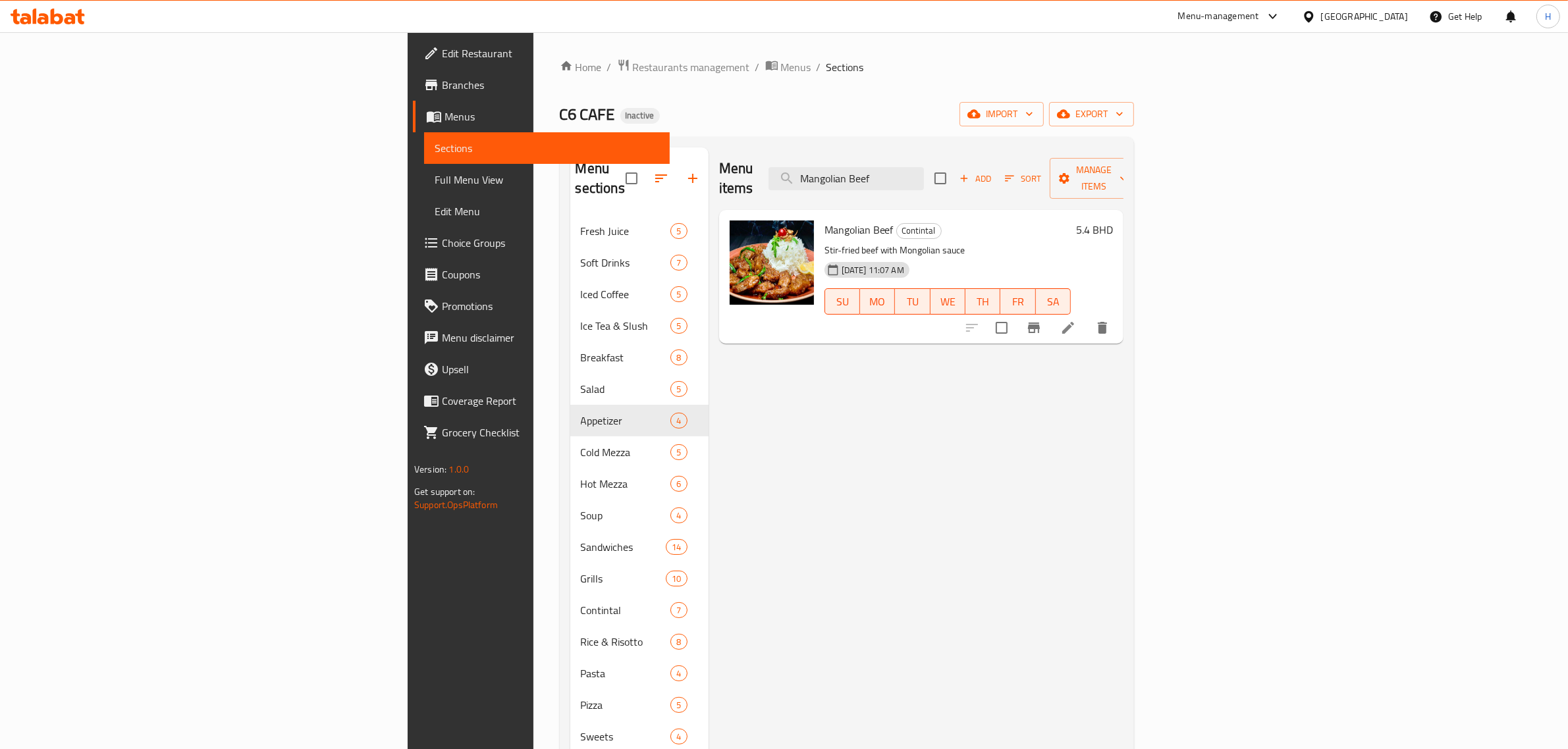
click at [1076, 320] on icon at bounding box center [1068, 328] width 16 height 16
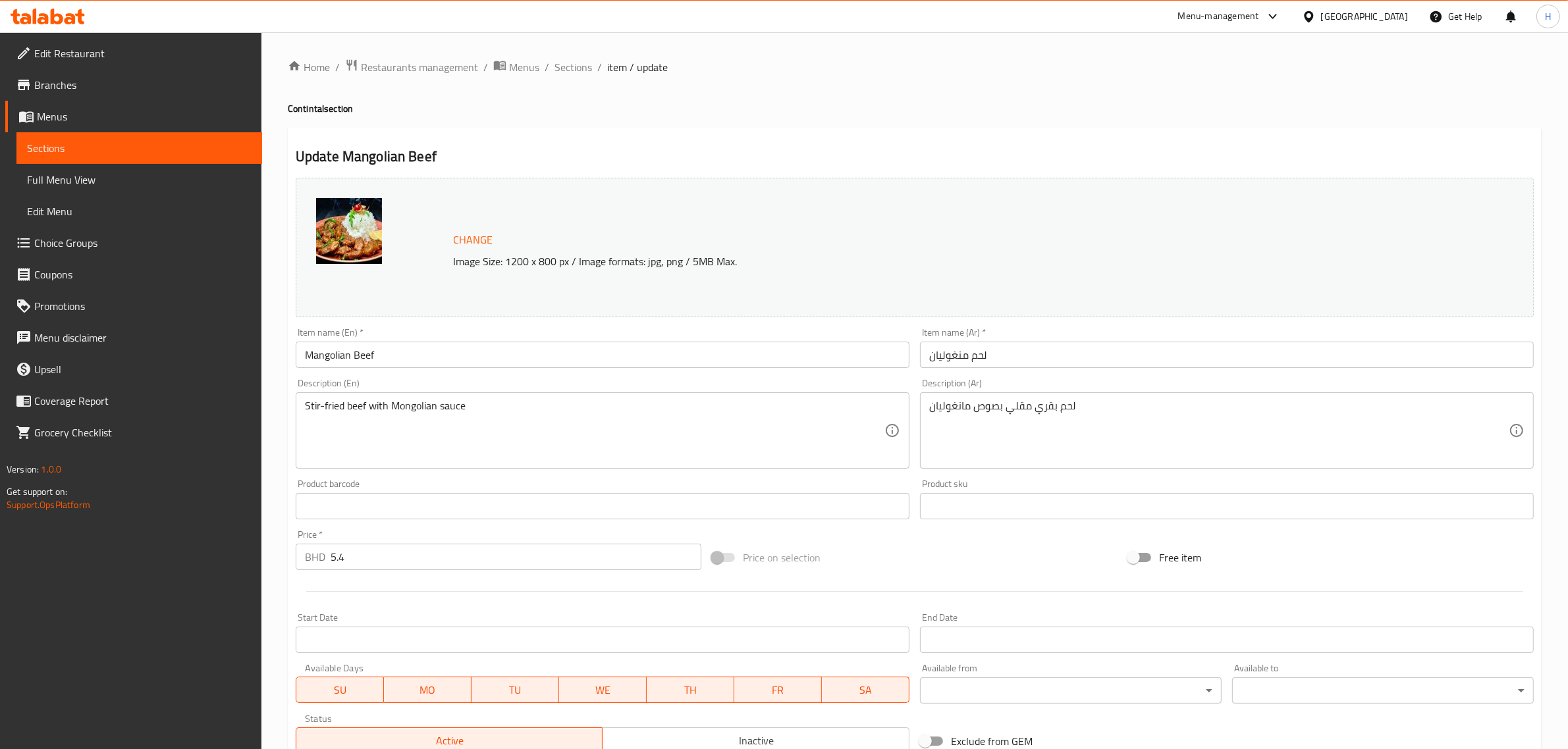
click at [1157, 360] on input "لحم منغوليان" at bounding box center [1227, 355] width 614 height 26
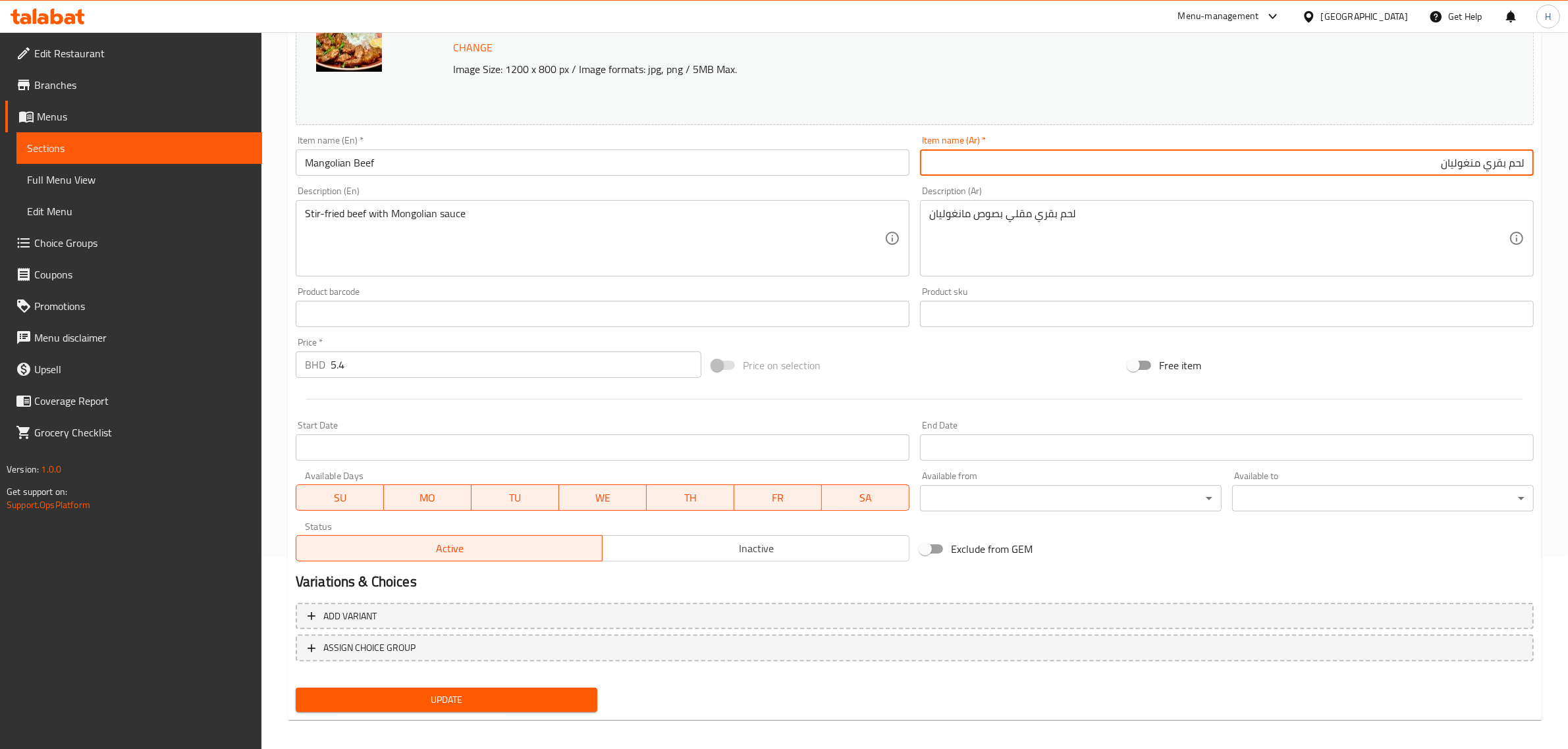
scroll to position [198, 0]
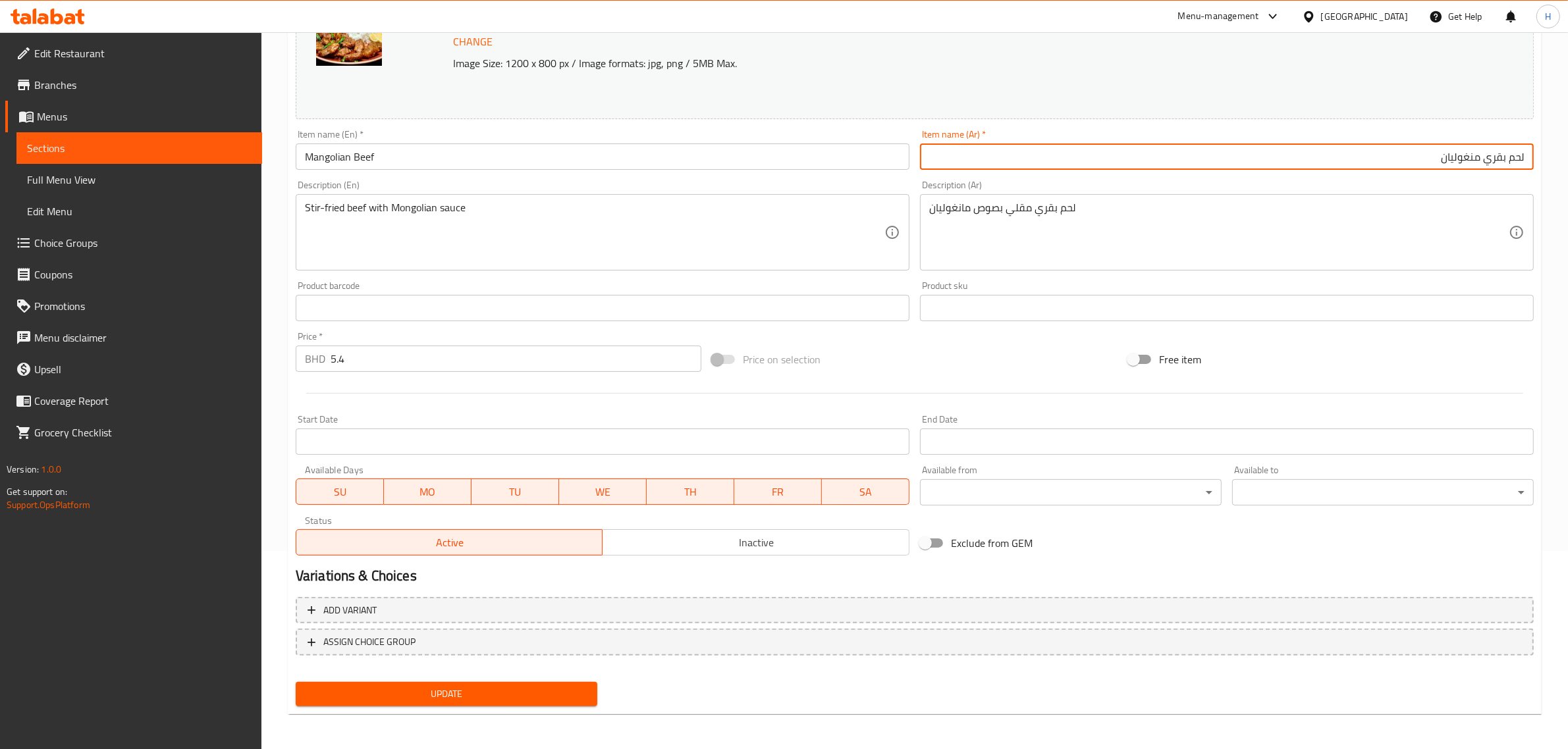
type input "لحم بقري منغوليان"
click at [495, 699] on span "Update" at bounding box center [446, 694] width 281 height 16
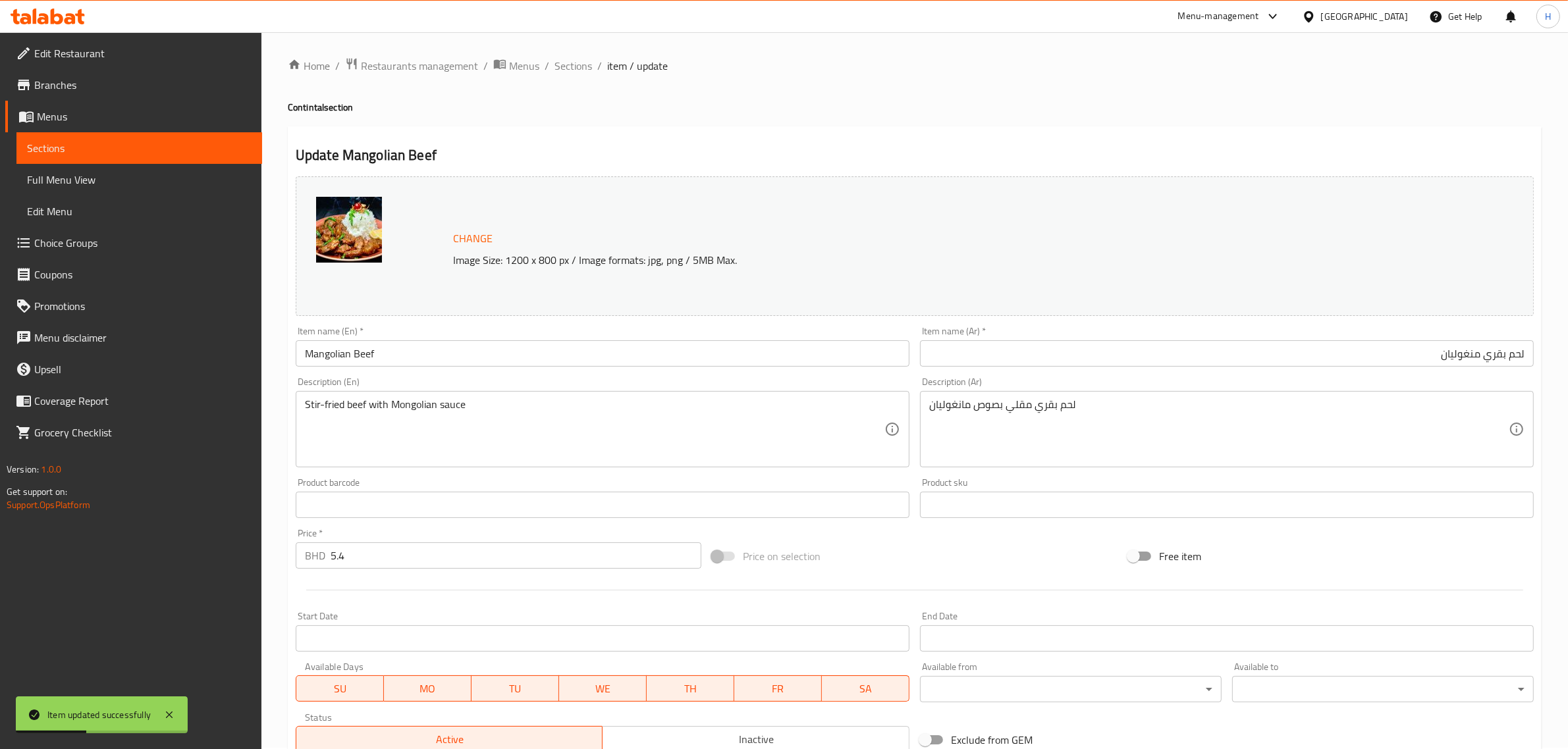
scroll to position [0, 0]
click at [576, 70] on span "Sections" at bounding box center [573, 67] width 38 height 16
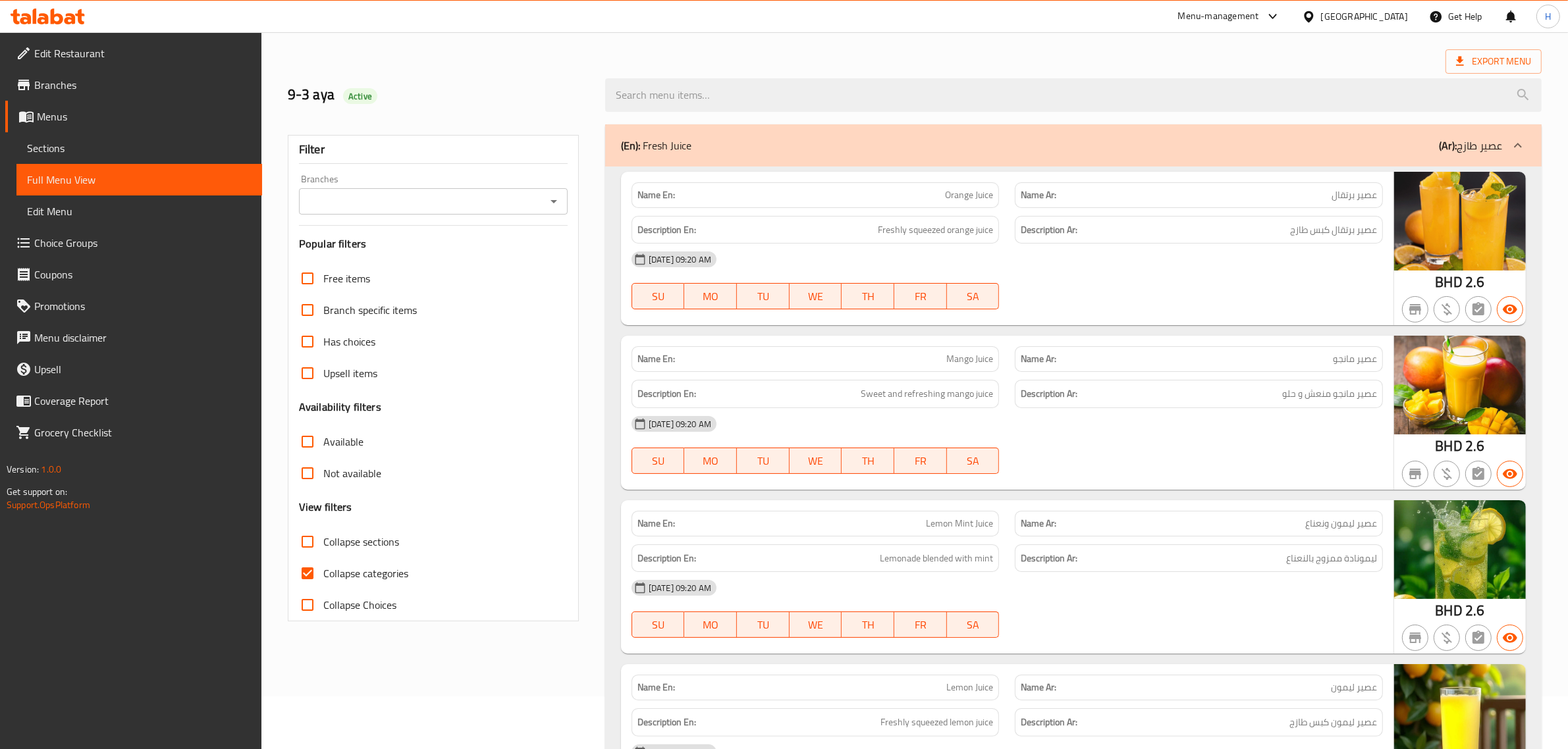
scroll to position [110, 0]
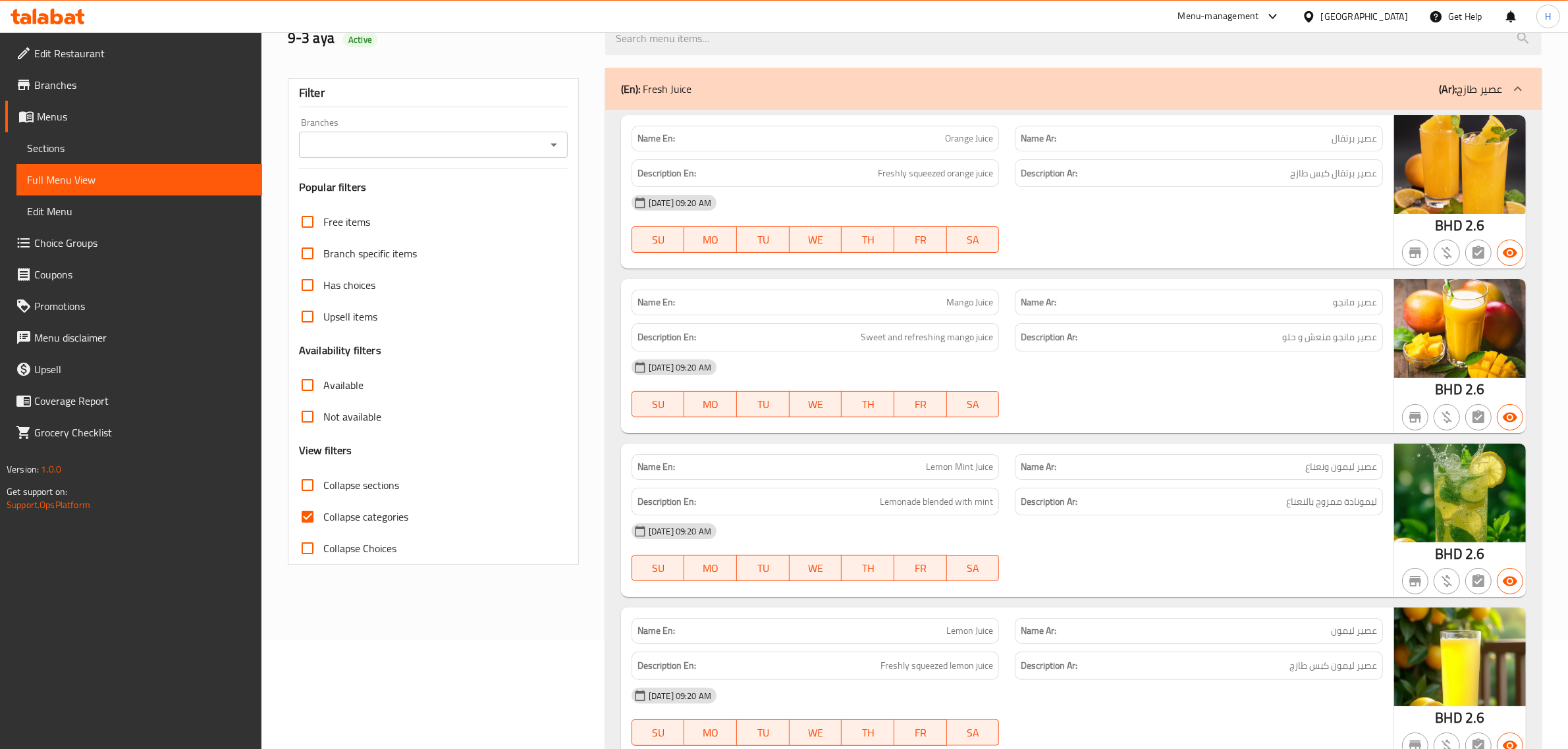
click at [367, 513] on span "Collapse categories" at bounding box center [366, 517] width 85 height 16
click at [324, 513] on input "Collapse categories" at bounding box center [308, 517] width 32 height 32
checkbox input "false"
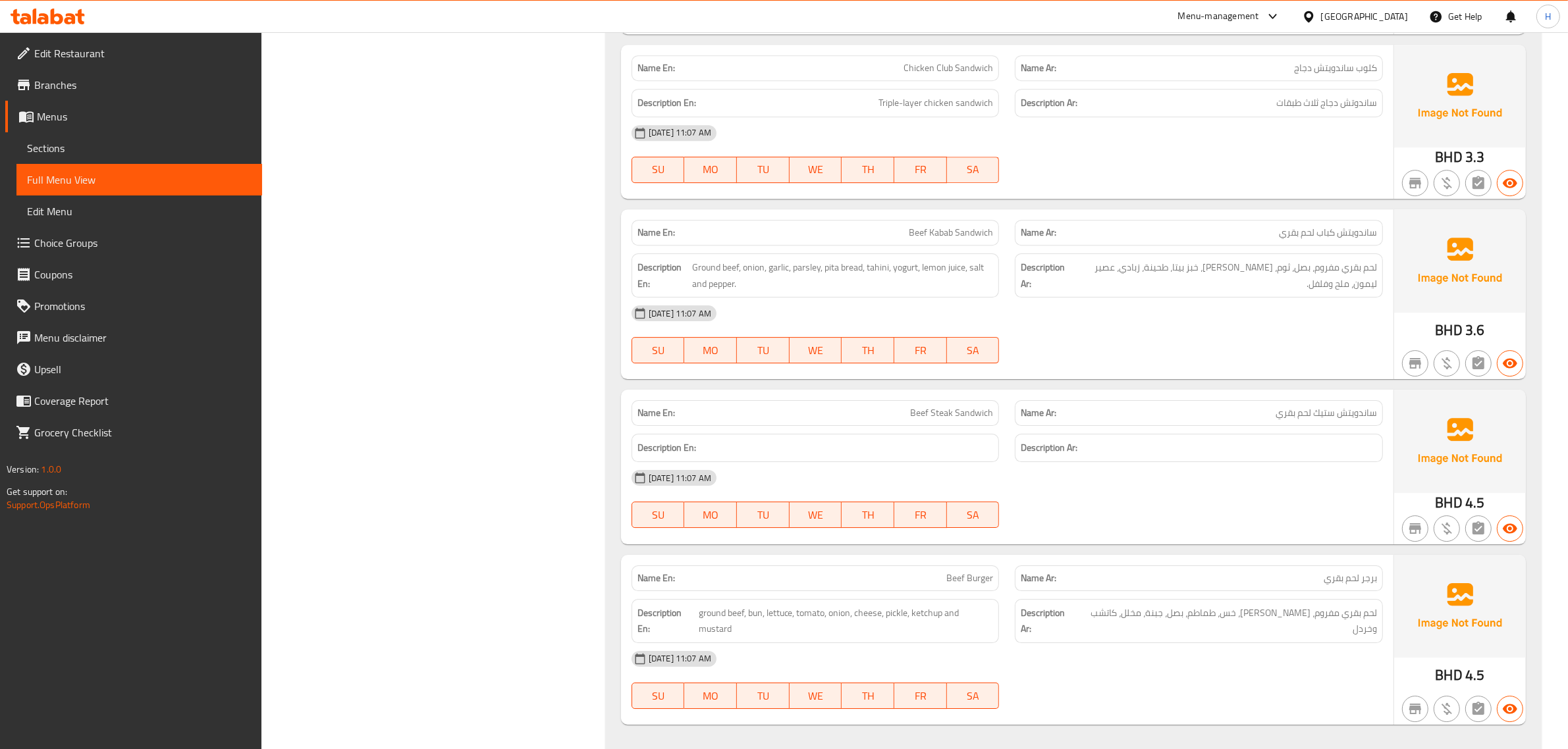
scroll to position [11518, 0]
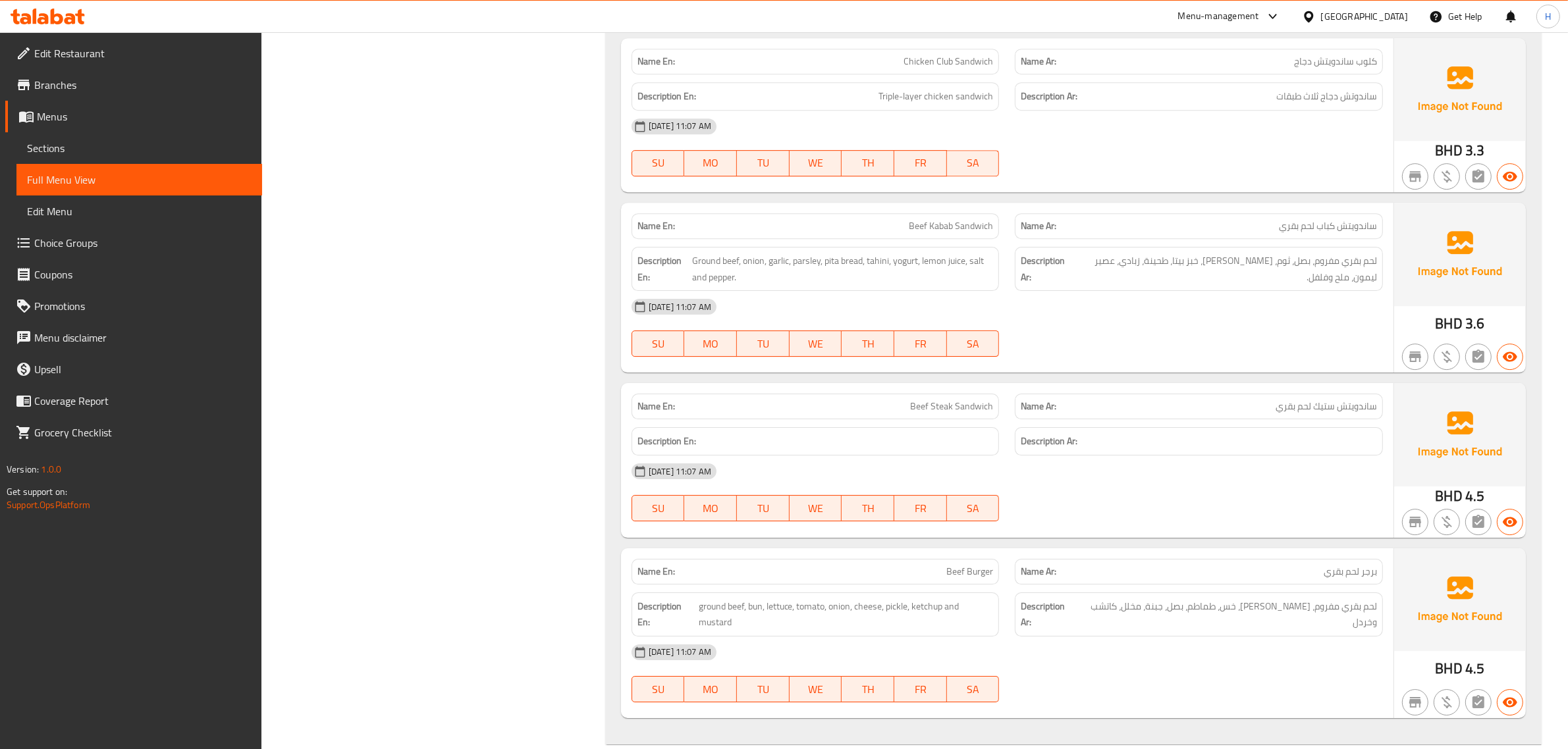
click at [973, 411] on span "Beef Steak Sandwich" at bounding box center [951, 406] width 83 height 14
copy span "Beef Steak Sandwich"
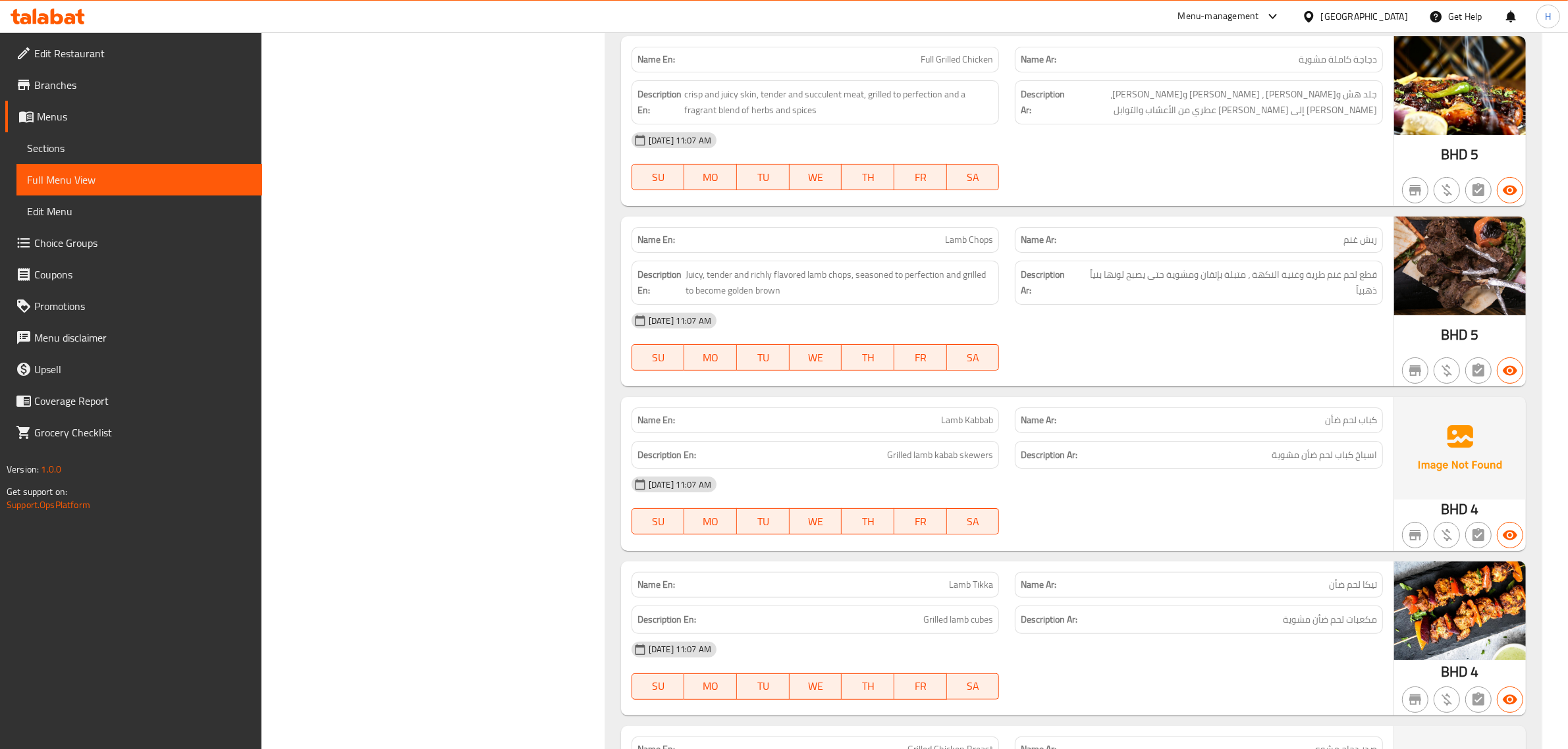
scroll to position [12779, 0]
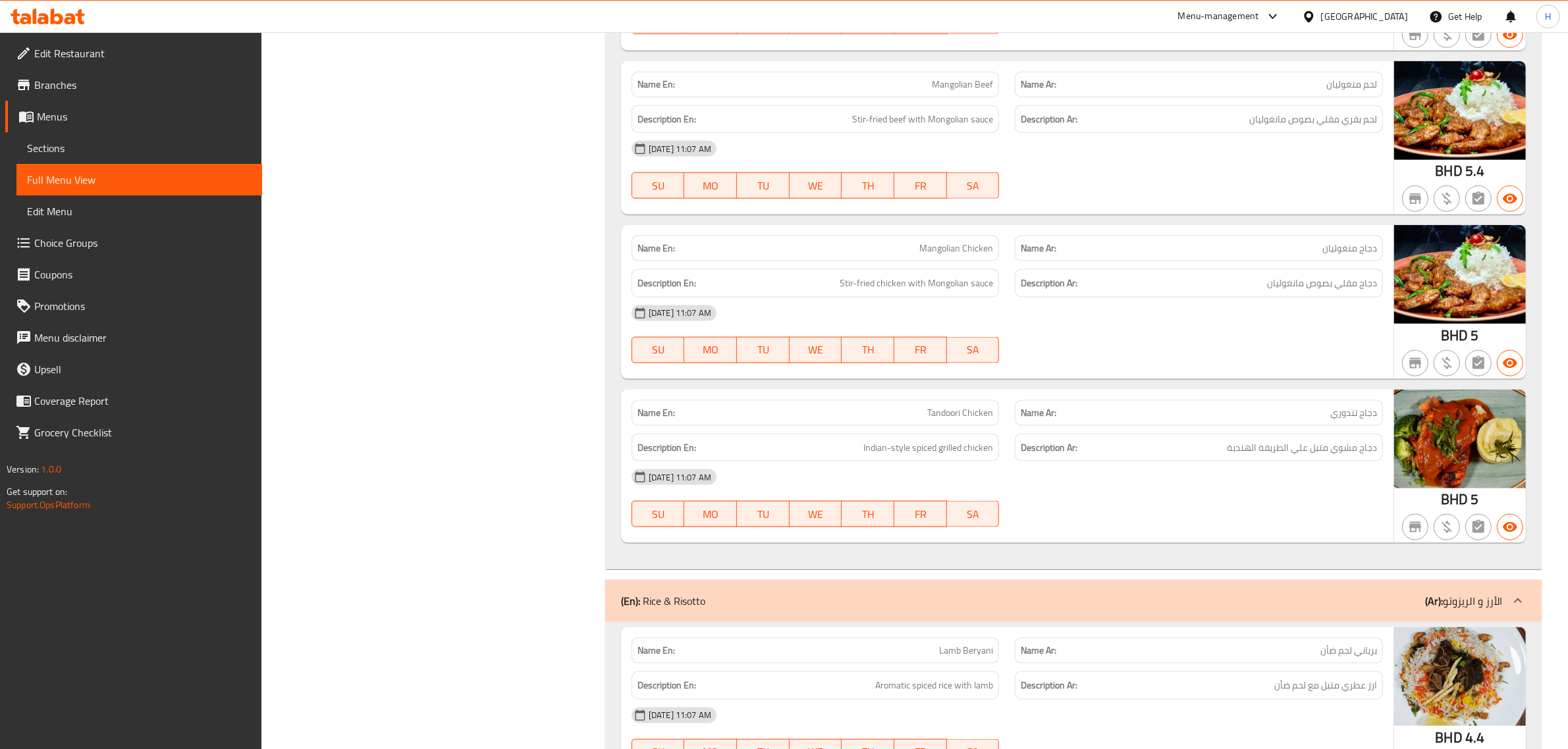
scroll to position [14672, 0]
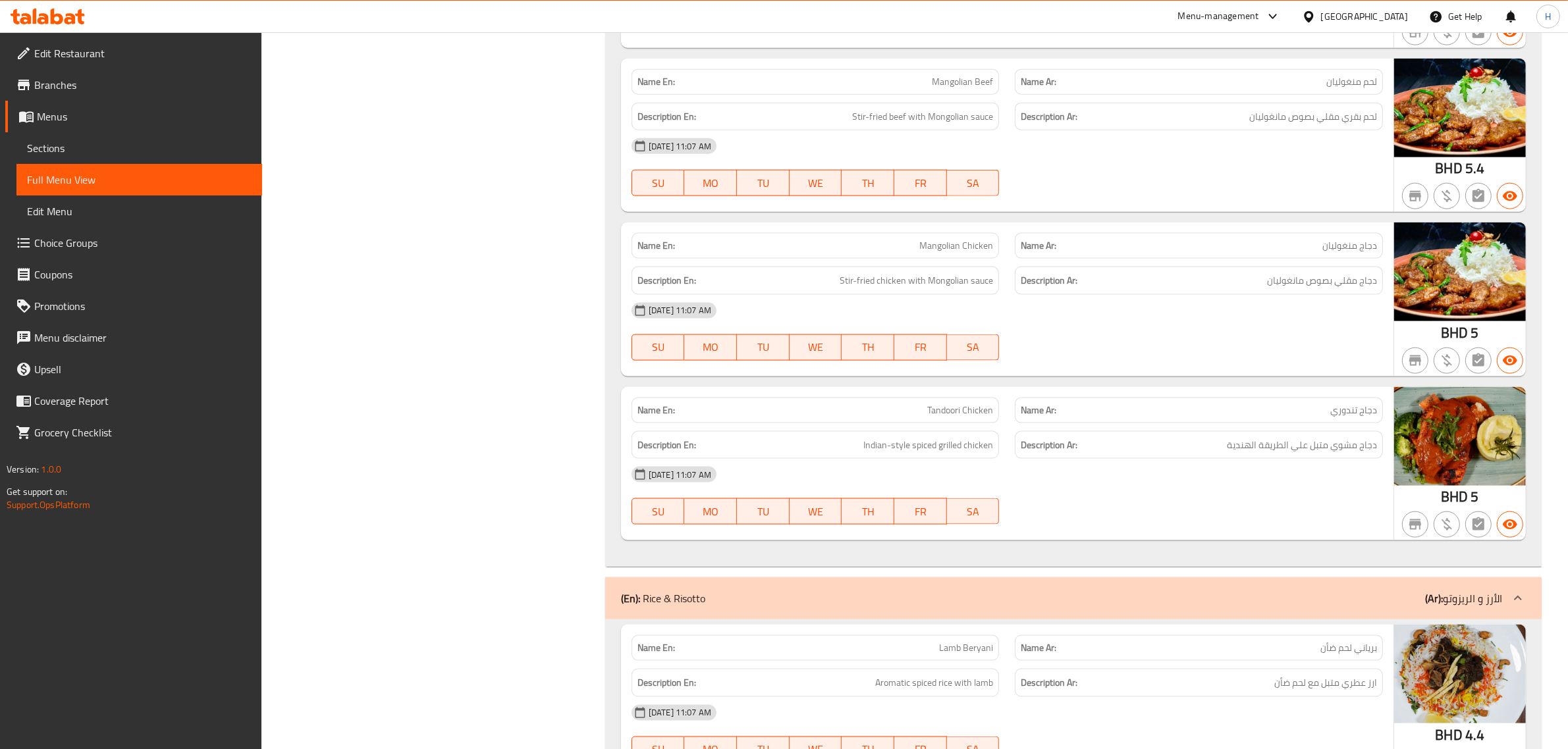
copy span "Mangolian Beef"
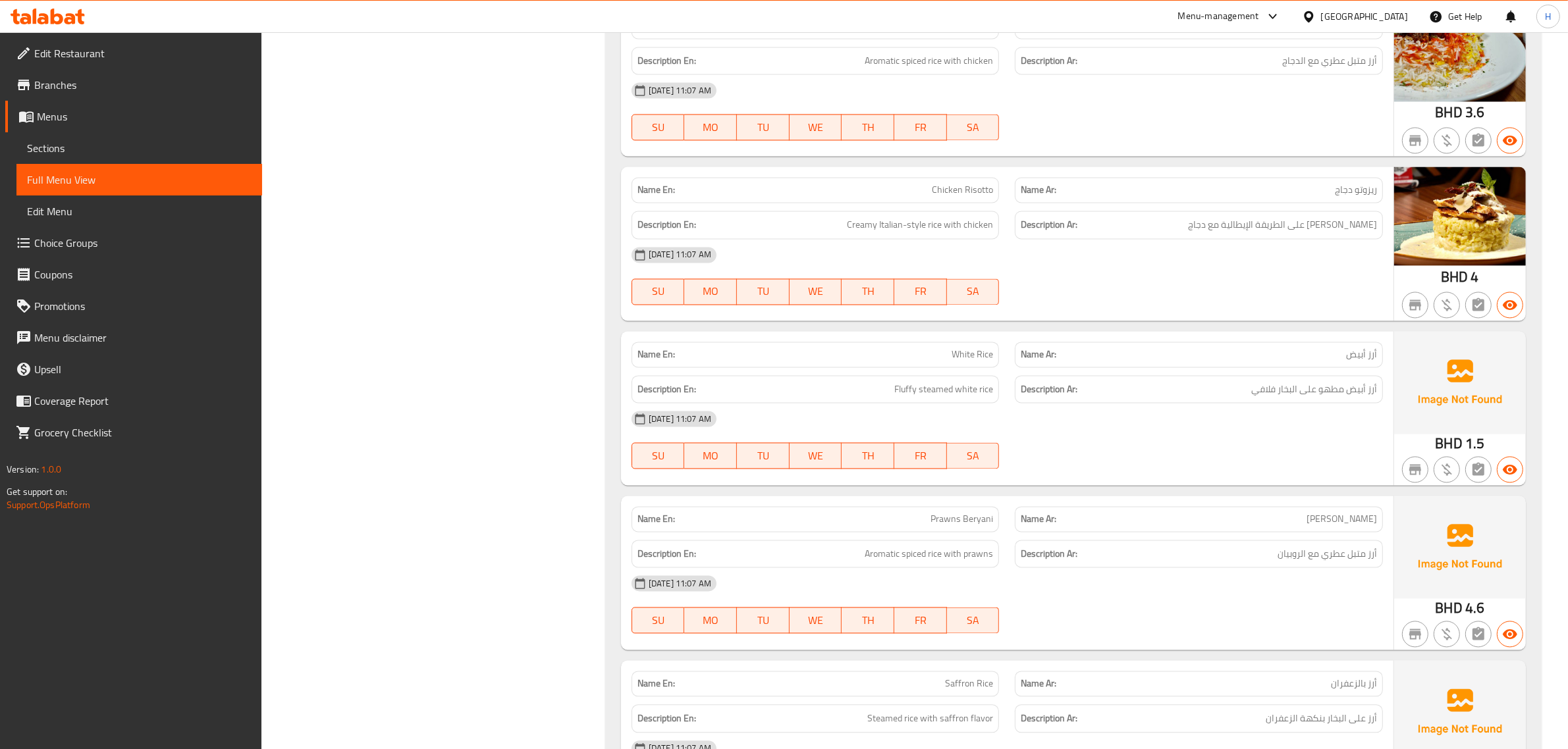
scroll to position [15796, 0]
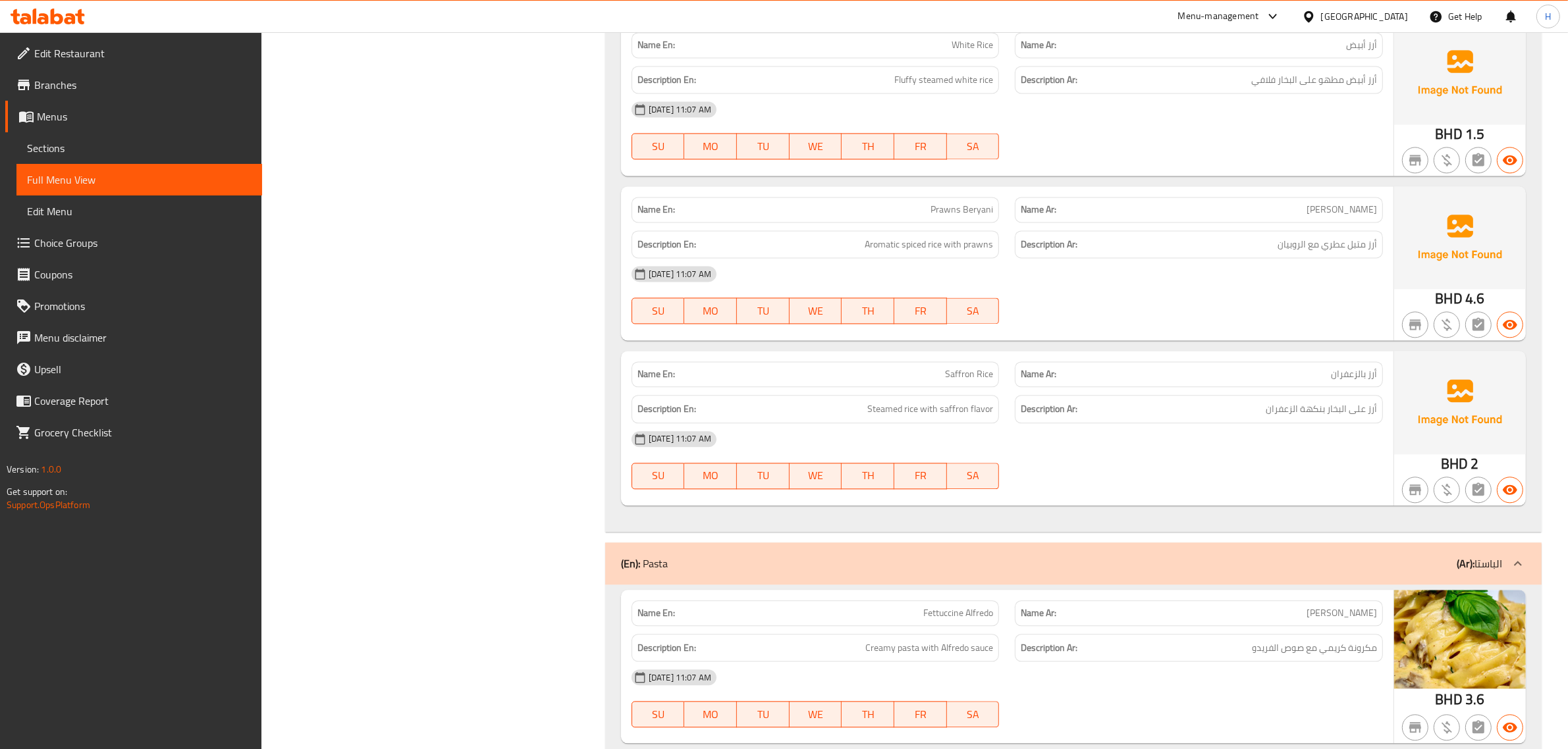
scroll to position [16098, 0]
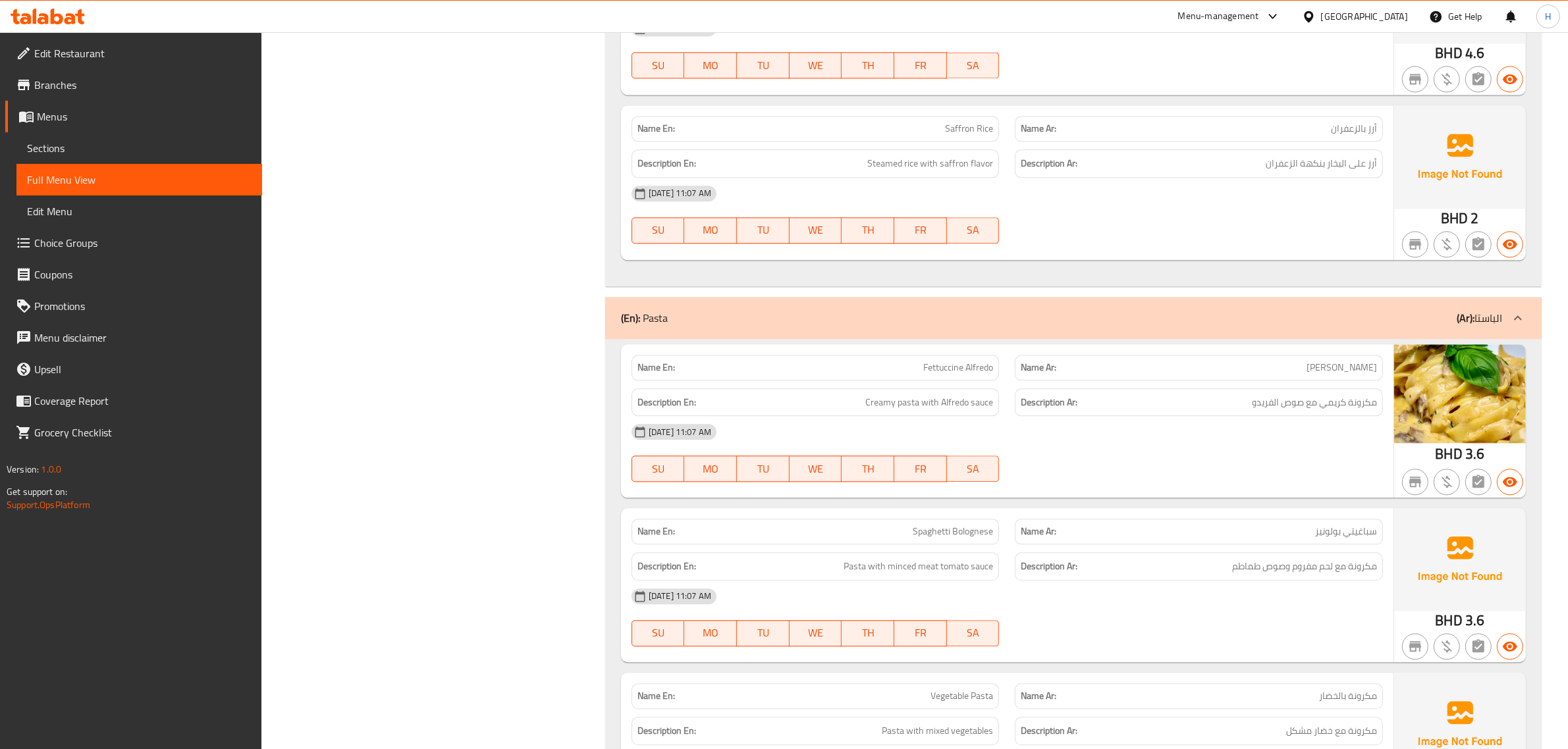
scroll to position [16345, 0]
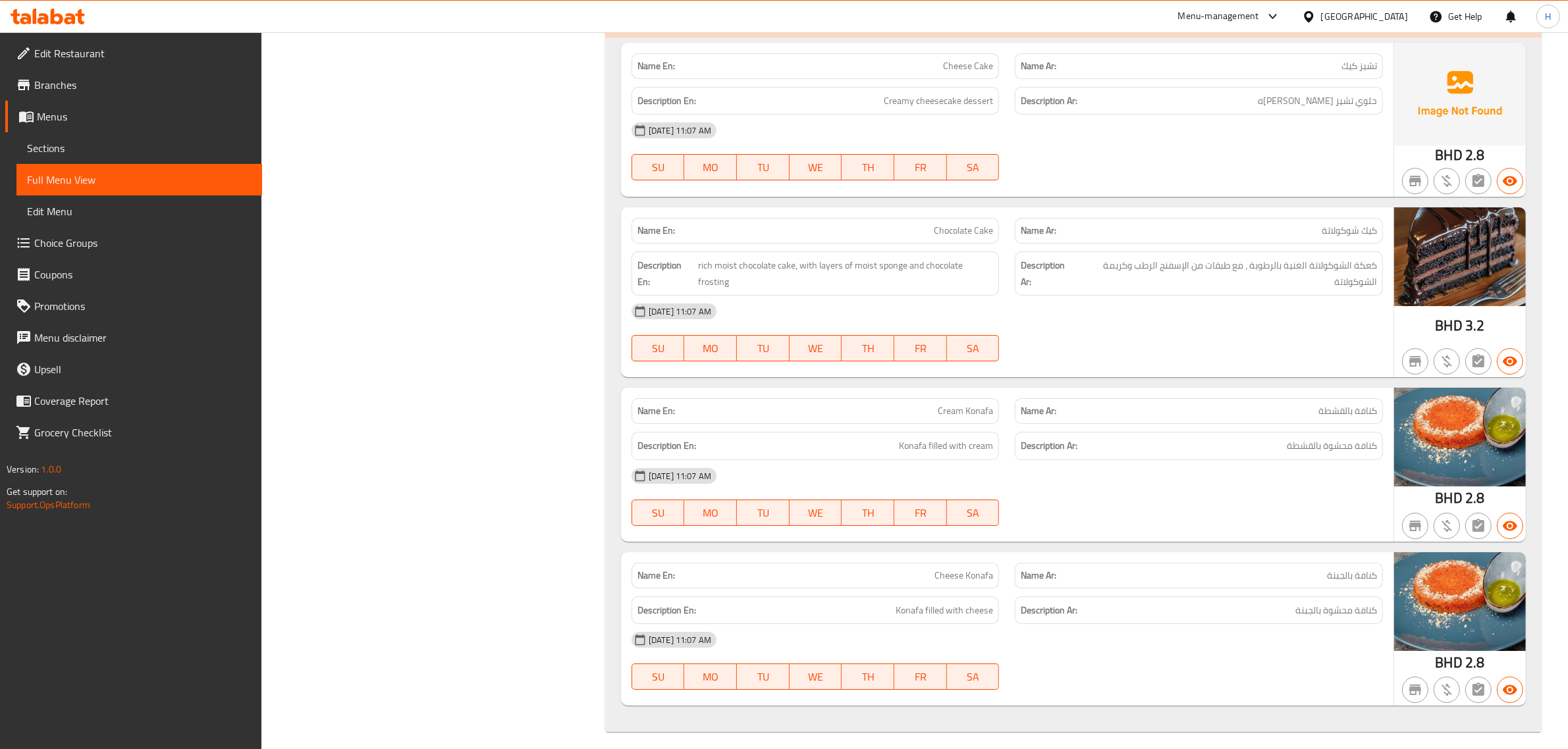
scroll to position [18266, 0]
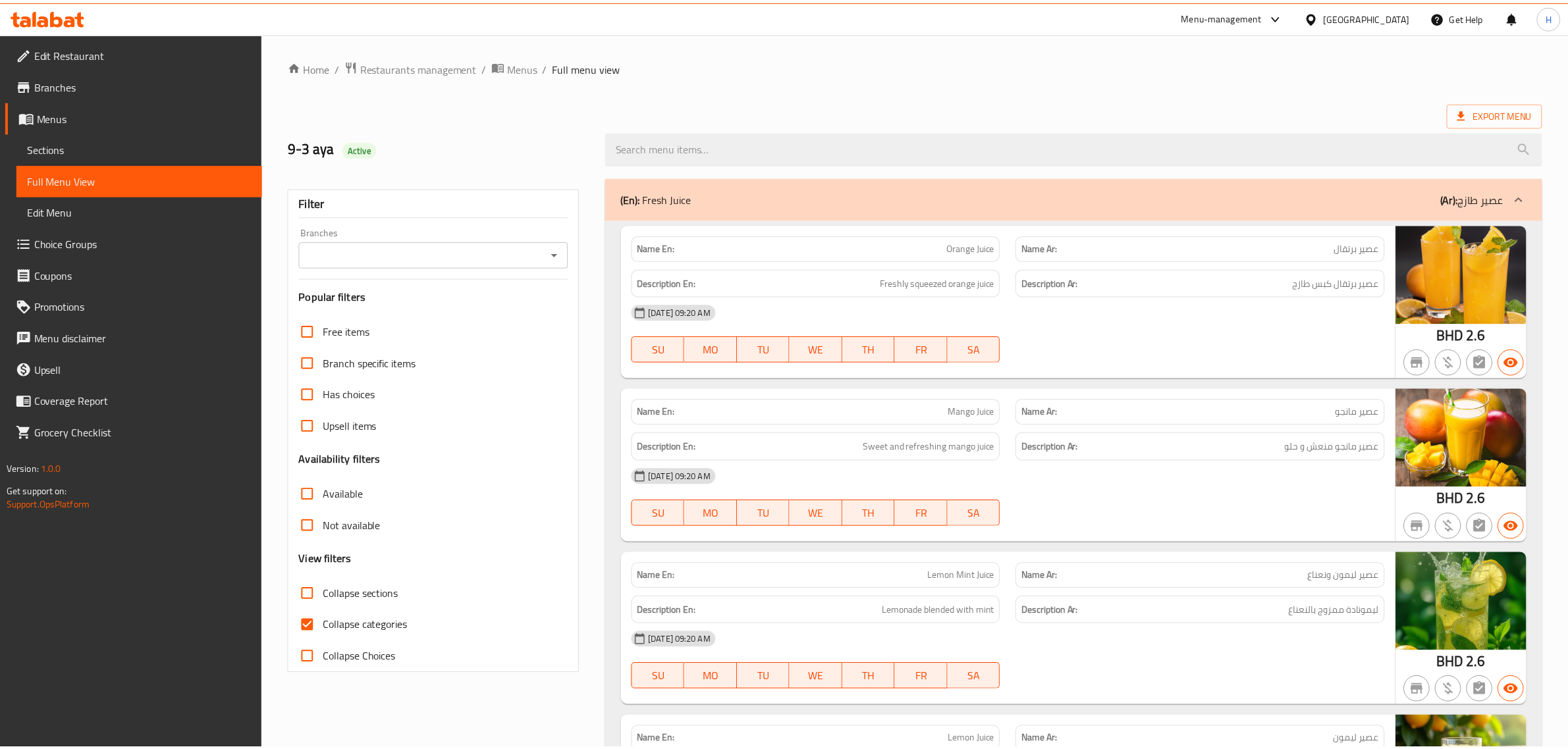
scroll to position [82, 0]
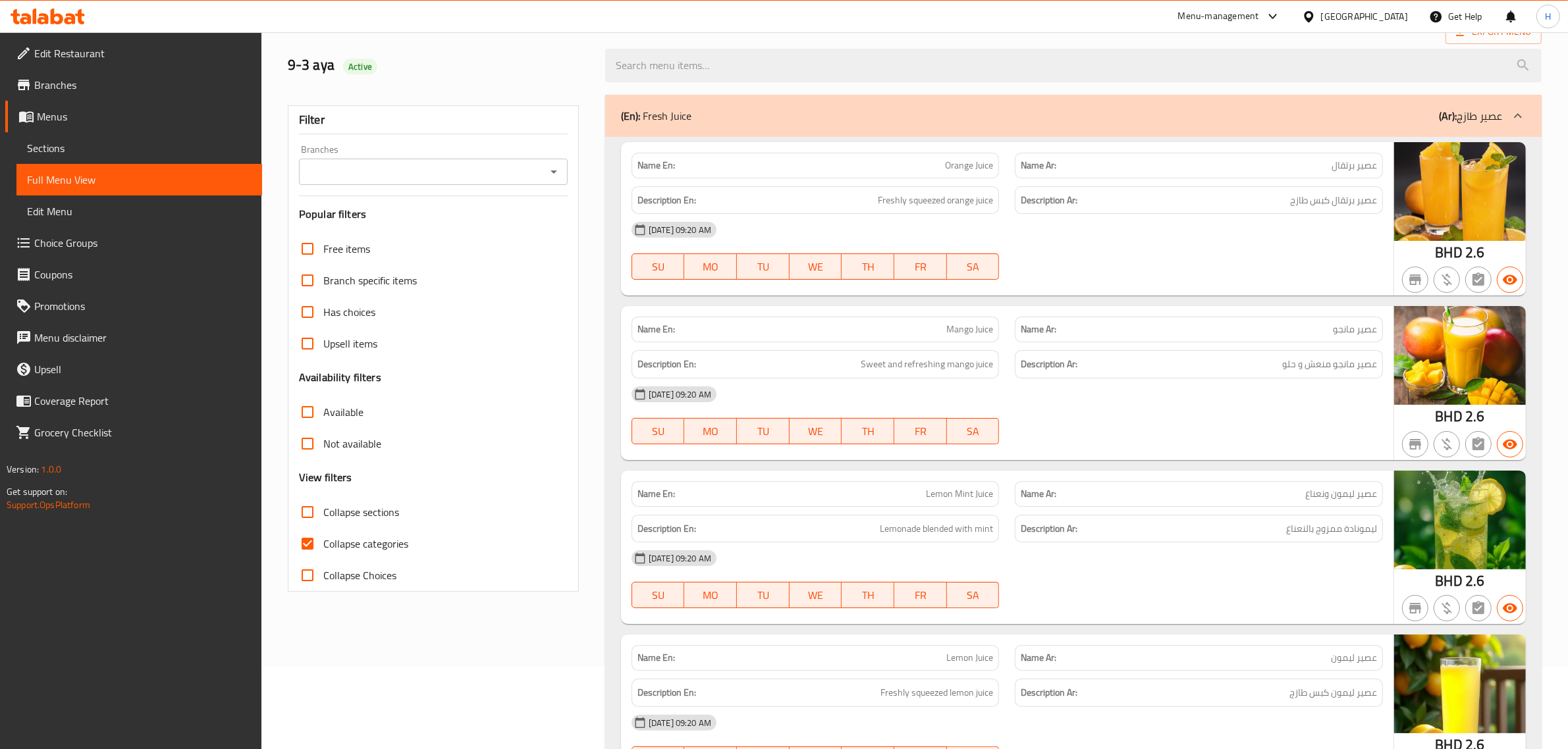
click at [370, 538] on span "Collapse categories" at bounding box center [366, 544] width 85 height 16
click at [324, 538] on input "Collapse categories" at bounding box center [308, 544] width 32 height 32
checkbox input "false"
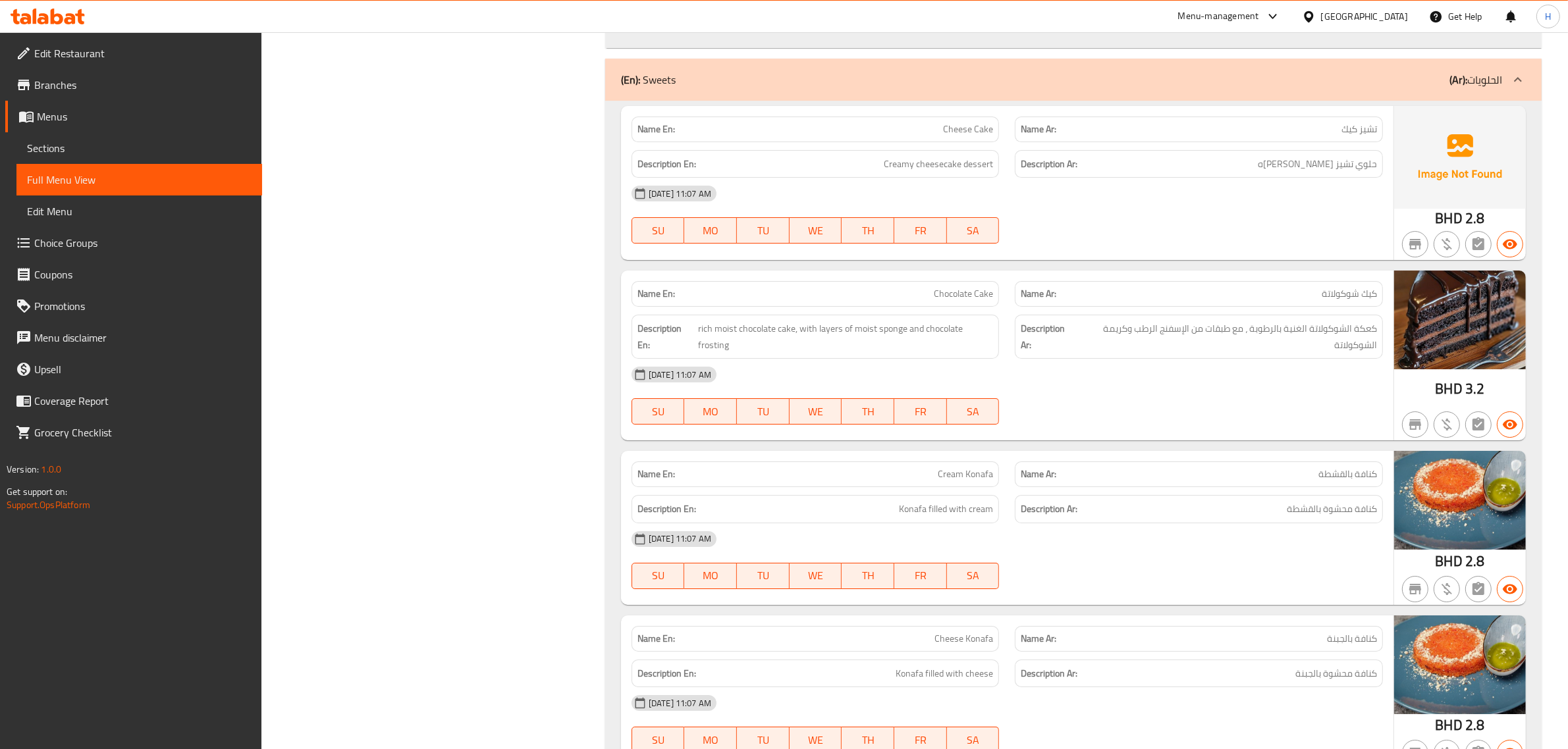
scroll to position [18211, 0]
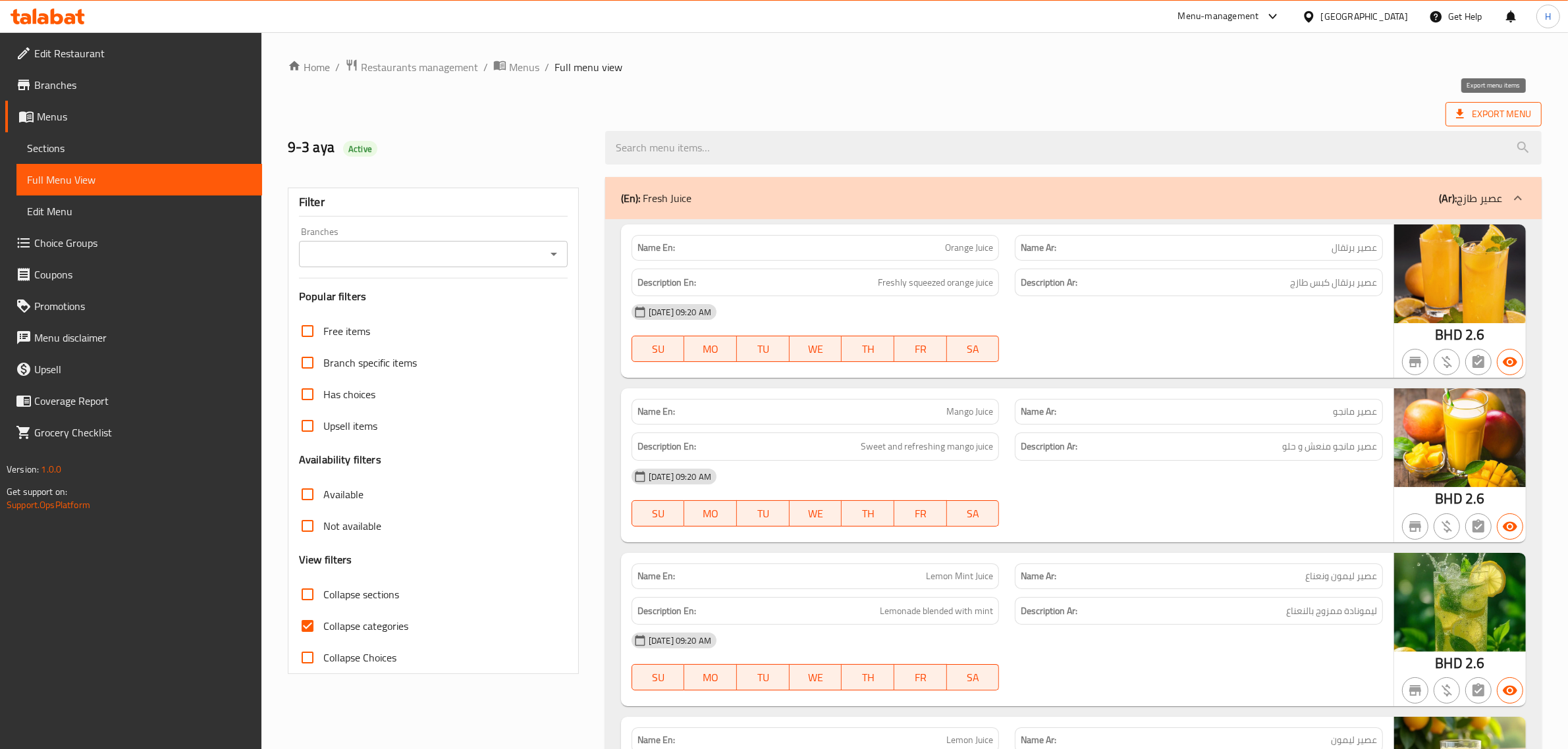
click at [1515, 114] on span "Export Menu" at bounding box center [1493, 114] width 75 height 16
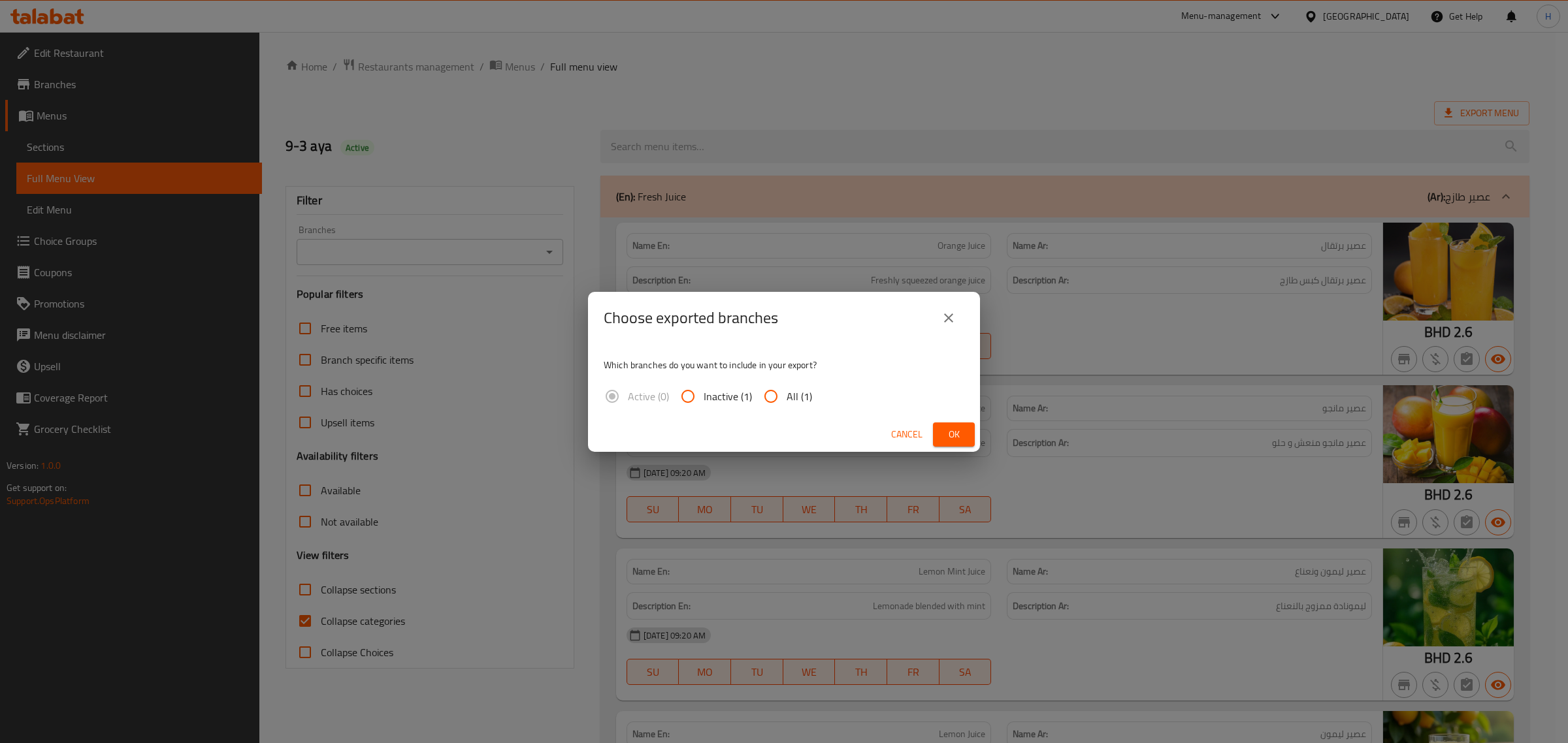
click at [766, 387] on input "All (1)" at bounding box center [771, 396] width 31 height 31
radio input "true"
click at [952, 433] on span "Ok" at bounding box center [954, 434] width 21 height 16
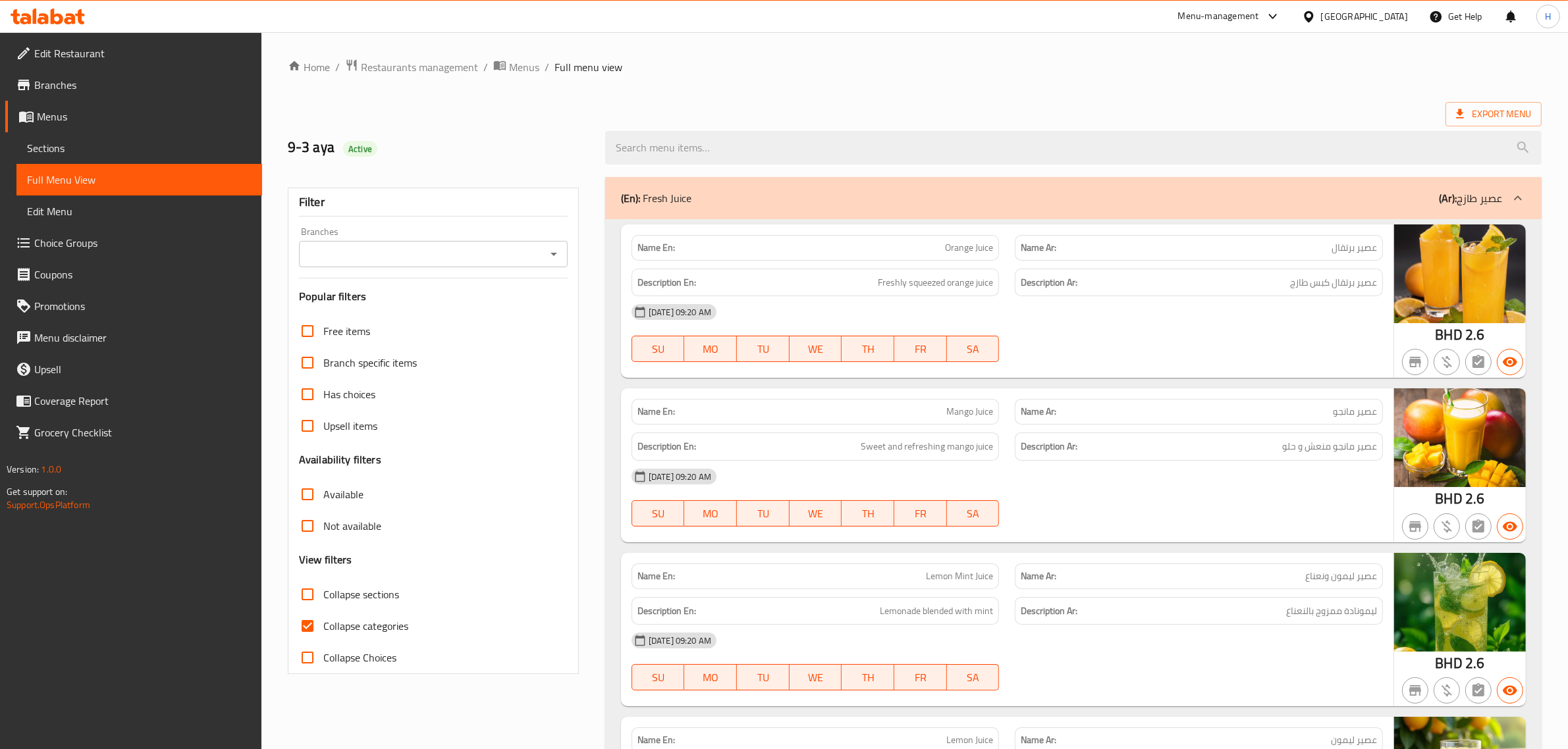
click at [1397, 18] on div "Bahrain" at bounding box center [1365, 16] width 87 height 15
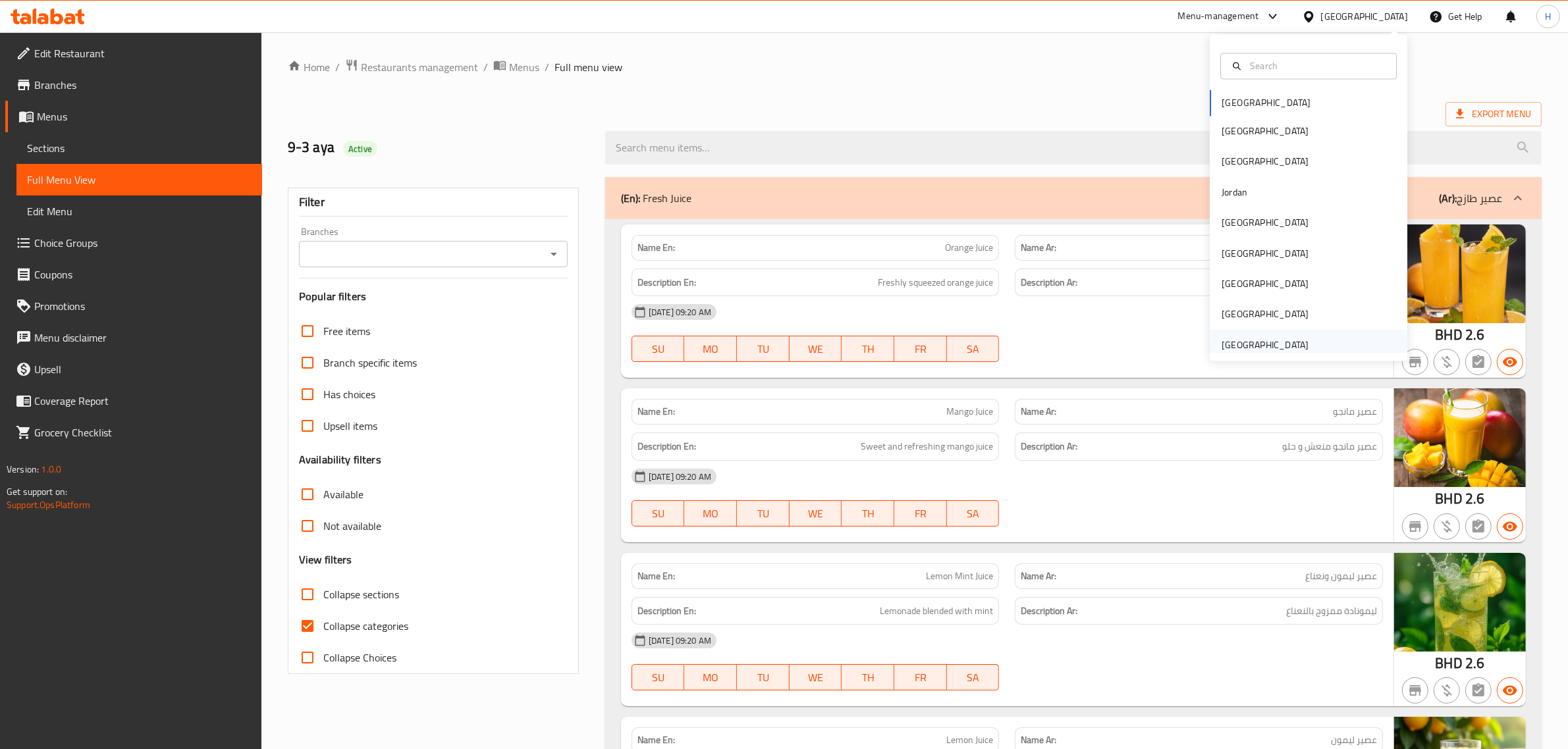
click at [1272, 344] on div "[GEOGRAPHIC_DATA]" at bounding box center [1265, 345] width 87 height 15
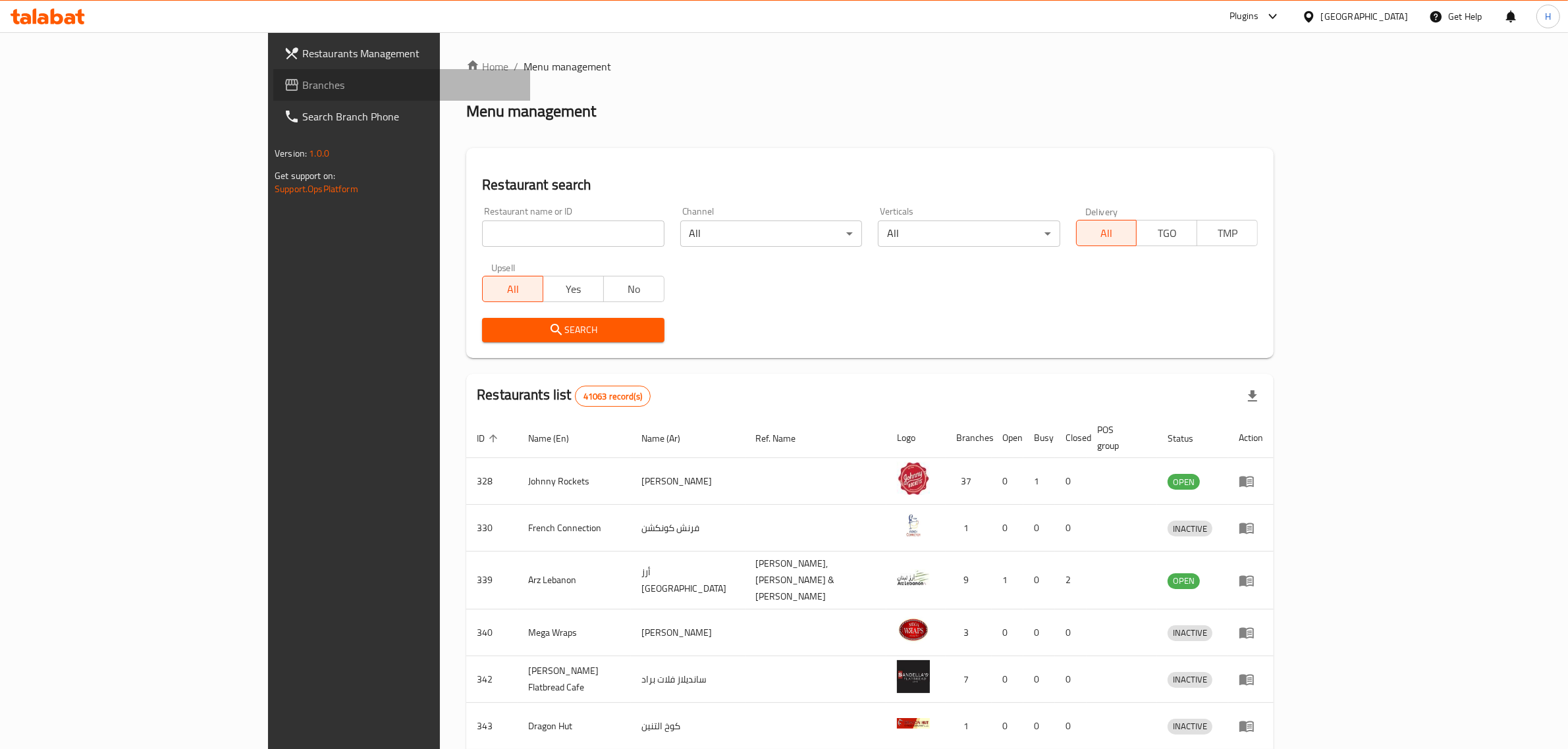
click at [302, 86] on span "Branches" at bounding box center [411, 85] width 217 height 16
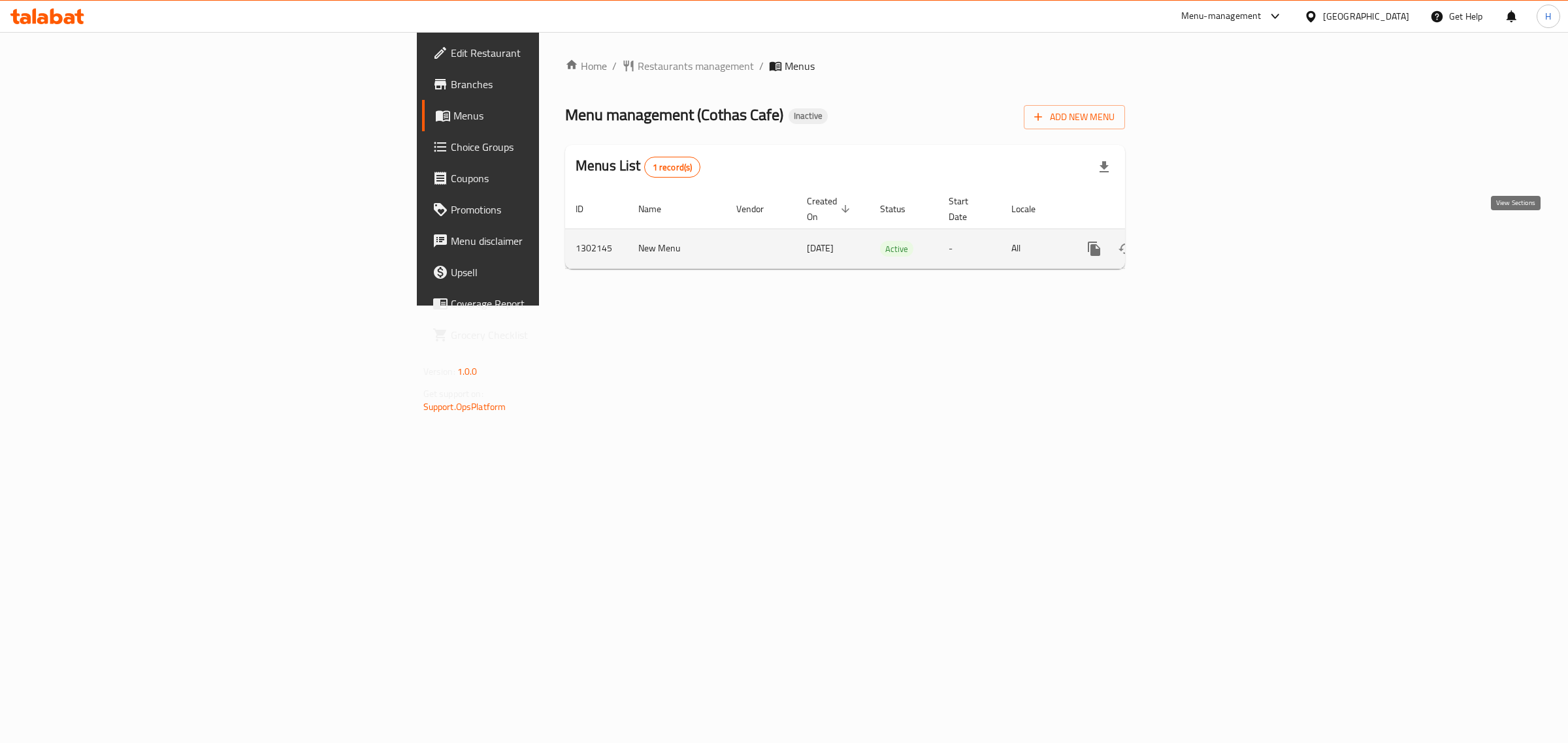
click at [1204, 235] on link "enhanced table" at bounding box center [1188, 249] width 31 height 31
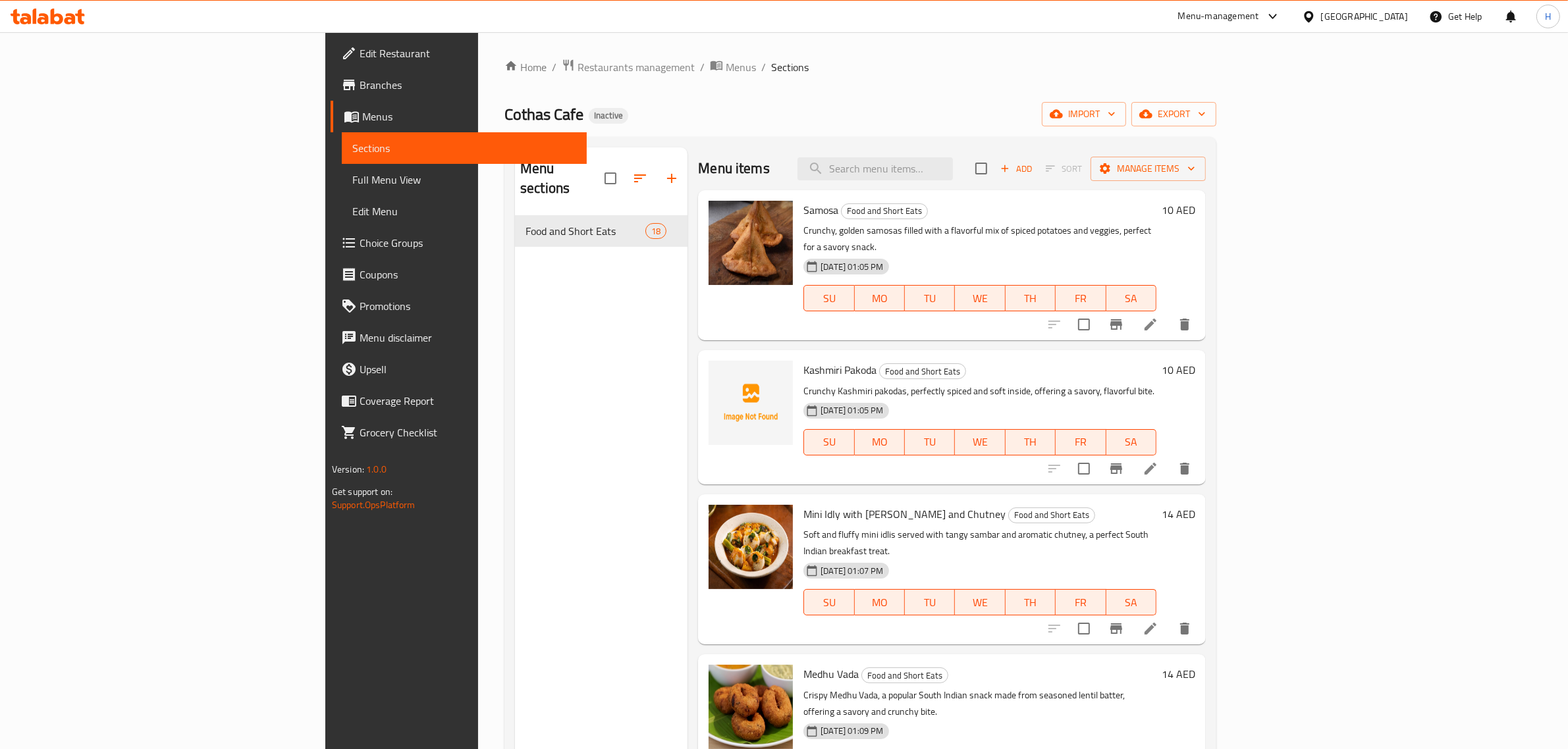
click at [353, 179] on span "Full Menu View" at bounding box center [465, 179] width 224 height 16
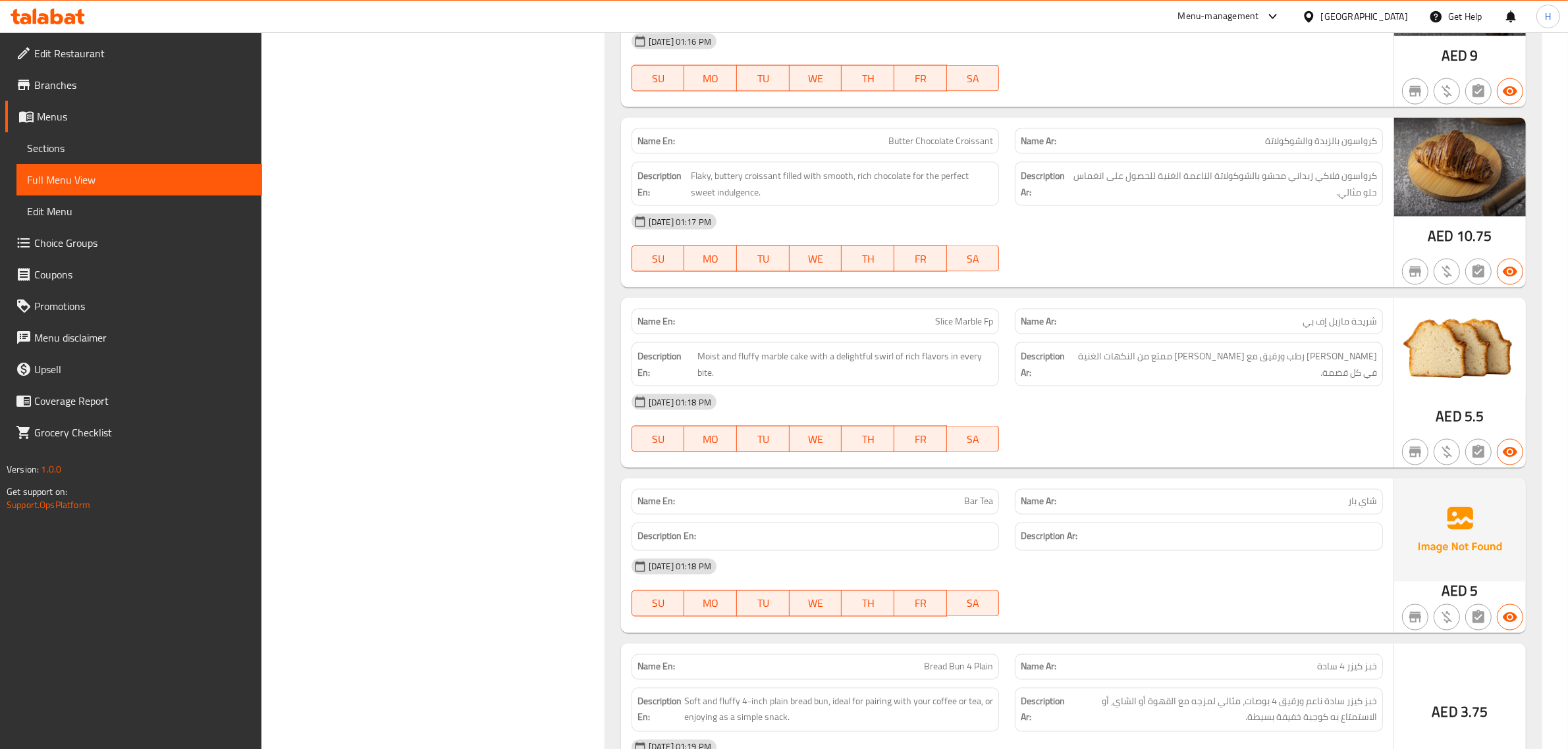
scroll to position [2758, 0]
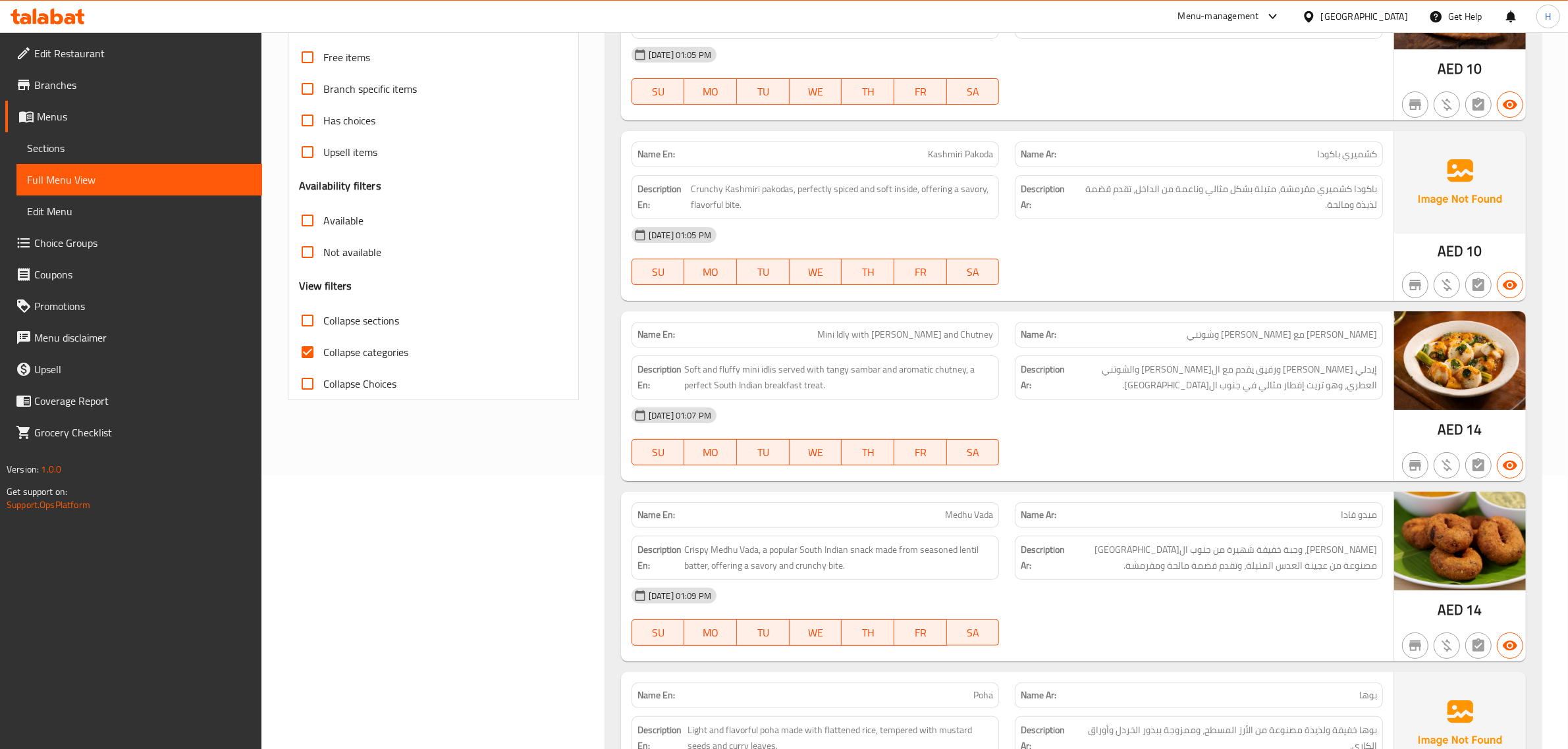
scroll to position [219, 0]
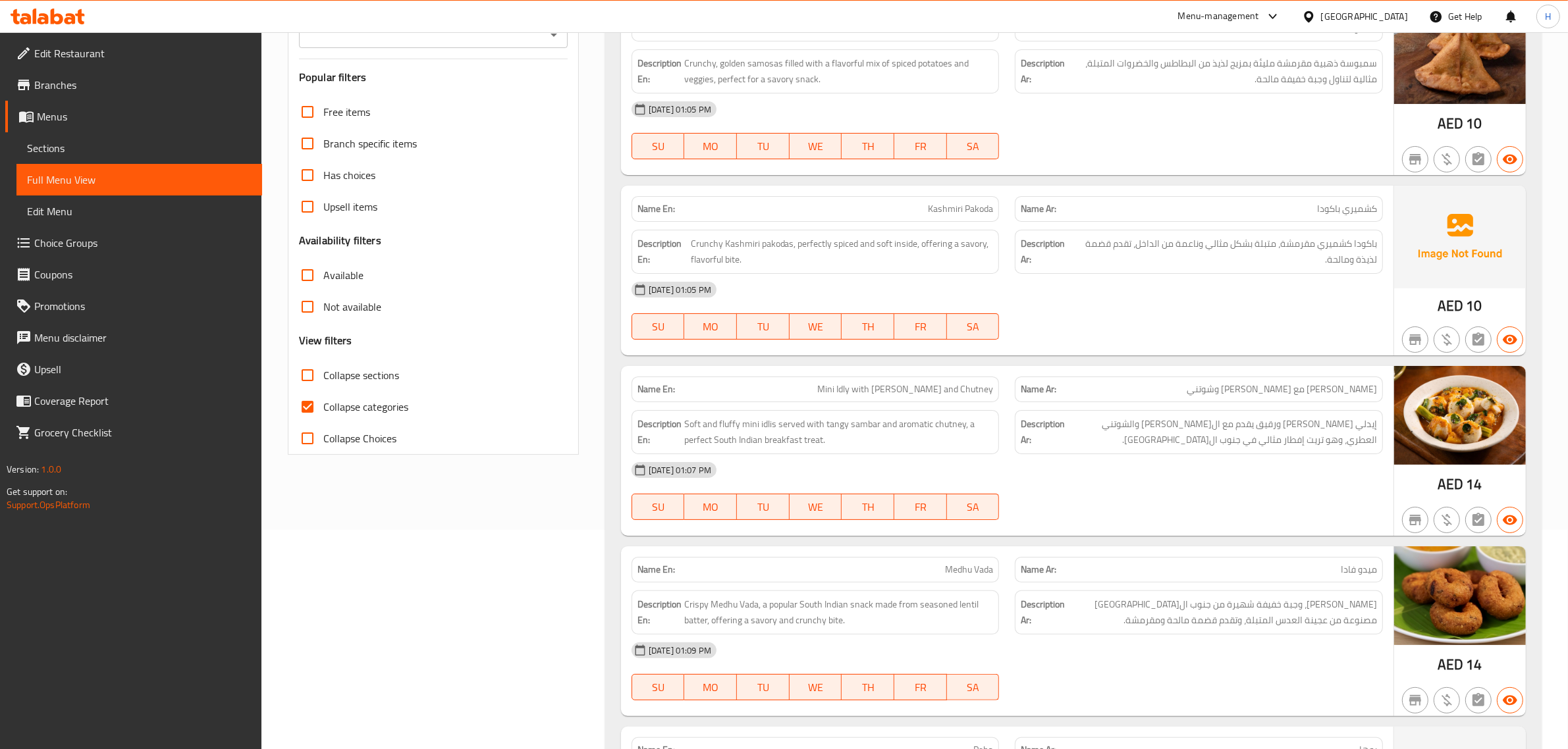
click at [376, 412] on span "Collapse categories" at bounding box center [366, 407] width 85 height 16
click at [324, 412] on input "Collapse categories" at bounding box center [308, 407] width 32 height 32
checkbox input "false"
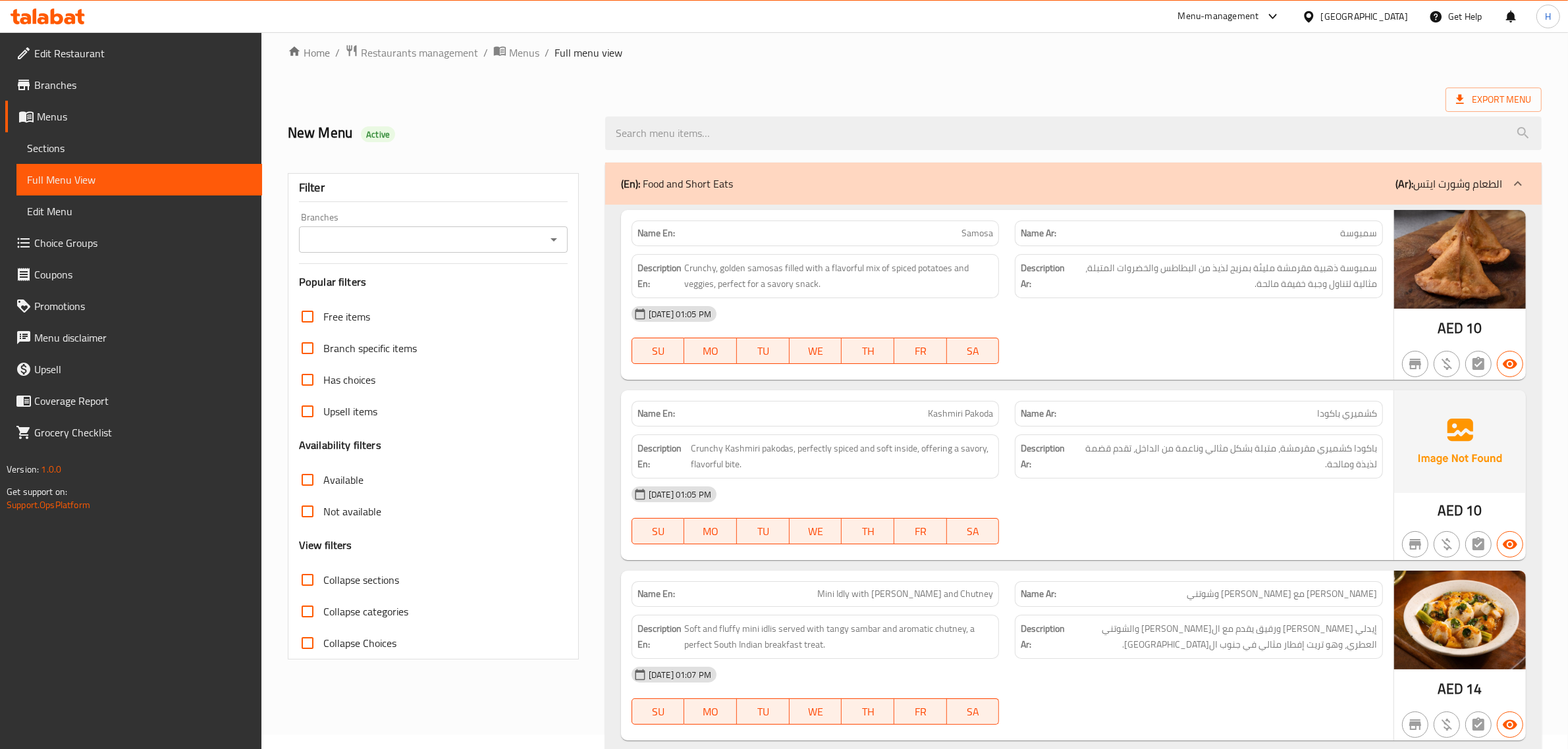
scroll to position [0, 0]
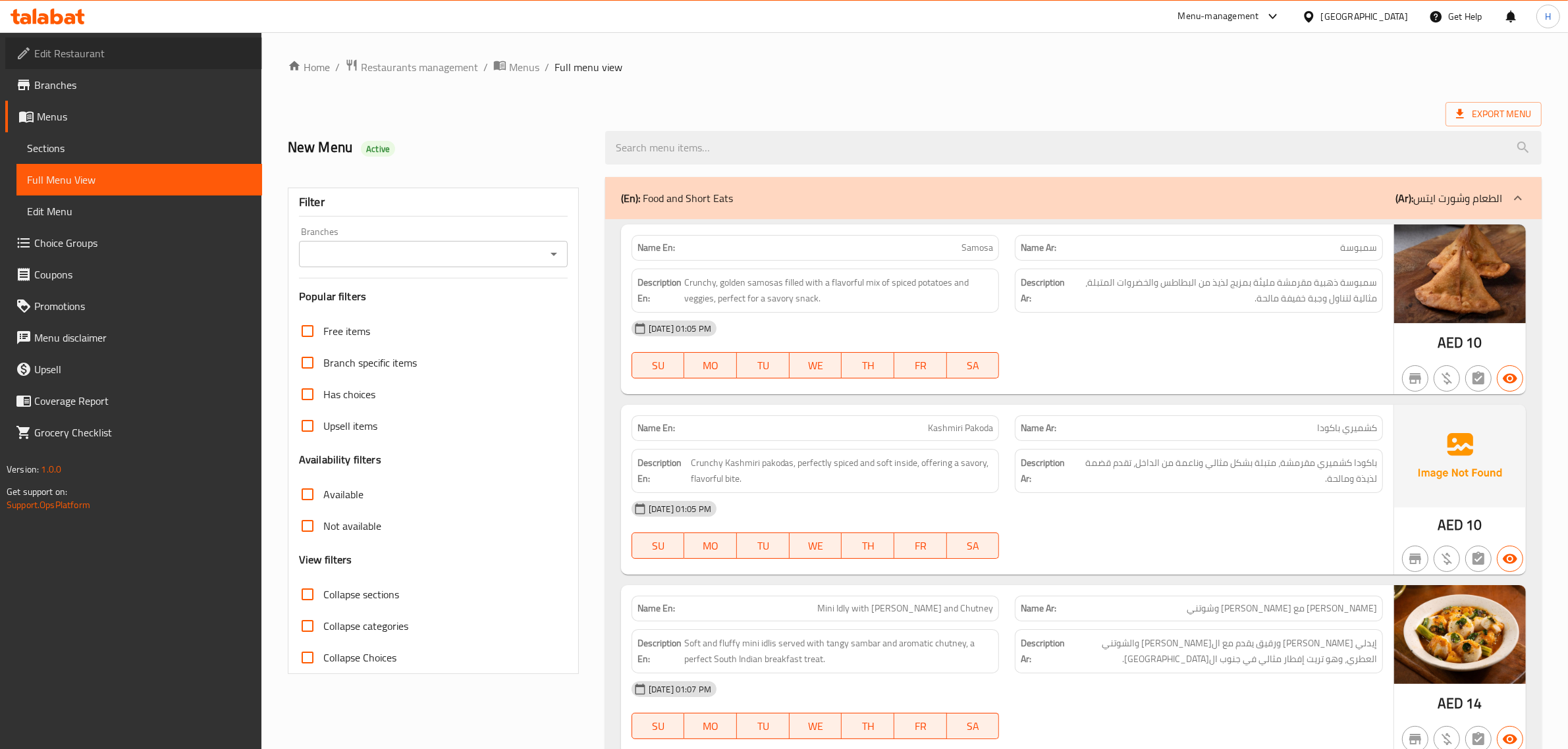
click at [85, 46] on span "Edit Restaurant" at bounding box center [143, 53] width 217 height 16
